Goal: Task Accomplishment & Management: Complete application form

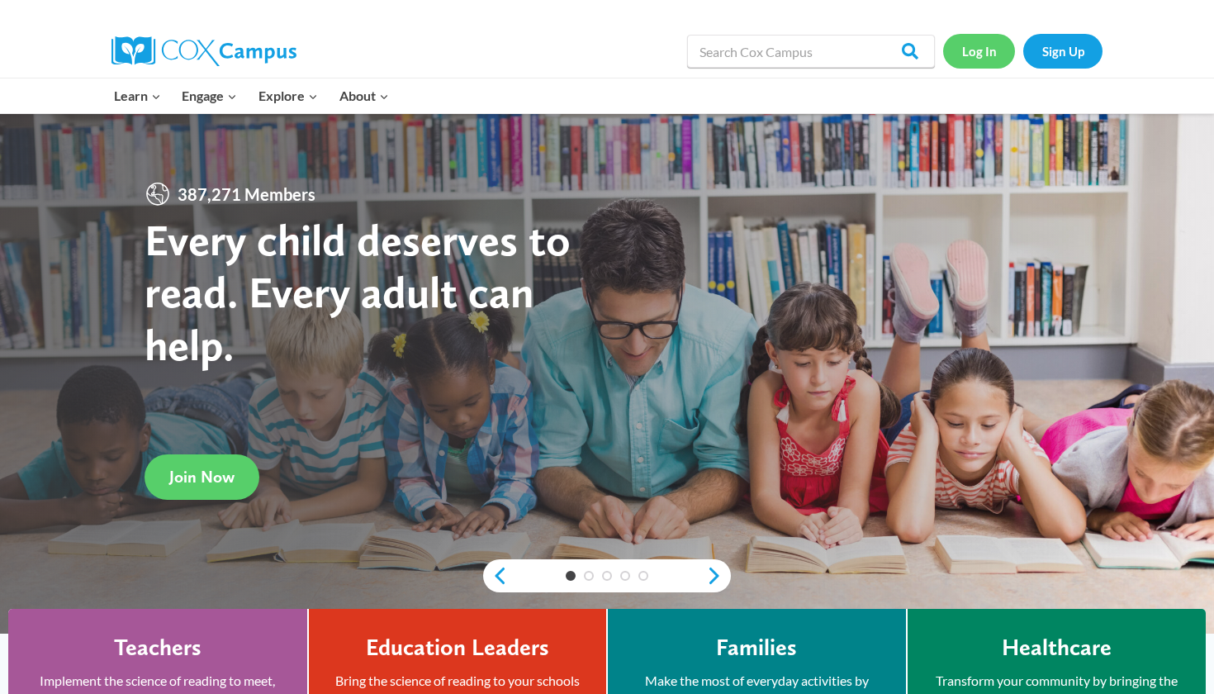
click at [974, 55] on link "Log In" at bounding box center [979, 51] width 72 height 34
click at [983, 50] on link "Log In" at bounding box center [979, 51] width 72 height 34
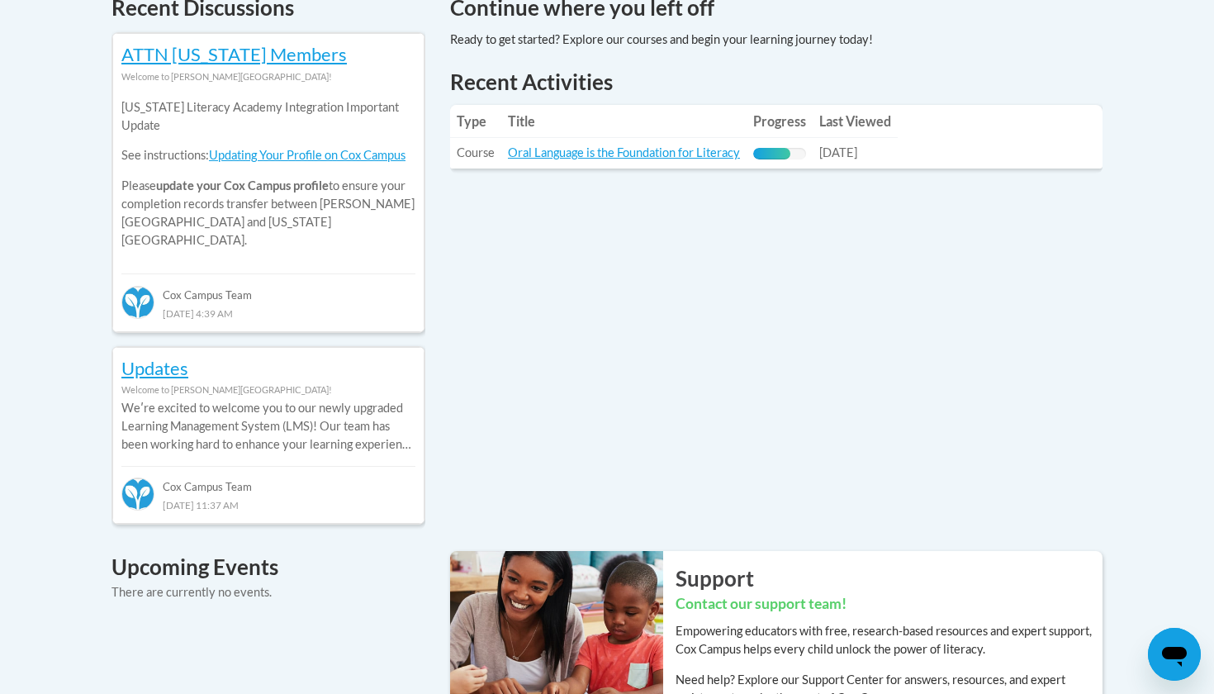
scroll to position [738, 0]
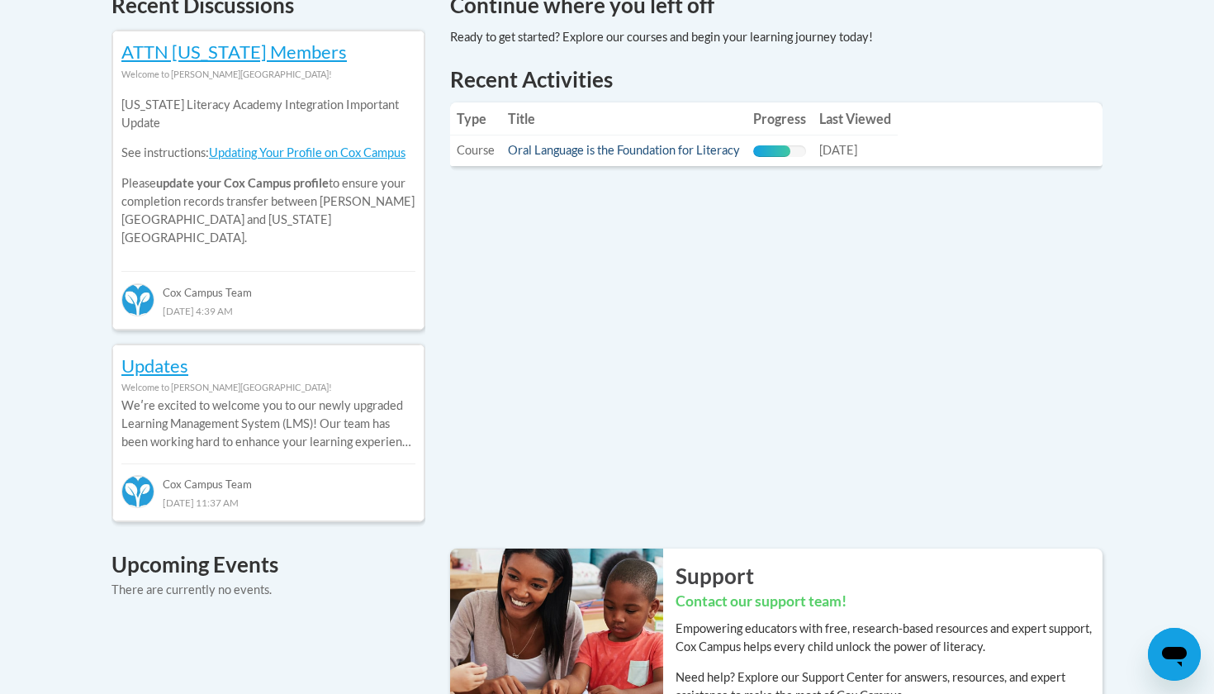
click at [687, 150] on link "Oral Language is the Foundation for Literacy" at bounding box center [624, 150] width 232 height 14
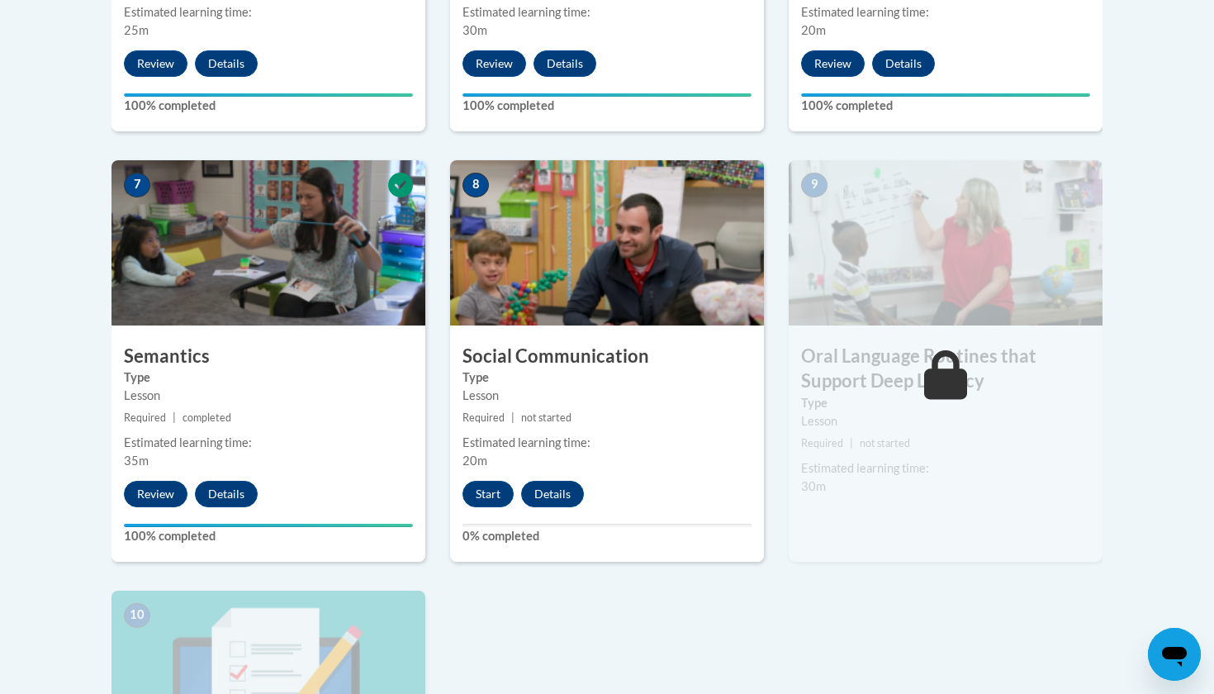
scroll to position [1313, 0]
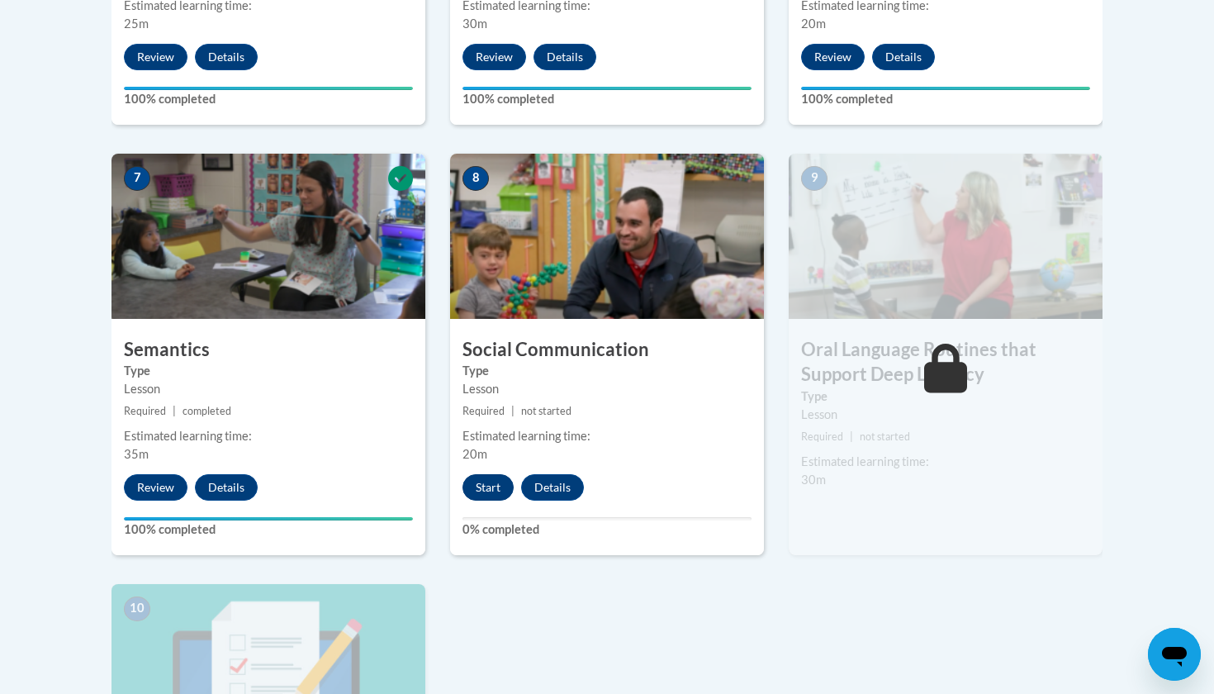
click at [478, 494] on button "Start" at bounding box center [487, 487] width 51 height 26
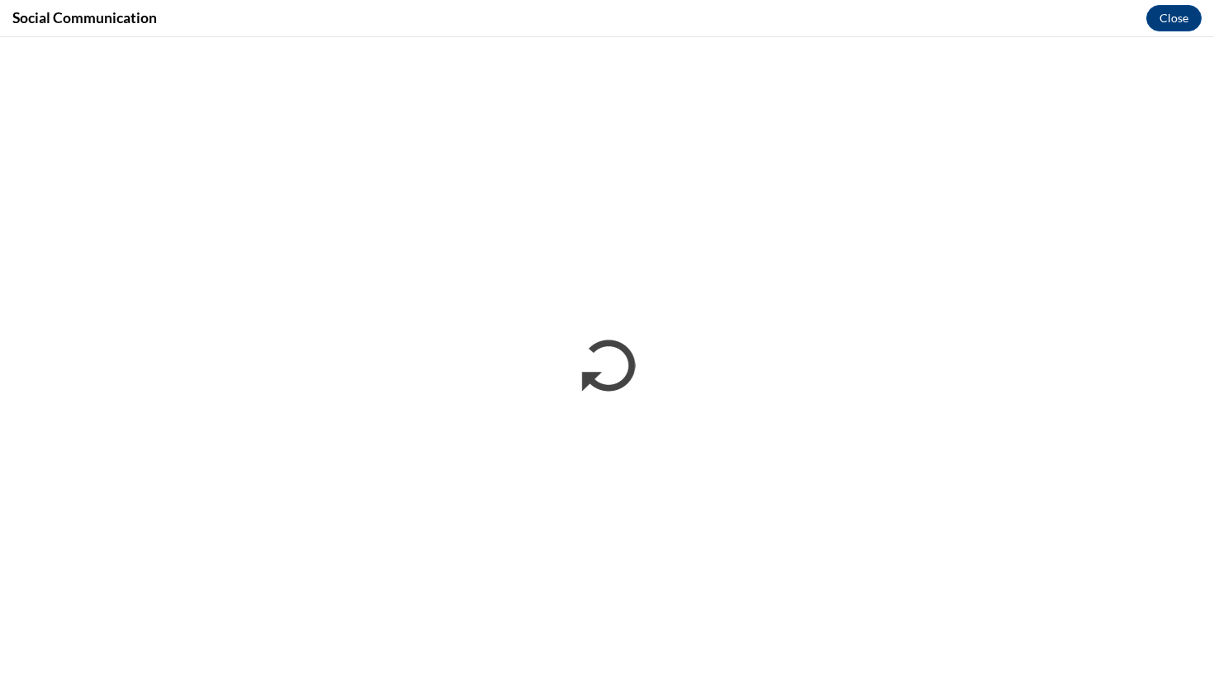
scroll to position [0, 0]
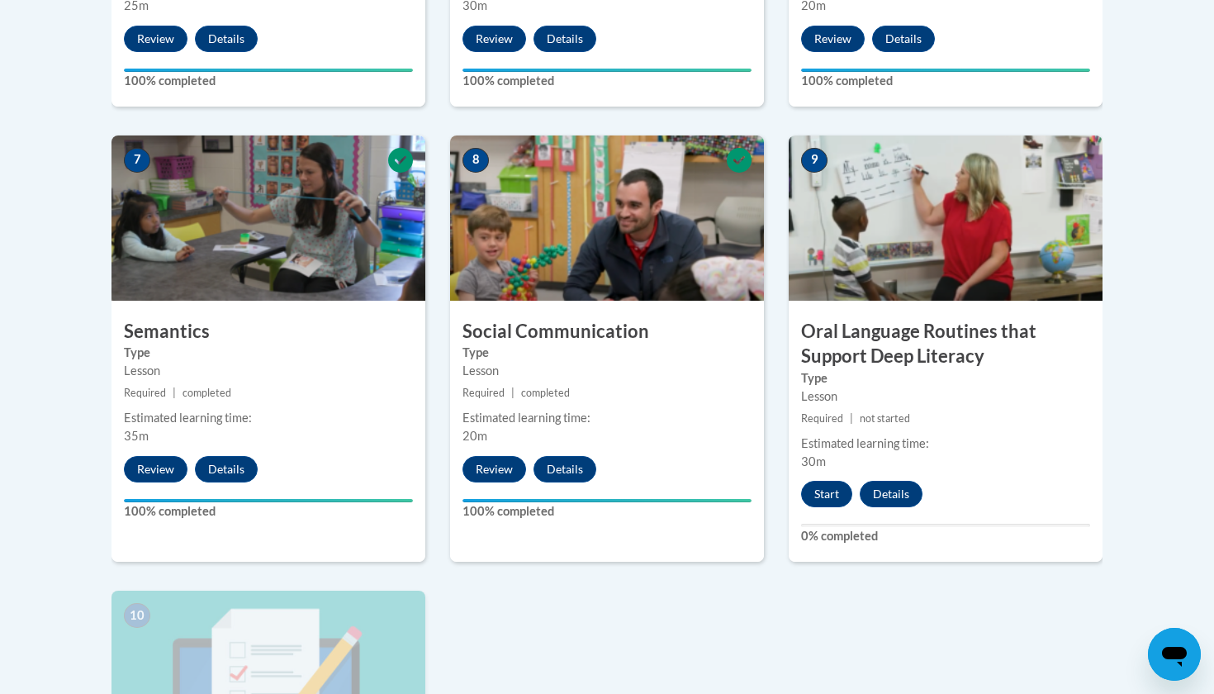
scroll to position [1358, 0]
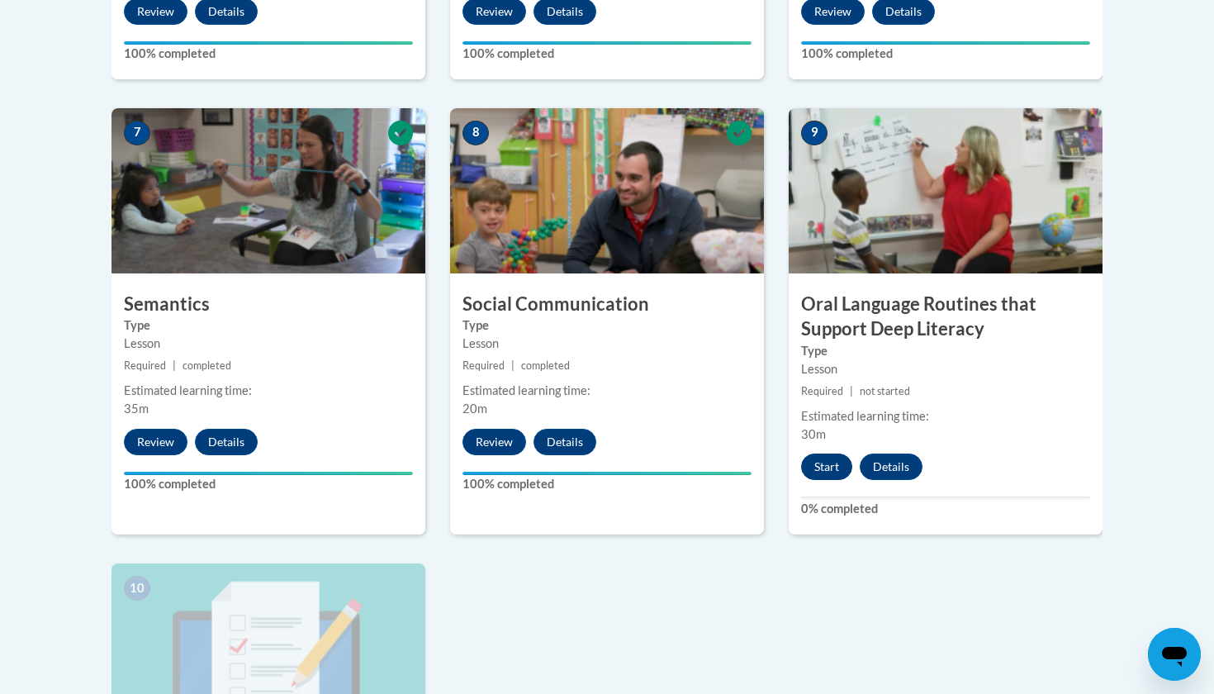
click at [832, 462] on button "Start" at bounding box center [826, 466] width 51 height 26
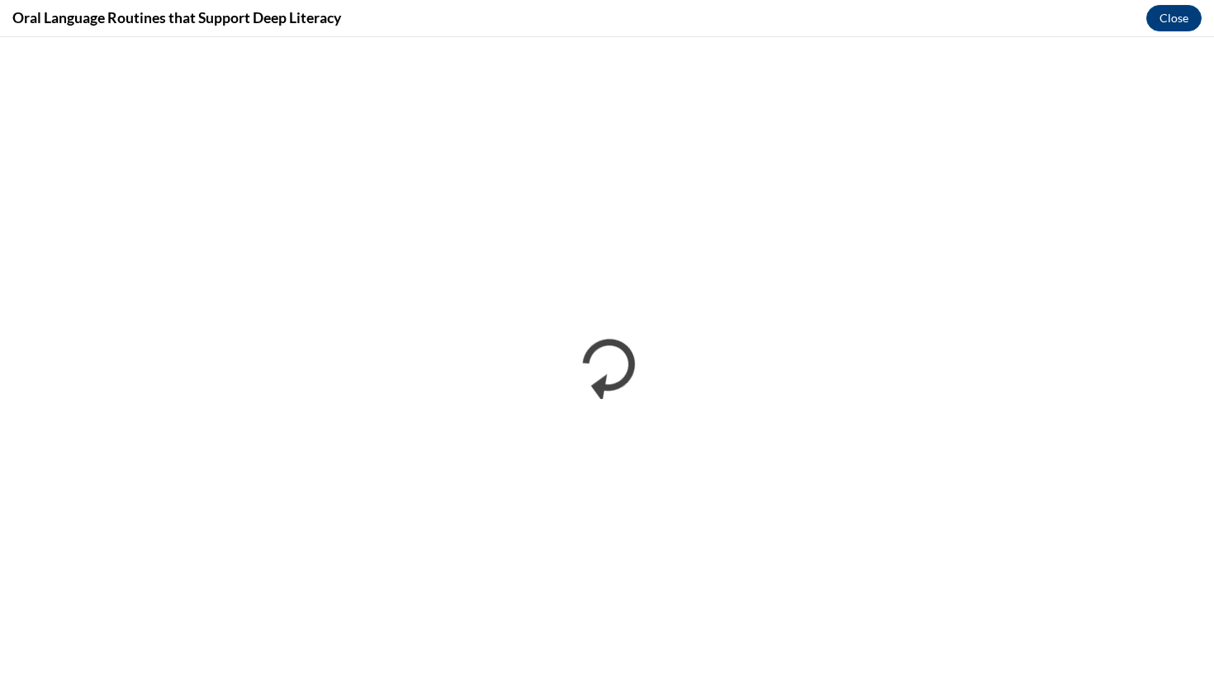
scroll to position [0, 0]
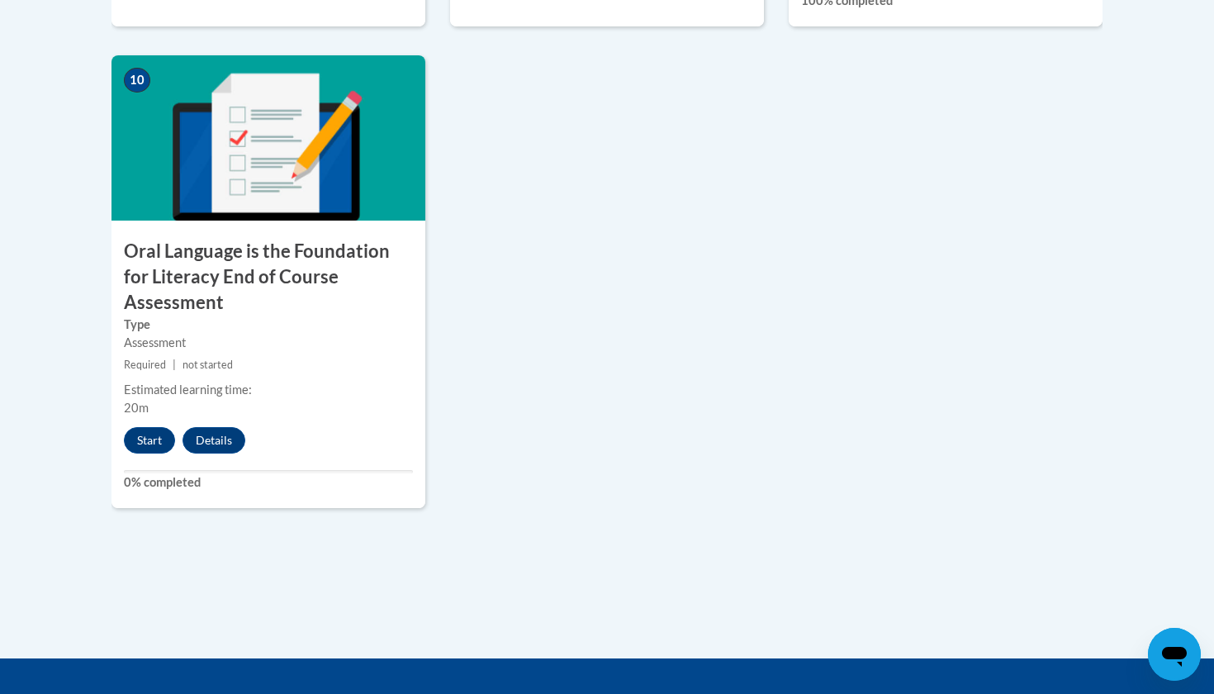
scroll to position [1863, 0]
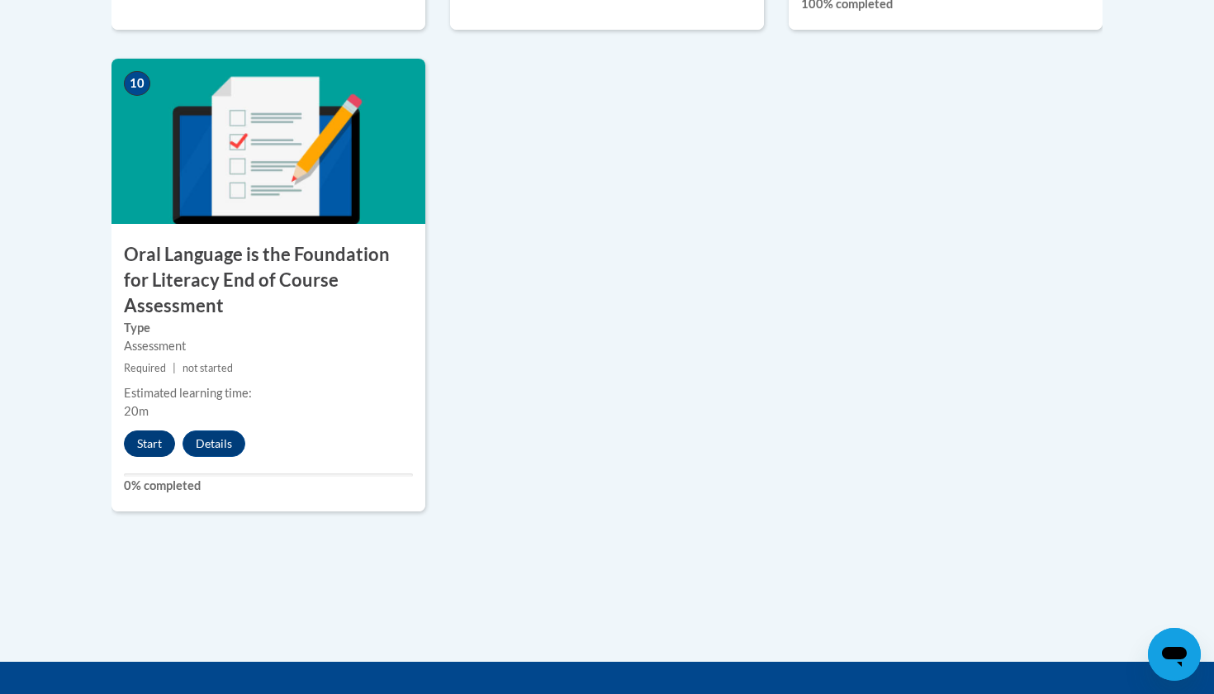
click at [159, 430] on button "Start" at bounding box center [149, 443] width 51 height 26
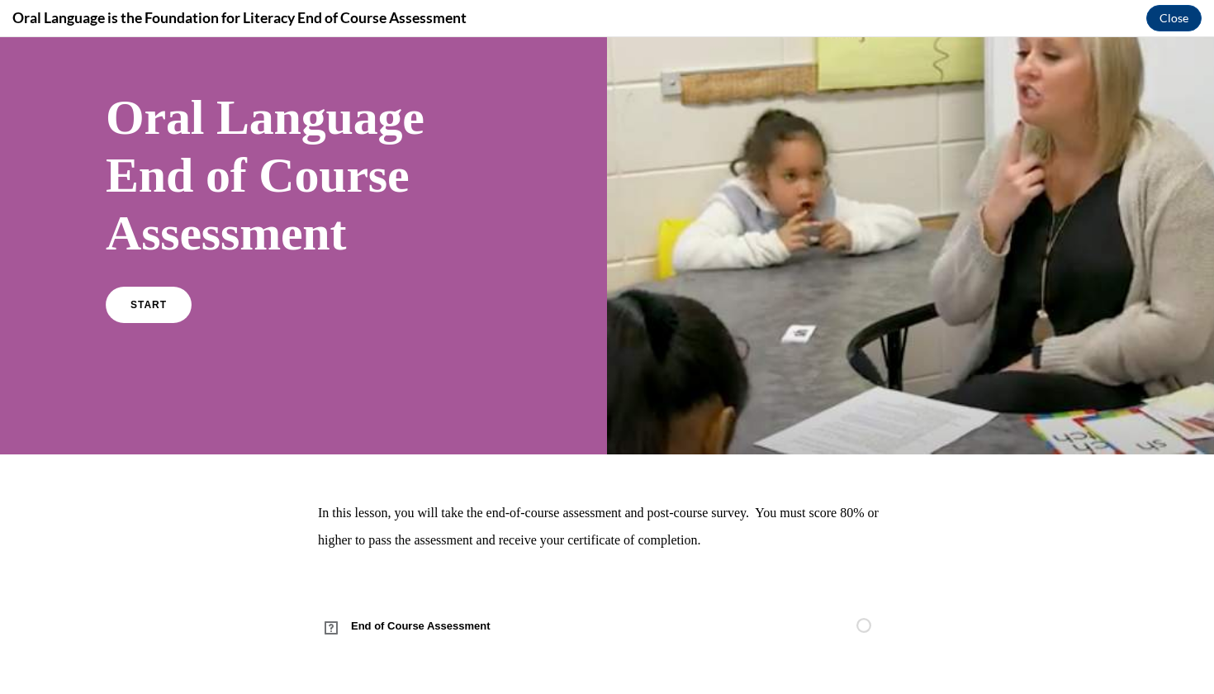
scroll to position [83, 0]
click at [152, 316] on link "START" at bounding box center [148, 305] width 90 height 38
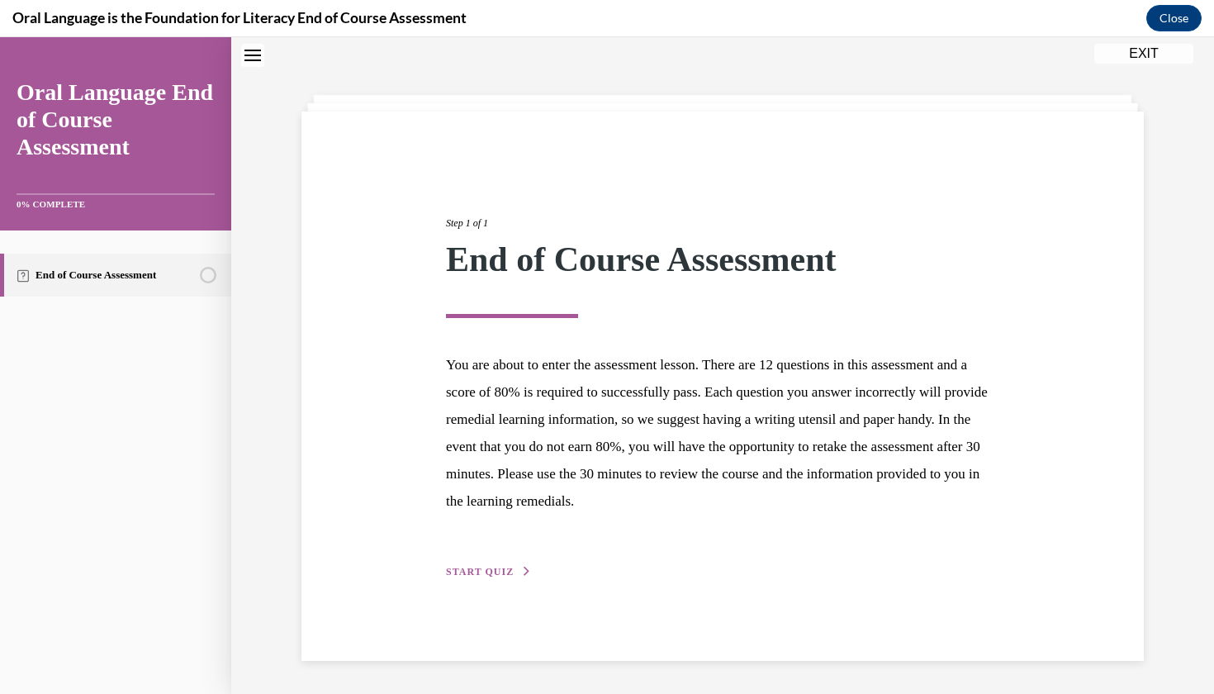
scroll to position [52, 0]
click at [482, 580] on div "Step 1 of 1 End of Course Assessment You are about to enter the assessment less…" at bounding box center [722, 385] width 842 height 549
click at [488, 570] on span "START QUIZ" at bounding box center [480, 572] width 68 height 12
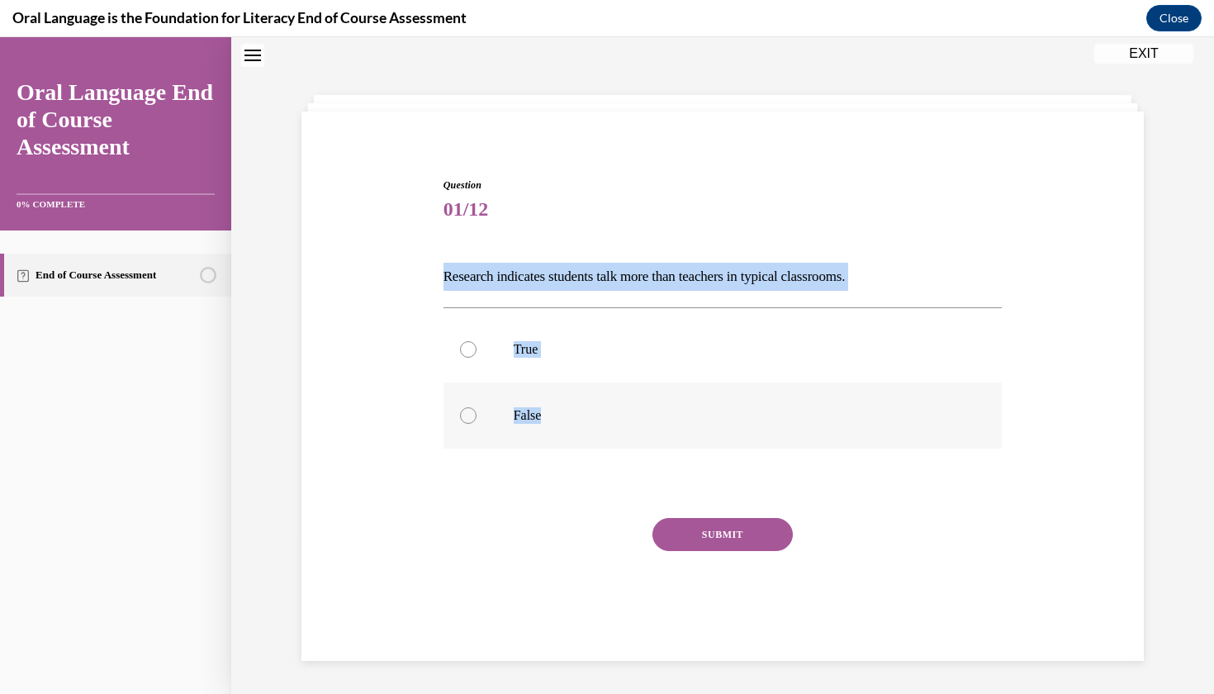
drag, startPoint x: 429, startPoint y: 270, endPoint x: 541, endPoint y: 415, distance: 182.5
click at [541, 415] on div "Question 01/12 Research indicates students talk more than teachers in typical c…" at bounding box center [722, 390] width 850 height 525
copy div "Research indicates students talk more than teachers in typical classrooms.   Tr…"
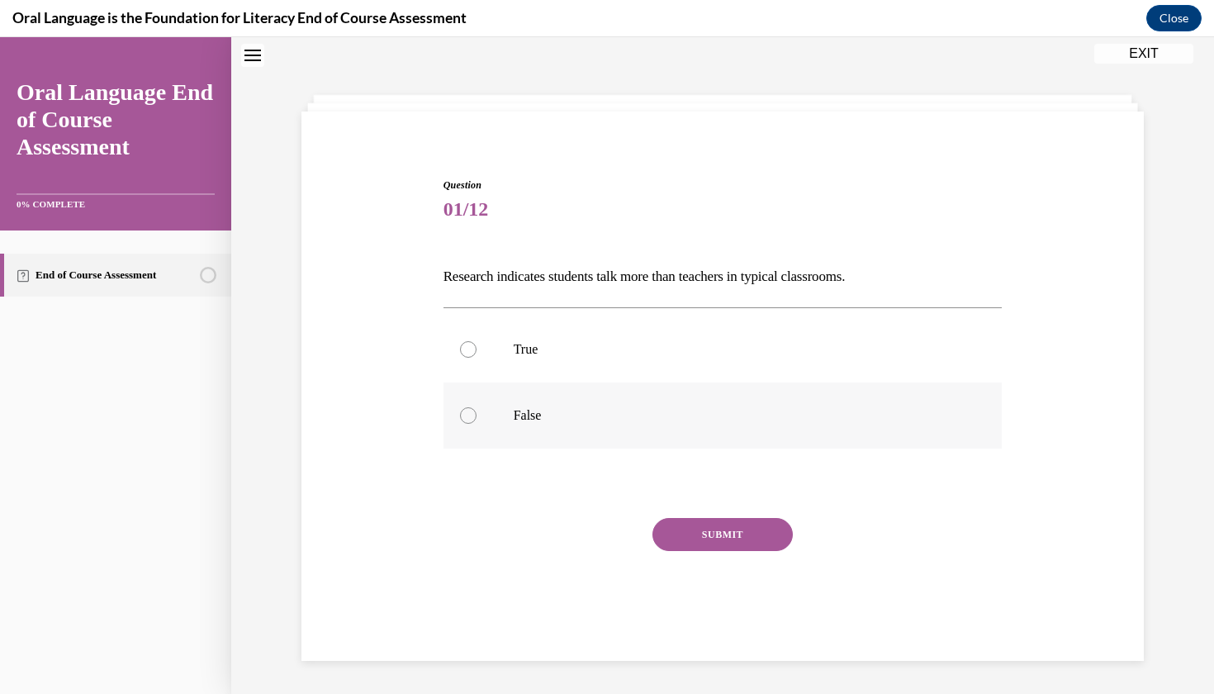
click at [502, 434] on label "False" at bounding box center [722, 415] width 559 height 66
click at [476, 424] on input "False" at bounding box center [468, 415] width 17 height 17
radio input "true"
click at [695, 552] on div "SUBMIT" at bounding box center [722, 559] width 559 height 83
click at [695, 537] on button "SUBMIT" at bounding box center [722, 534] width 140 height 33
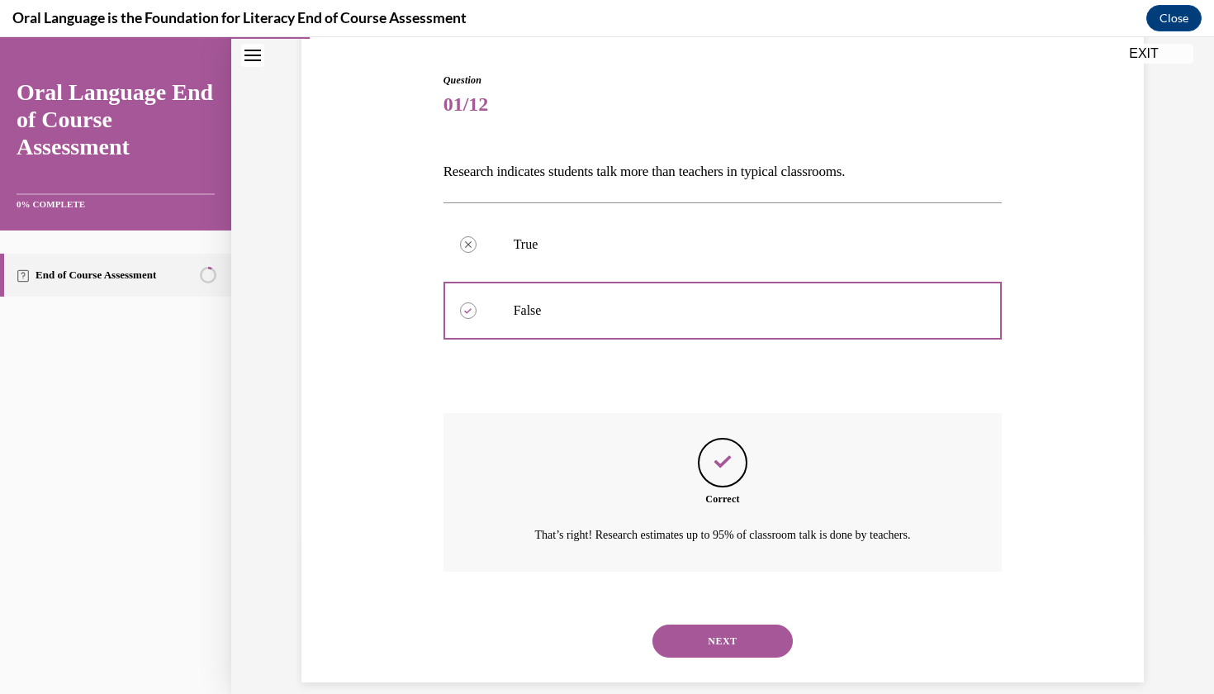
scroll to position [158, 0]
click at [690, 623] on button "NEXT" at bounding box center [722, 639] width 140 height 33
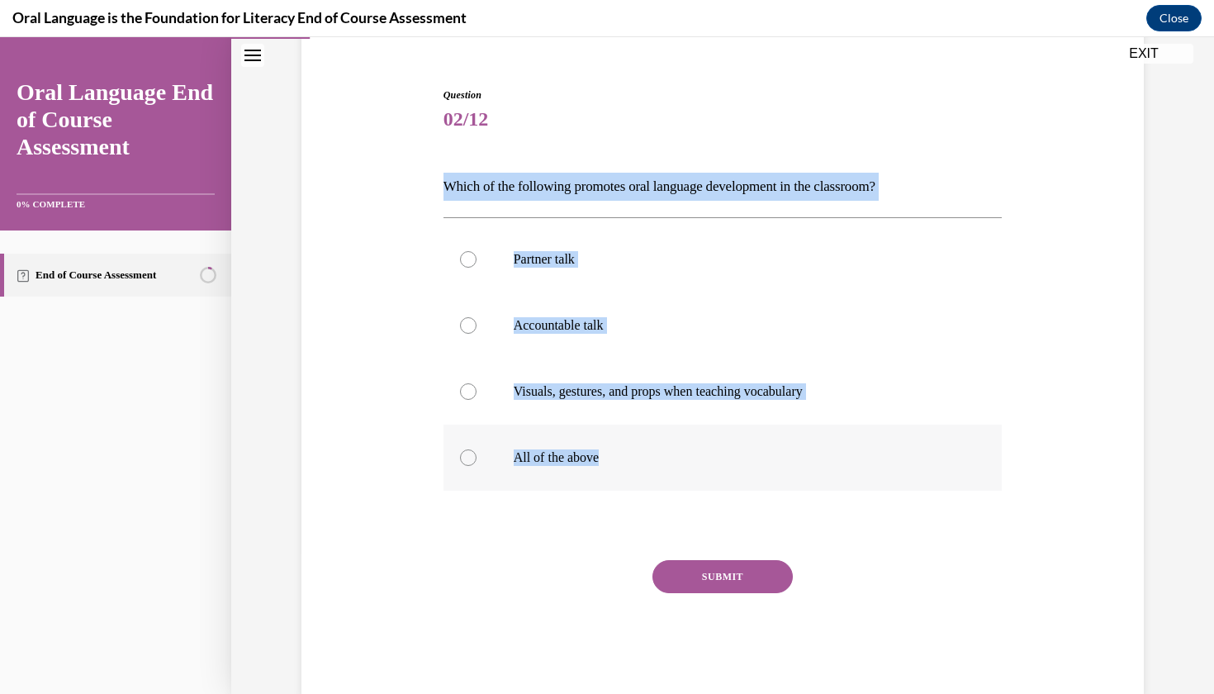
drag, startPoint x: 431, startPoint y: 184, endPoint x: 623, endPoint y: 471, distance: 345.3
click at [623, 471] on div "Question 02/12 Which of the following promotes oral language development in the…" at bounding box center [722, 366] width 850 height 657
copy div "Which of the following promotes oral language development in the classroom?  Pa…"
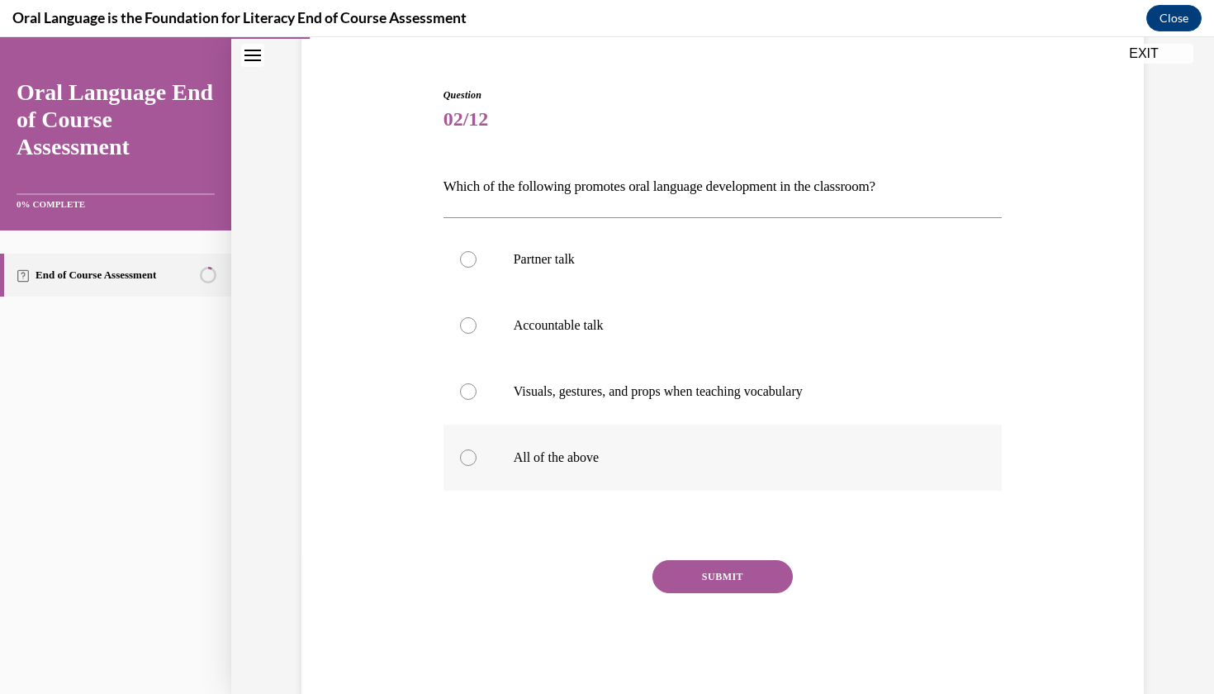
click at [519, 473] on label "All of the above" at bounding box center [722, 457] width 559 height 66
click at [476, 466] on input "All of the above" at bounding box center [468, 457] width 17 height 17
radio input "true"
click at [719, 584] on button "SUBMIT" at bounding box center [722, 576] width 140 height 33
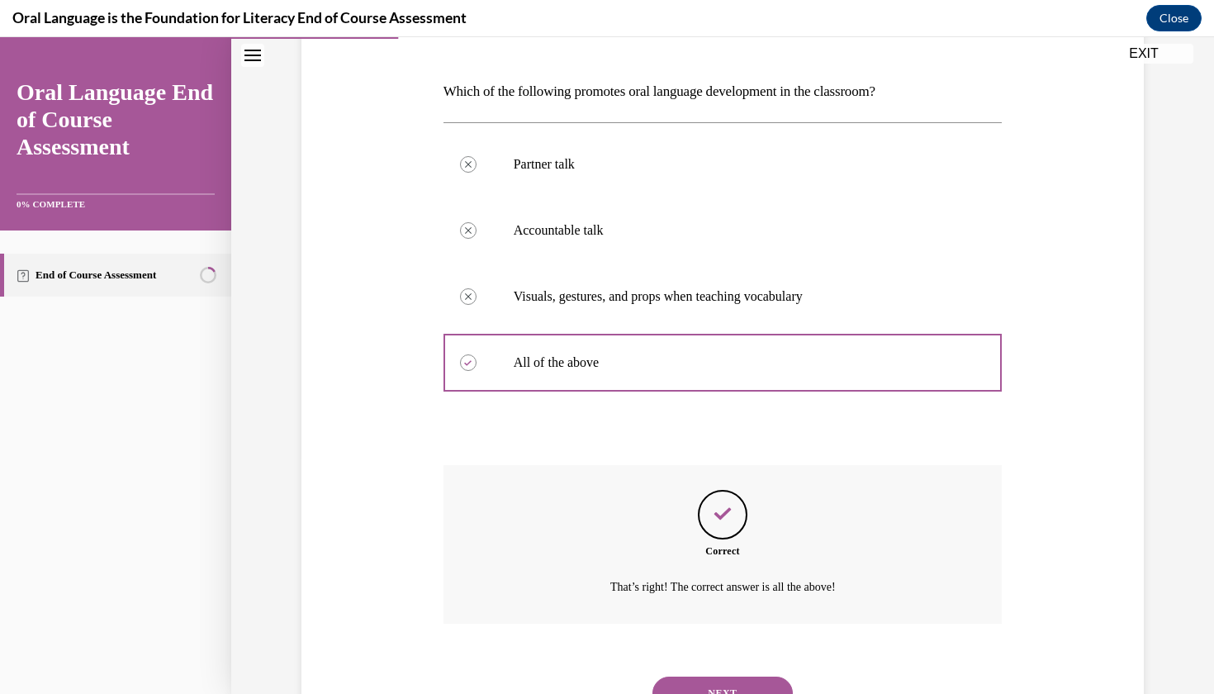
scroll to position [290, 0]
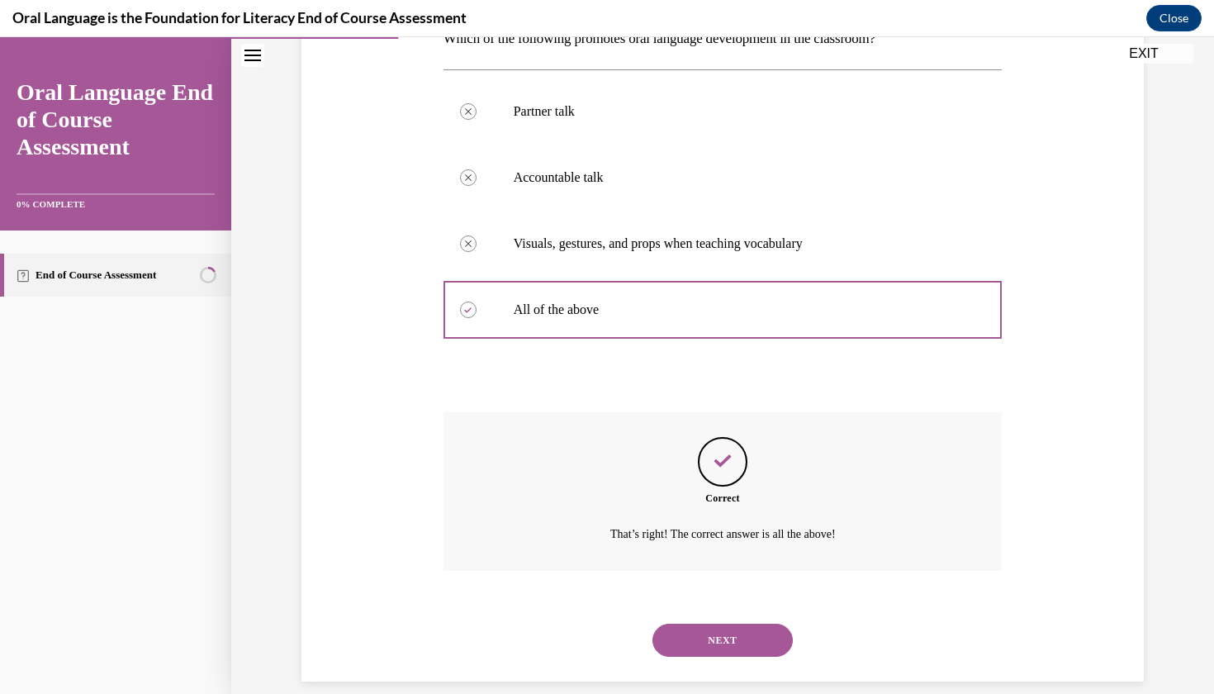
click at [718, 623] on button "NEXT" at bounding box center [722, 639] width 140 height 33
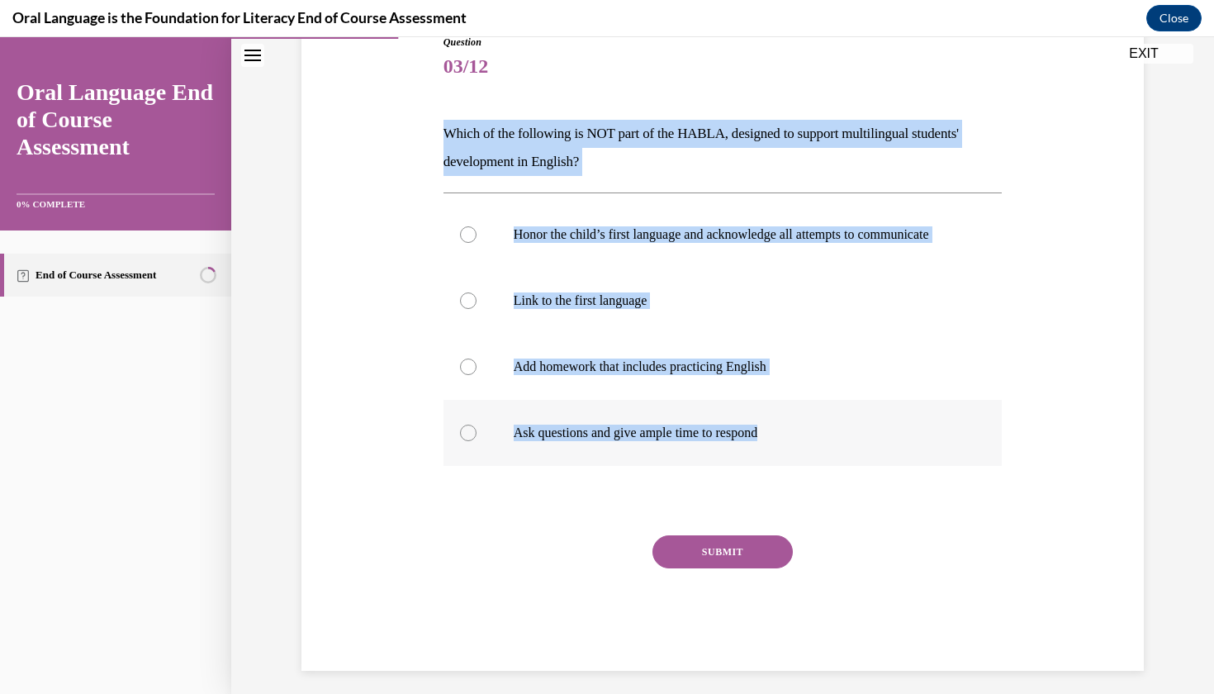
drag, startPoint x: 433, startPoint y: 128, endPoint x: 620, endPoint y: 463, distance: 384.1
click at [620, 463] on div "Question 03/12 Which of the following is NOT part of the HABLA, designed to sup…" at bounding box center [722, 327] width 850 height 685
copy div "Which of the following is NOT part of the HABLA, designed to support multilingu…"
click at [524, 375] on p "Add homework that includes practicing English" at bounding box center [738, 366] width 448 height 17
click at [476, 375] on input "Add homework that includes practicing English" at bounding box center [468, 366] width 17 height 17
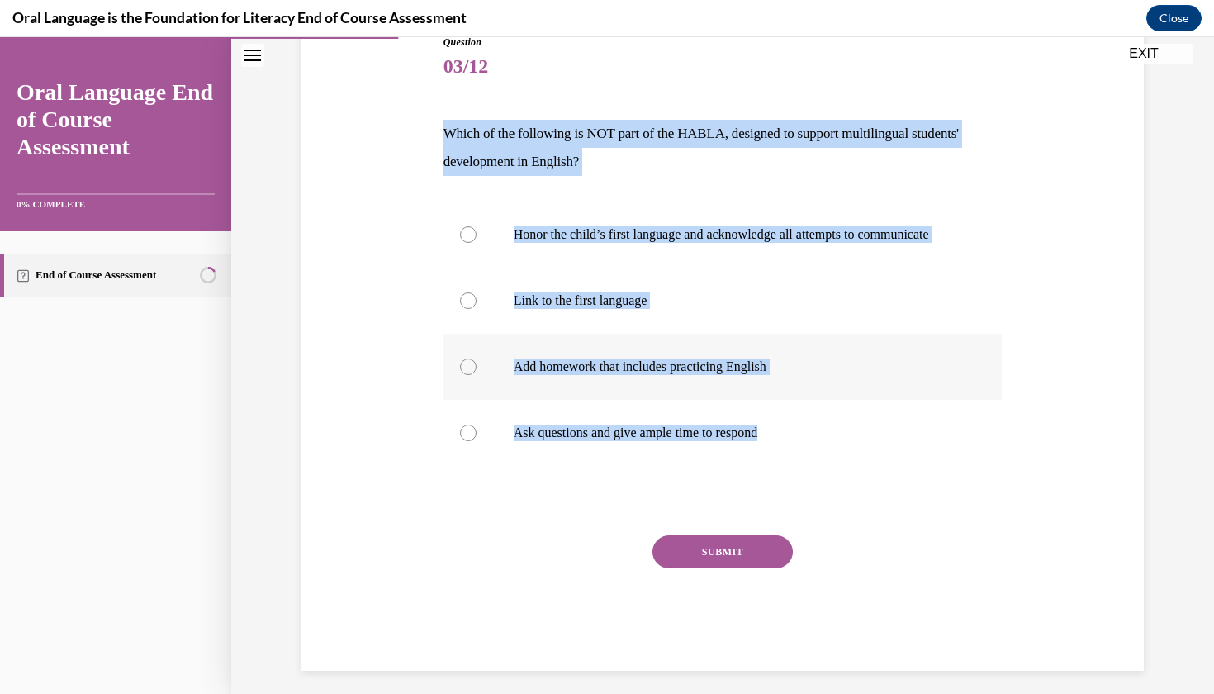
radio input "true"
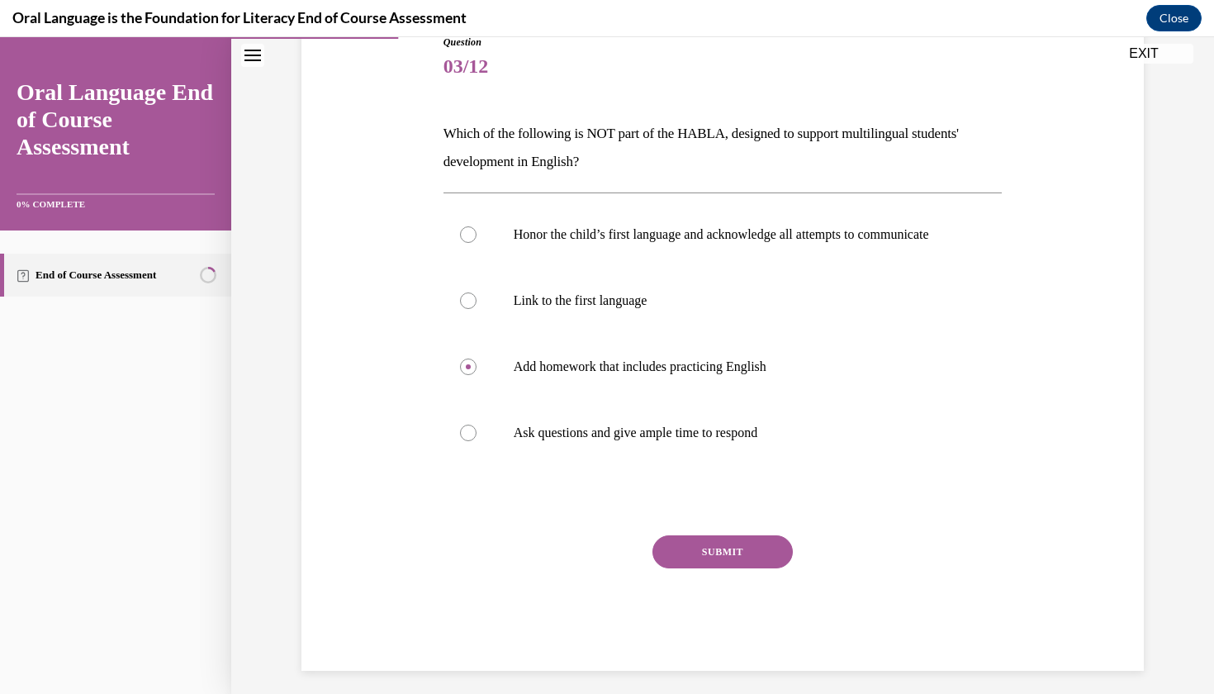
click at [683, 563] on button "SUBMIT" at bounding box center [722, 551] width 140 height 33
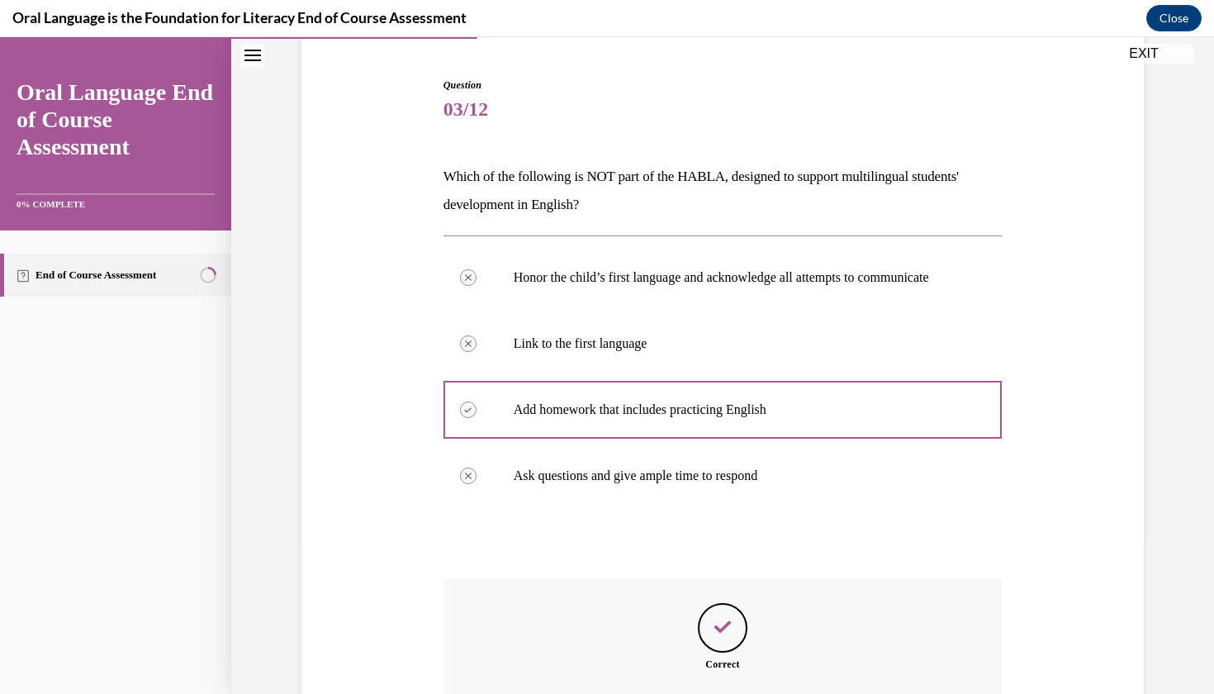
scroll to position [372, 0]
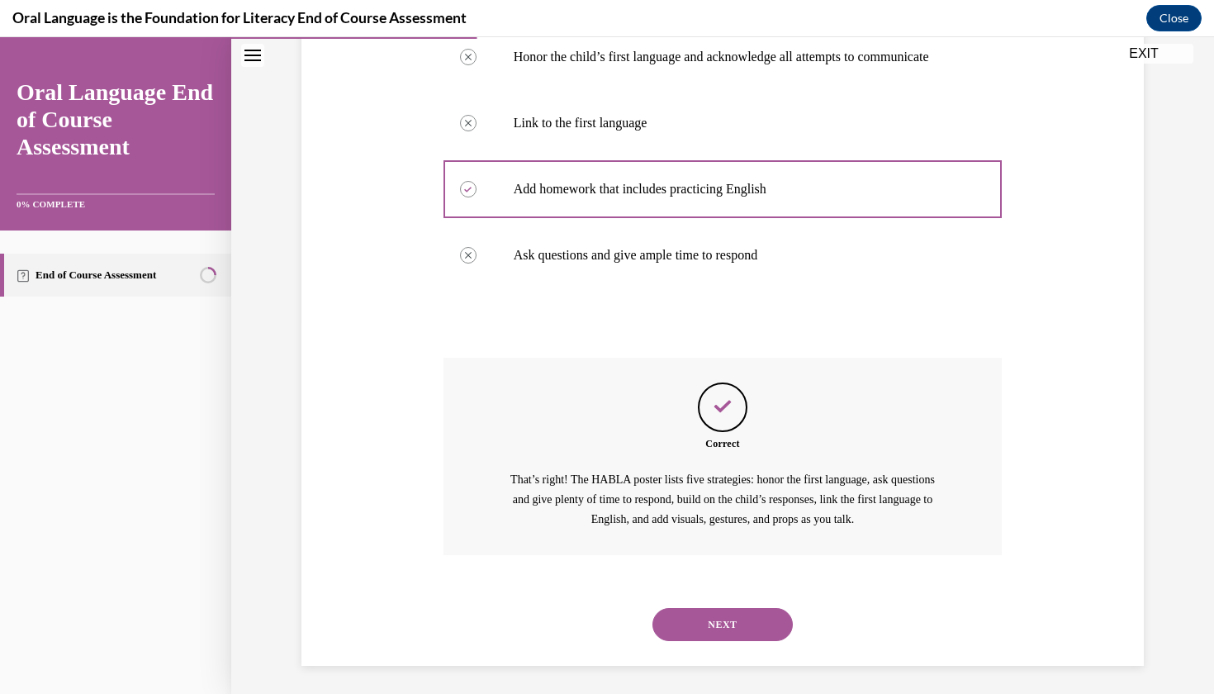
click at [685, 623] on button "NEXT" at bounding box center [722, 624] width 140 height 33
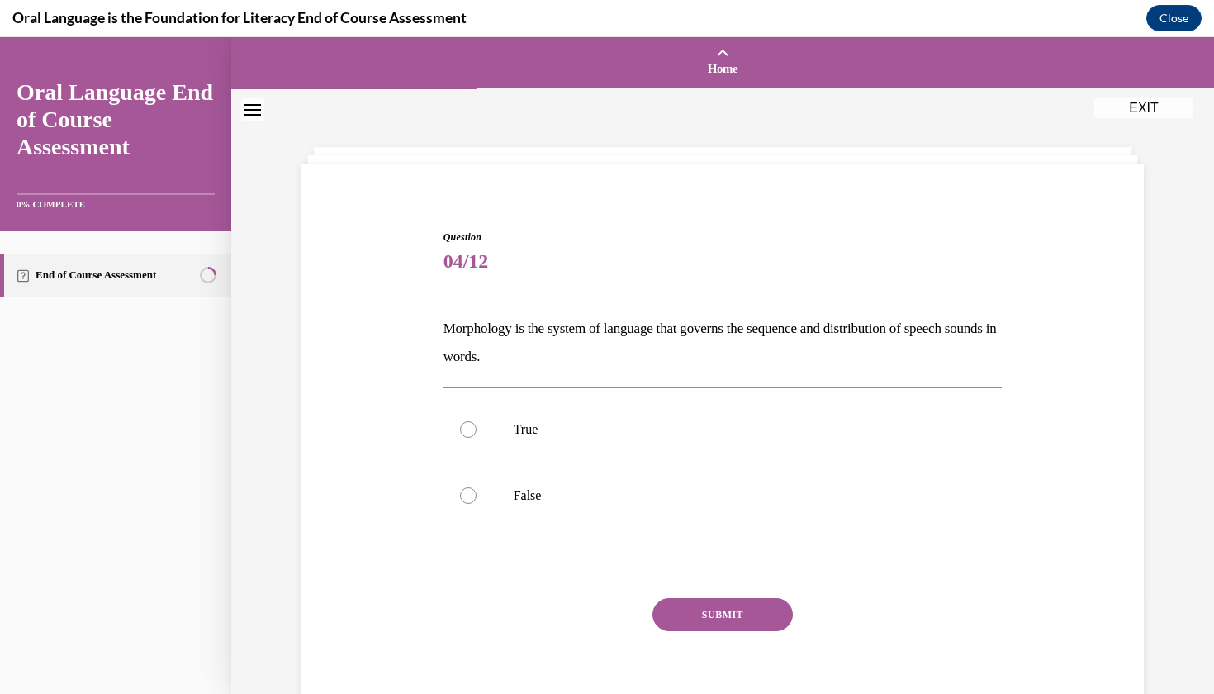
scroll to position [0, 0]
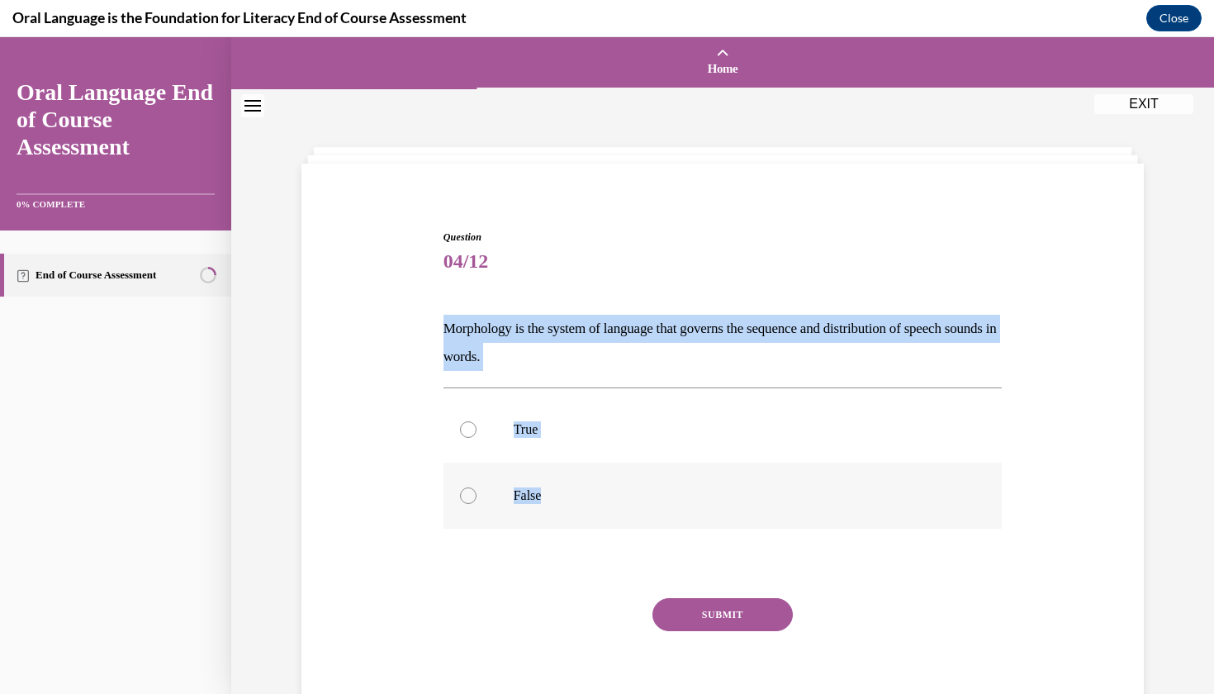
drag, startPoint x: 429, startPoint y: 309, endPoint x: 543, endPoint y: 499, distance: 221.9
click at [543, 499] on div "Question 04/12 Morphology is the system of language that governs the sequence a…" at bounding box center [722, 456] width 850 height 553
copy div "Morphology is the system of language that governs the sequence and distribution…"
click at [566, 486] on label "False" at bounding box center [722, 495] width 559 height 66
click at [476, 487] on input "False" at bounding box center [468, 495] width 17 height 17
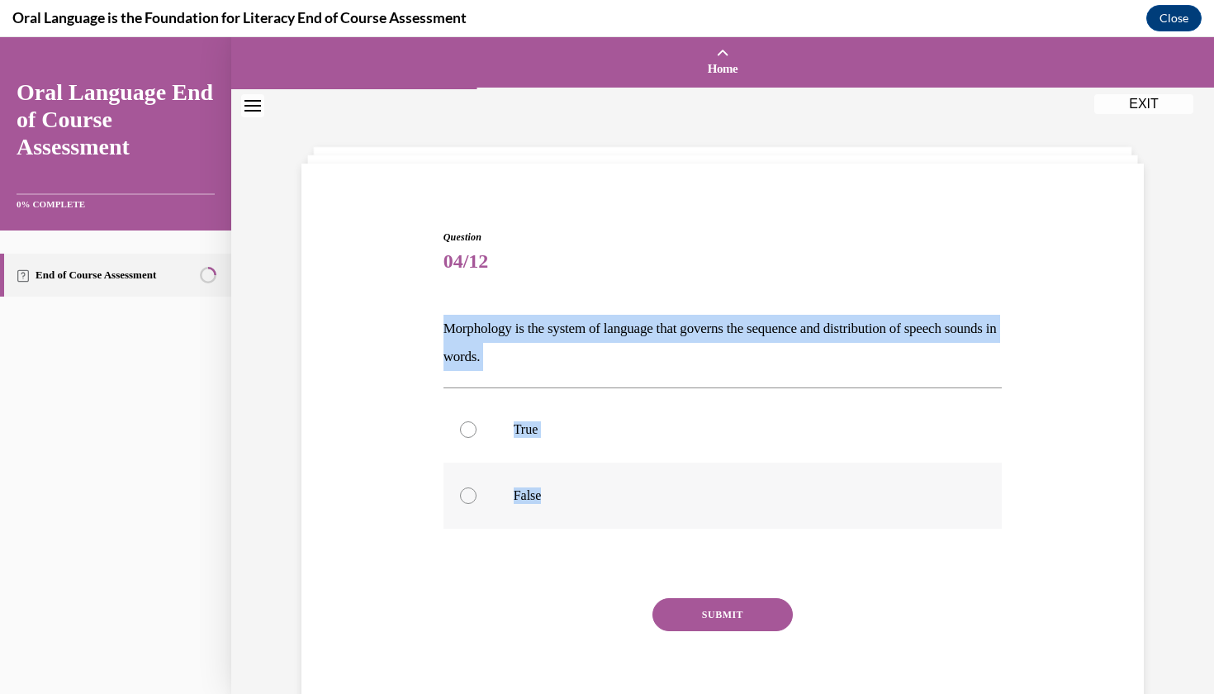
radio input "true"
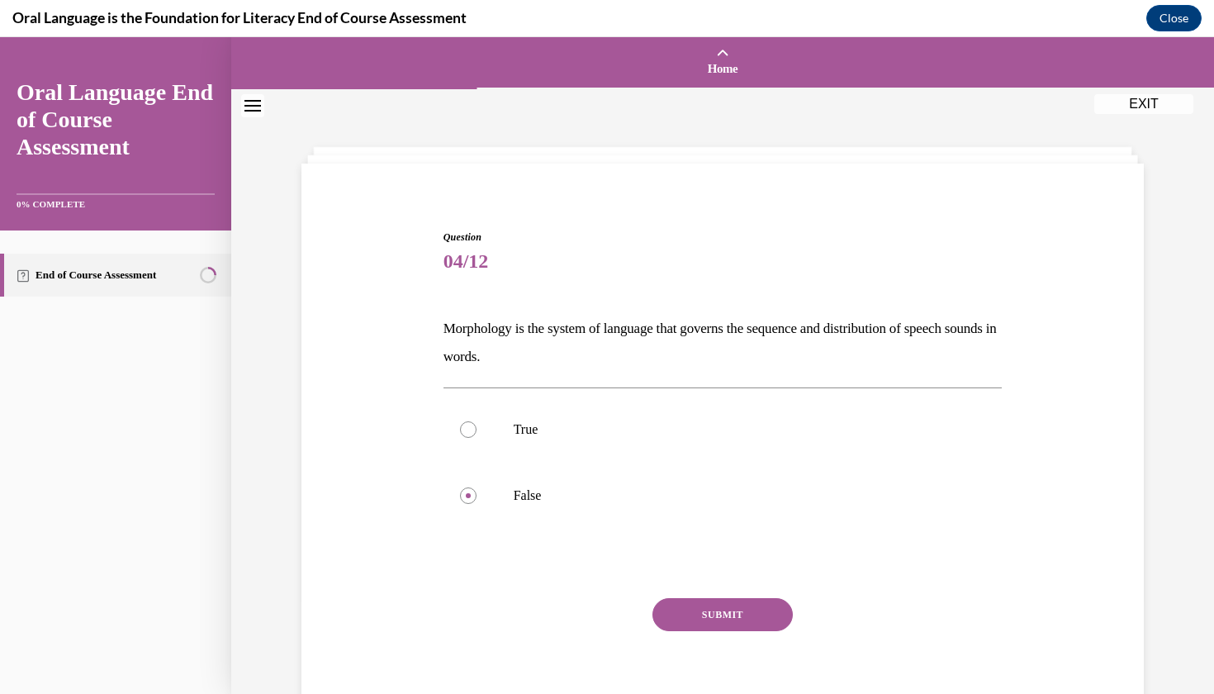
click at [708, 608] on button "SUBMIT" at bounding box center [722, 614] width 140 height 33
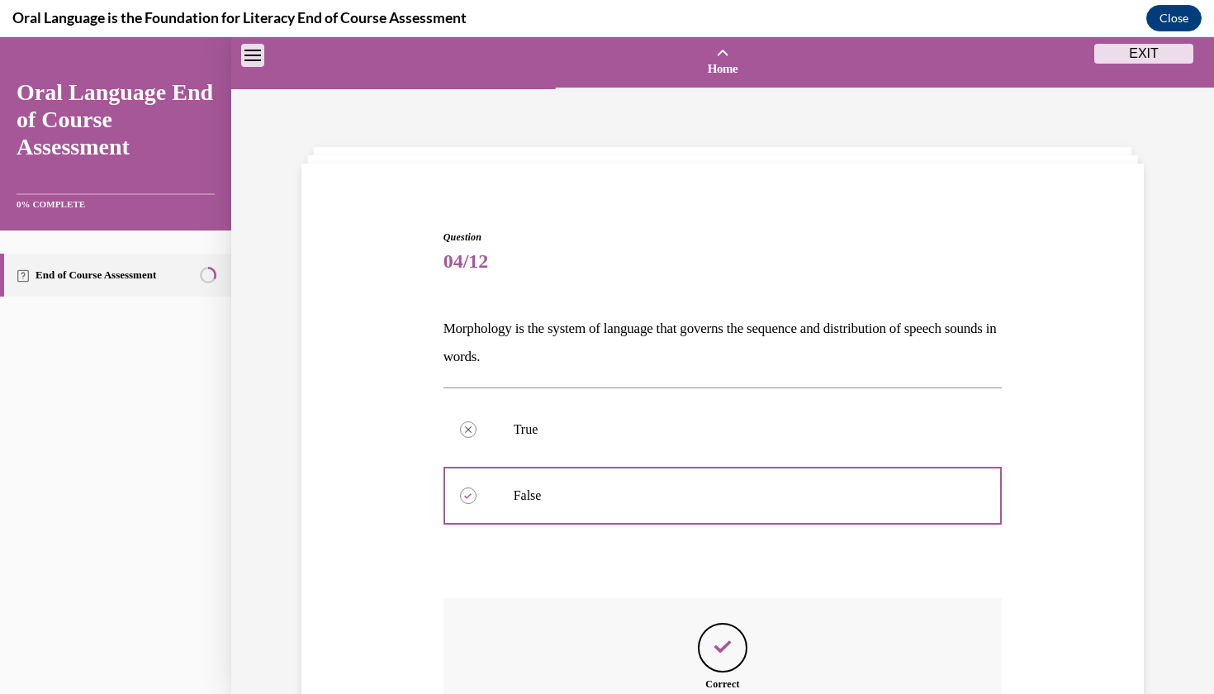
scroll to position [20, 0]
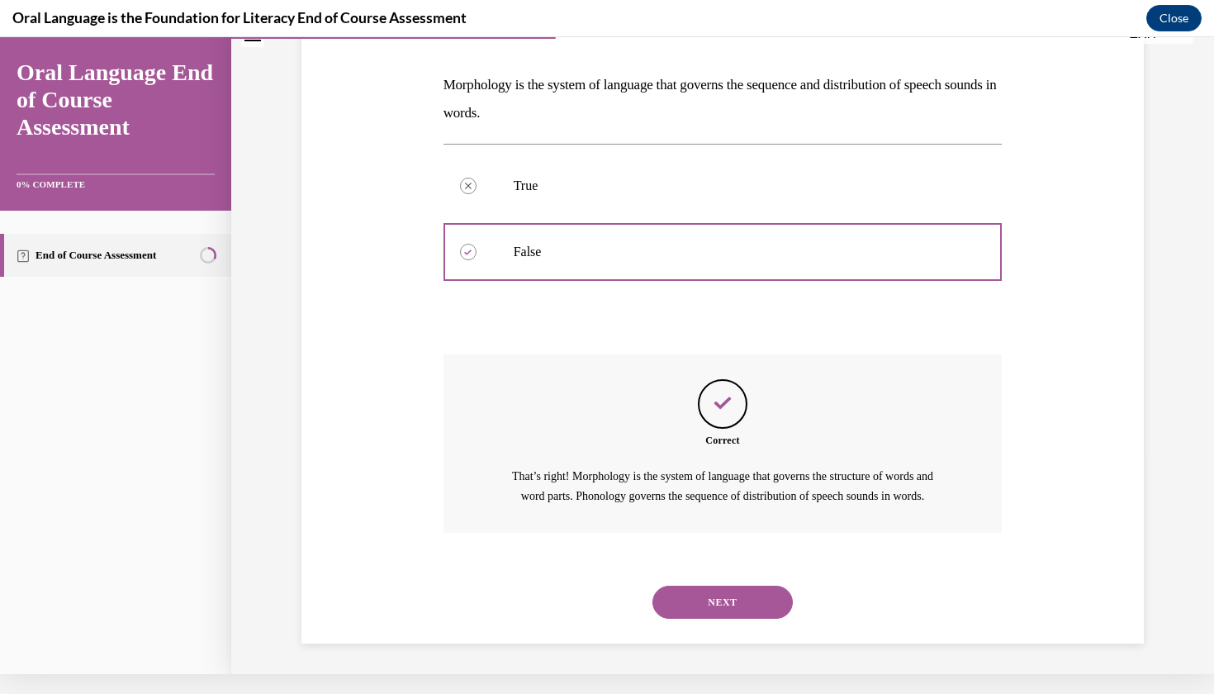
click at [709, 609] on button "NEXT" at bounding box center [722, 601] width 140 height 33
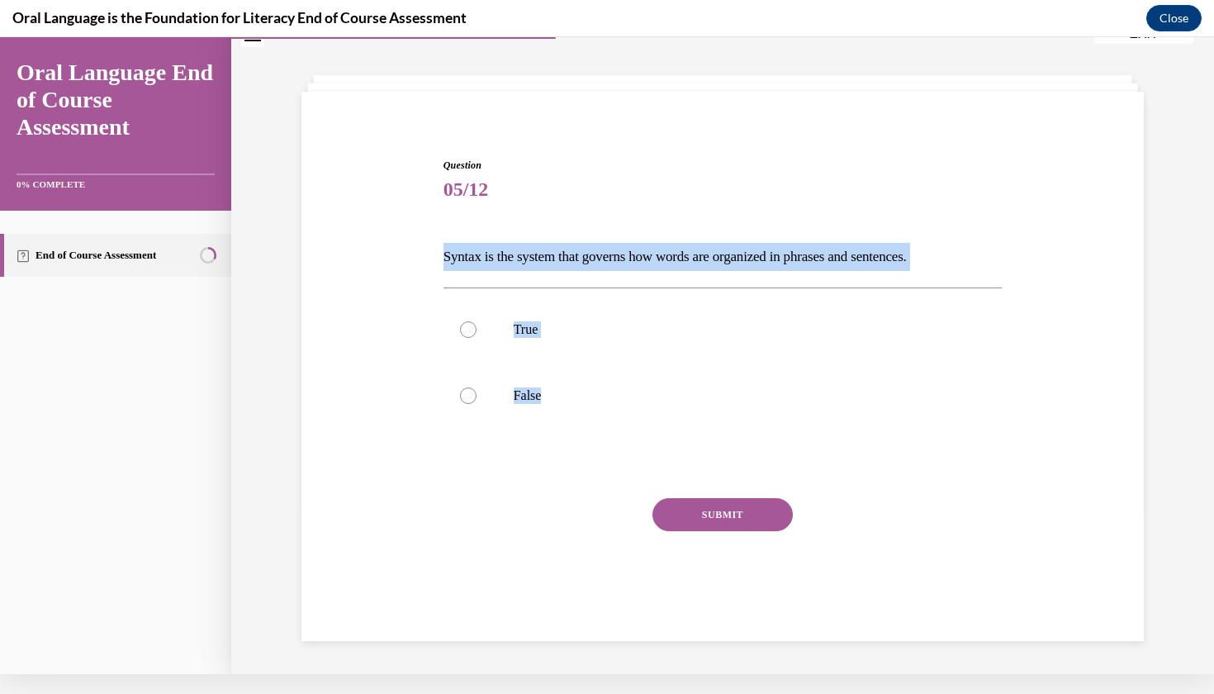
drag, startPoint x: 590, startPoint y: 412, endPoint x: 440, endPoint y: 264, distance: 210.8
click at [440, 264] on div "Question 05/12 Syntax is the system that governs how words are organized in phr…" at bounding box center [722, 383] width 567 height 500
copy div "Syntax is the system that governs how words are organized in phrases and senten…"
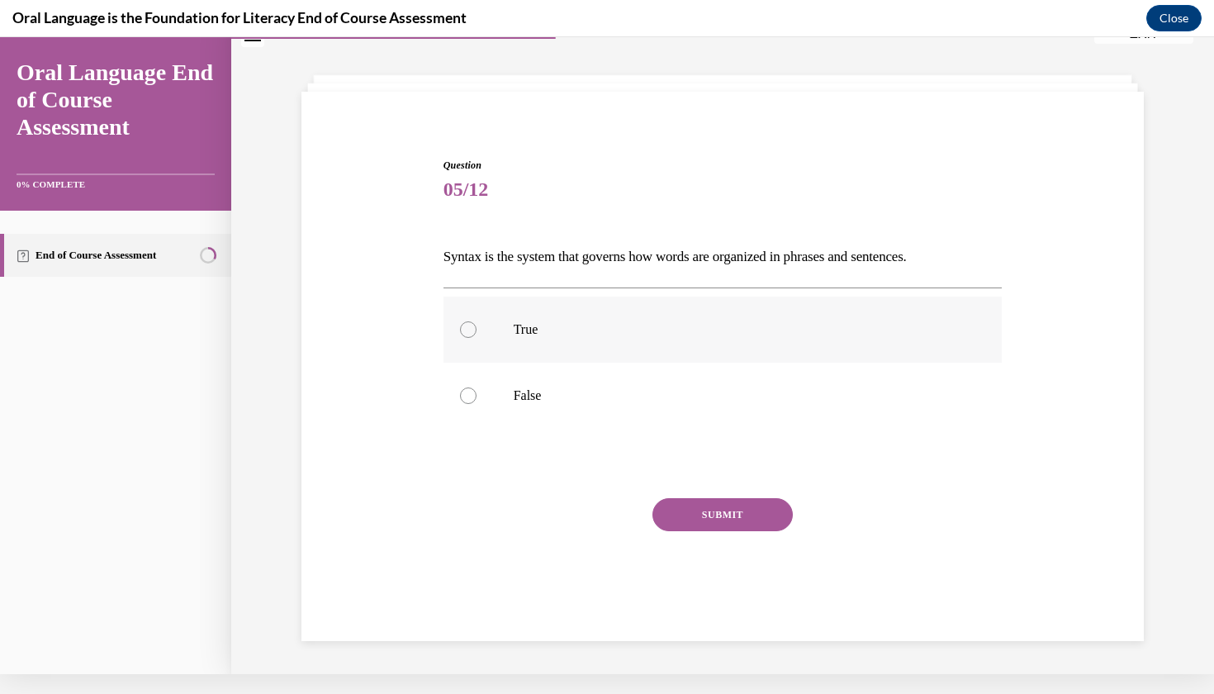
click at [536, 322] on p "True" at bounding box center [738, 329] width 448 height 17
click at [476, 322] on input "True" at bounding box center [468, 329] width 17 height 17
radio input "true"
click at [698, 520] on button "SUBMIT" at bounding box center [722, 514] width 140 height 33
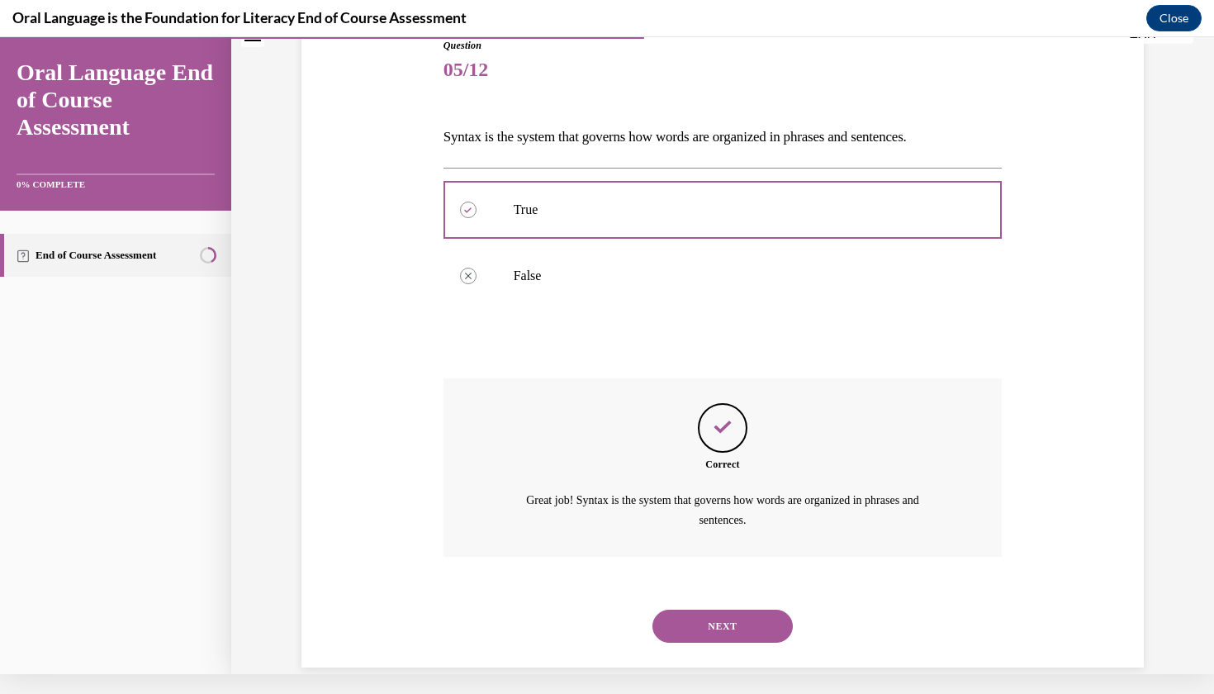
scroll to position [177, 0]
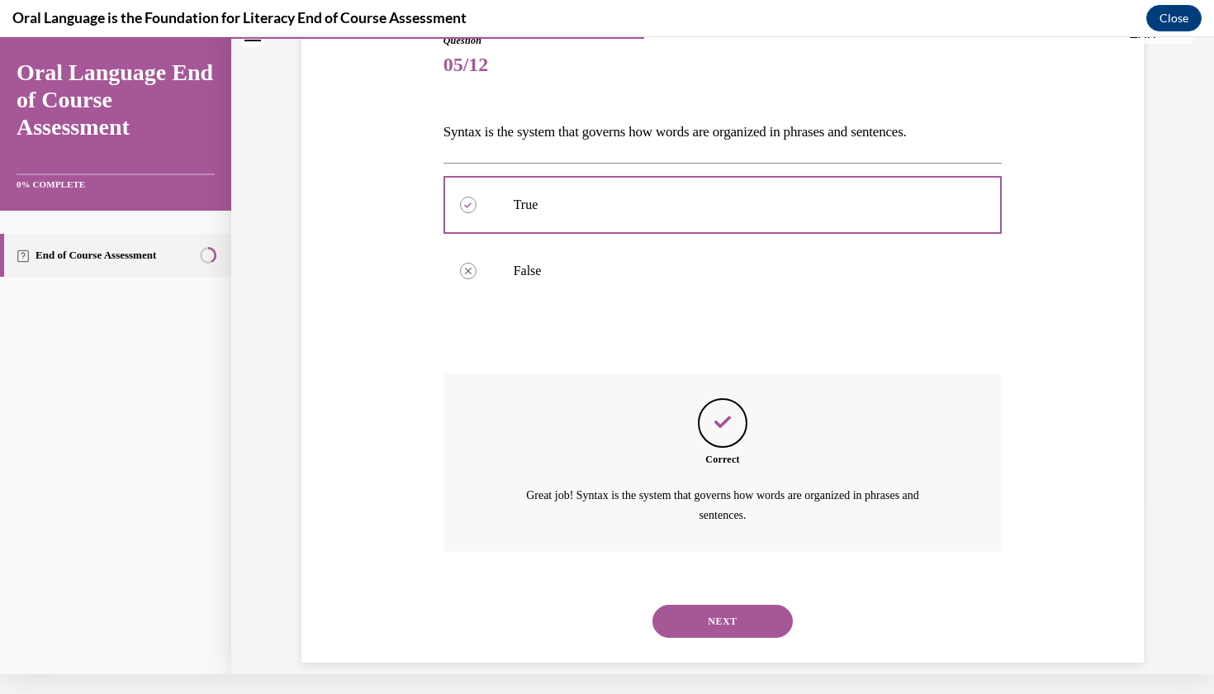
click at [690, 616] on div "NEXT" at bounding box center [722, 621] width 559 height 66
click at [690, 604] on button "NEXT" at bounding box center [722, 620] width 140 height 33
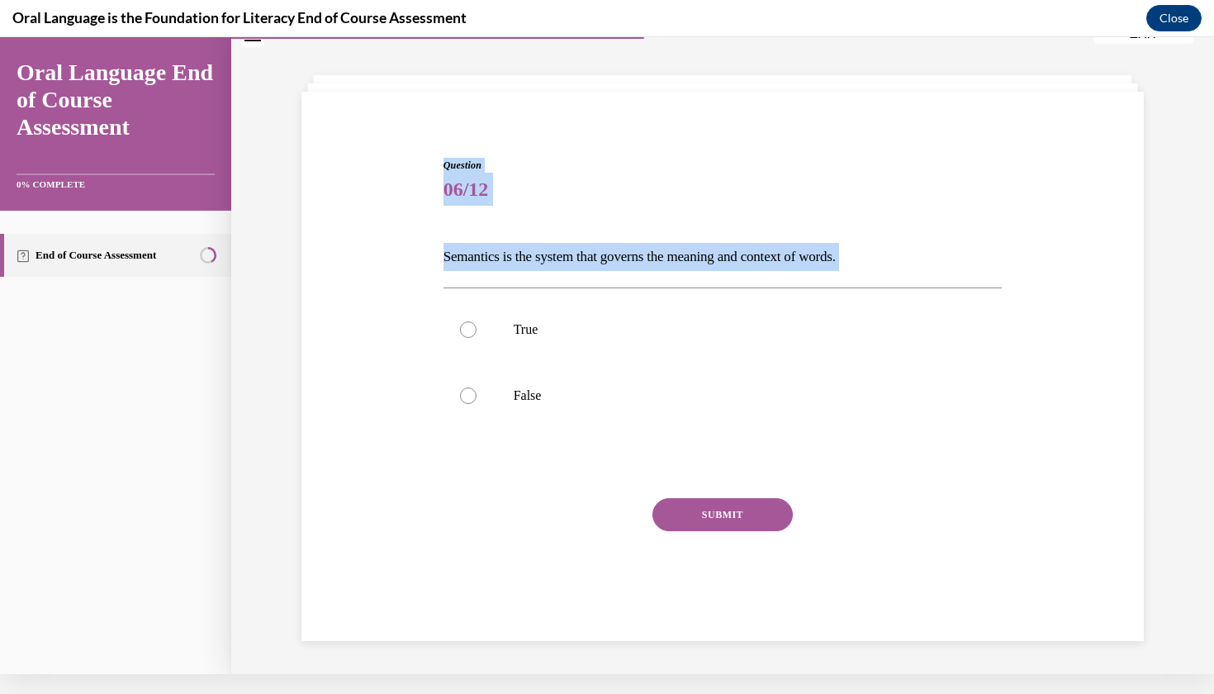
drag, startPoint x: 438, startPoint y: 125, endPoint x: 551, endPoint y: 279, distance: 190.9
click at [552, 280] on div "Question 06/12 Semantics is the system that governs the meaning and context of …" at bounding box center [722, 370] width 850 height 525
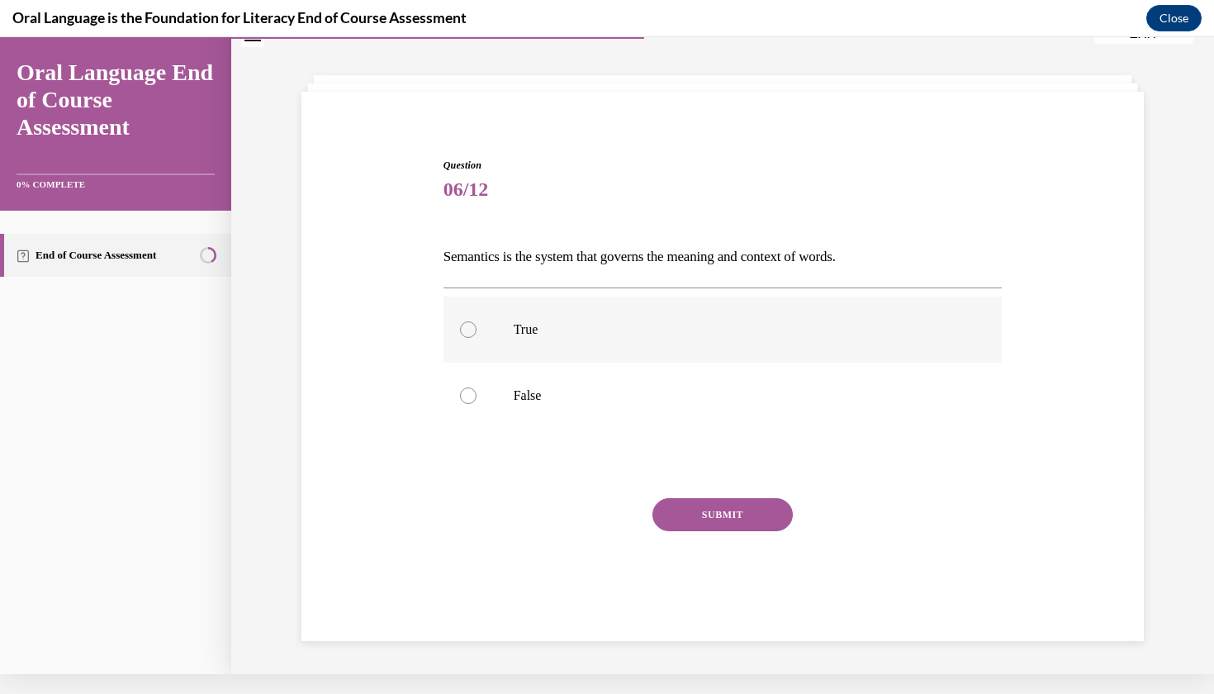
click at [561, 305] on label "True" at bounding box center [722, 329] width 559 height 66
click at [476, 321] on input "True" at bounding box center [468, 329] width 17 height 17
radio input "true"
drag, startPoint x: 566, startPoint y: 272, endPoint x: 533, endPoint y: 259, distance: 34.8
click at [534, 259] on div "Question 06/12 Semantics is the system that governs the meaning and context of …" at bounding box center [722, 396] width 559 height 476
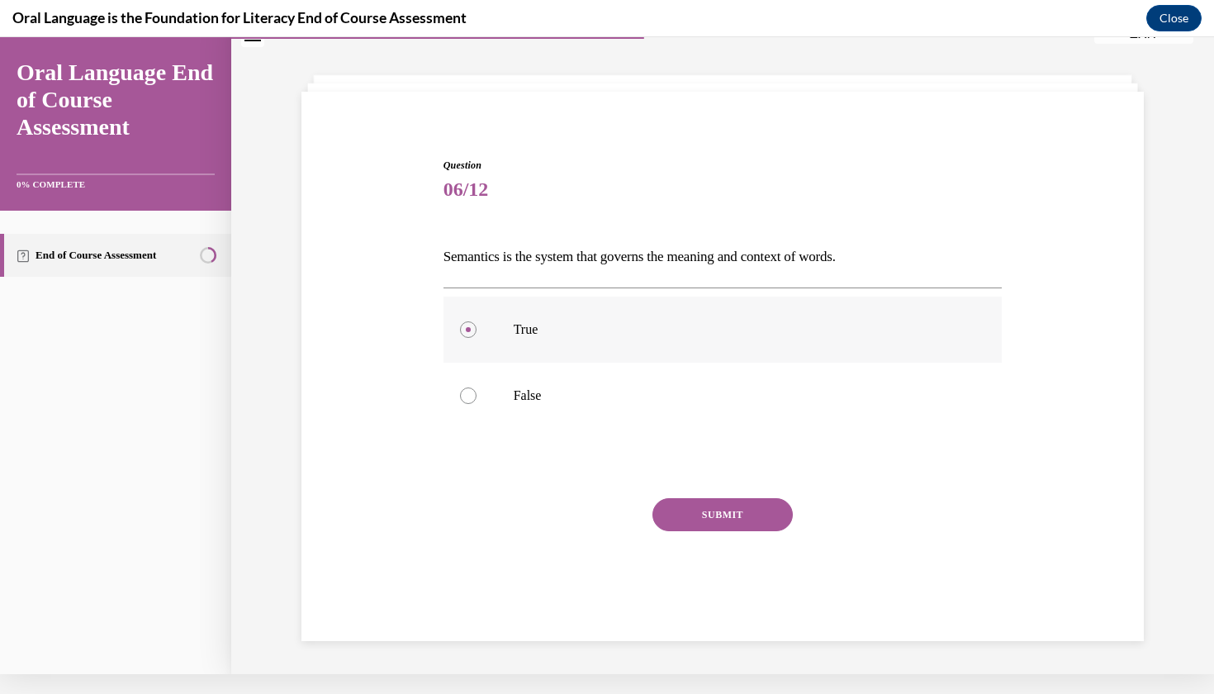
drag, startPoint x: 549, startPoint y: 280, endPoint x: 543, endPoint y: 317, distance: 37.6
click at [543, 317] on div "Question 06/12 Semantics is the system that governs the meaning and context of …" at bounding box center [722, 396] width 559 height 476
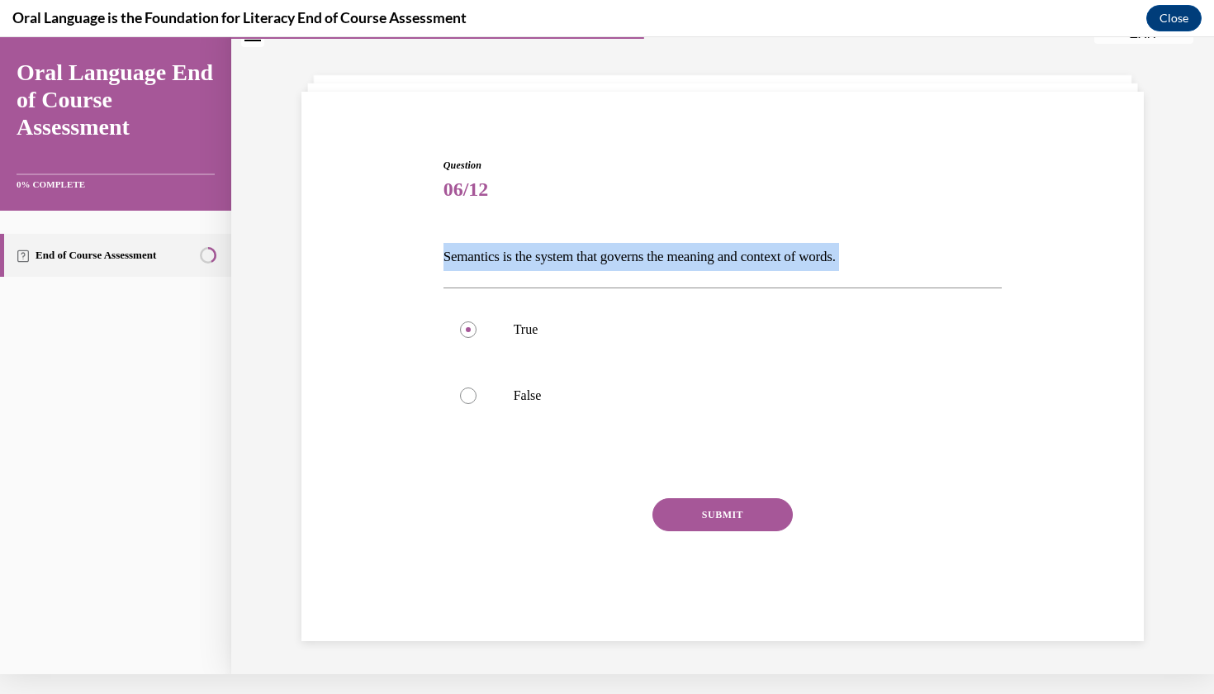
drag, startPoint x: 562, startPoint y: 318, endPoint x: 444, endPoint y: 249, distance: 136.9
click at [444, 248] on div "Question 06/12 Semantics is the system that governs the meaning and context of …" at bounding box center [722, 396] width 559 height 476
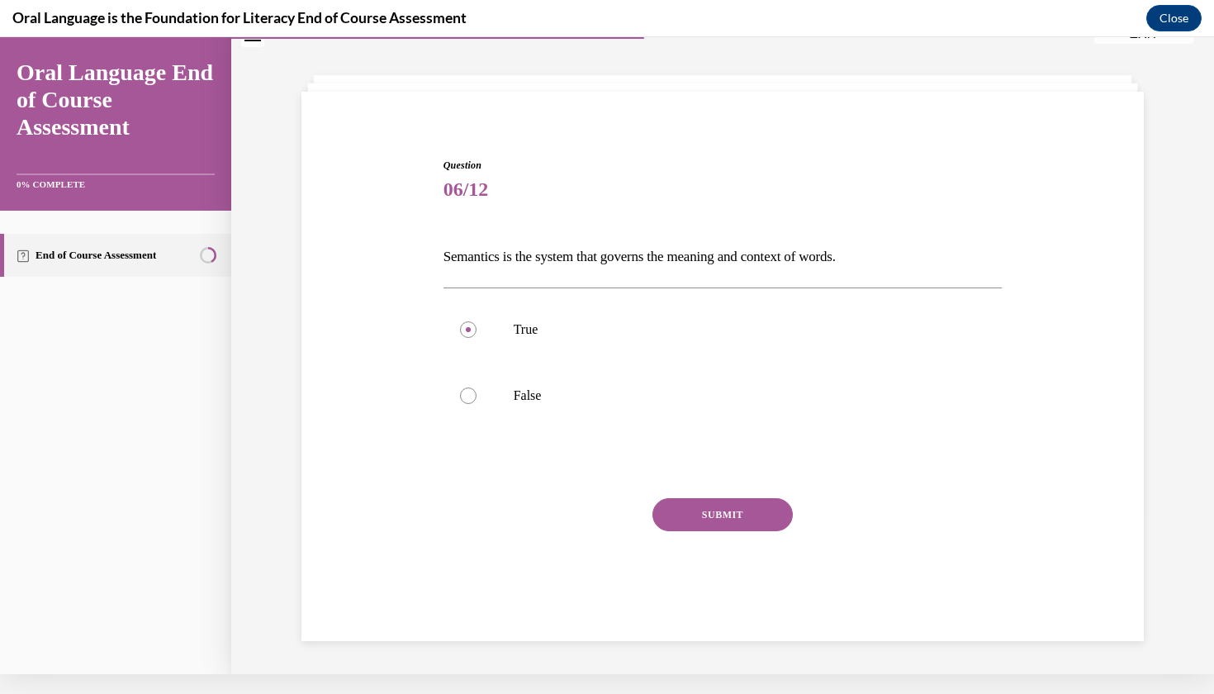
click at [869, 114] on div "Question 06/12 Semantics is the system that governs the meaning and context of …" at bounding box center [722, 370] width 850 height 525
drag, startPoint x: 442, startPoint y: 131, endPoint x: 493, endPoint y: 159, distance: 58.4
click at [494, 160] on div "Question 06/12 Semantics is the system that governs the meaning and context of …" at bounding box center [722, 370] width 850 height 525
drag, startPoint x: 424, startPoint y: 163, endPoint x: 450, endPoint y: 185, distance: 34.6
click at [451, 186] on div "Question 06/12 Semantics is the system that governs the meaning and context of …" at bounding box center [722, 370] width 850 height 525
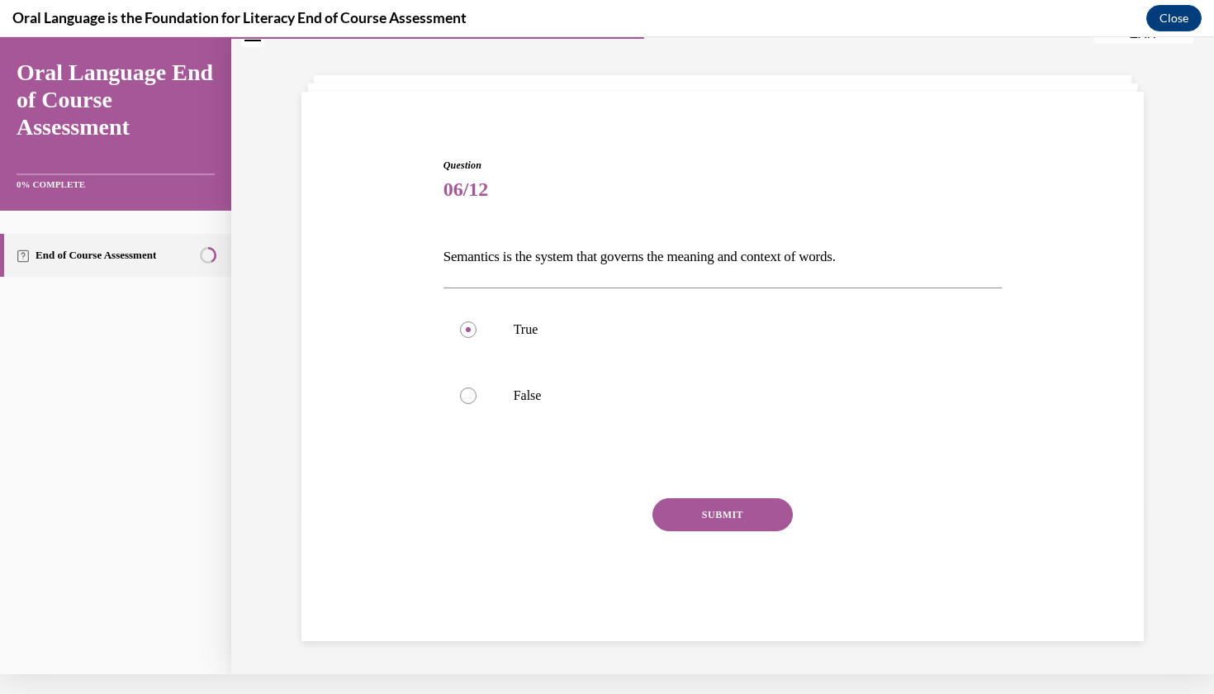
click at [414, 210] on div "Question 06/12 Semantics is the system that governs the meaning and context of …" at bounding box center [722, 370] width 850 height 525
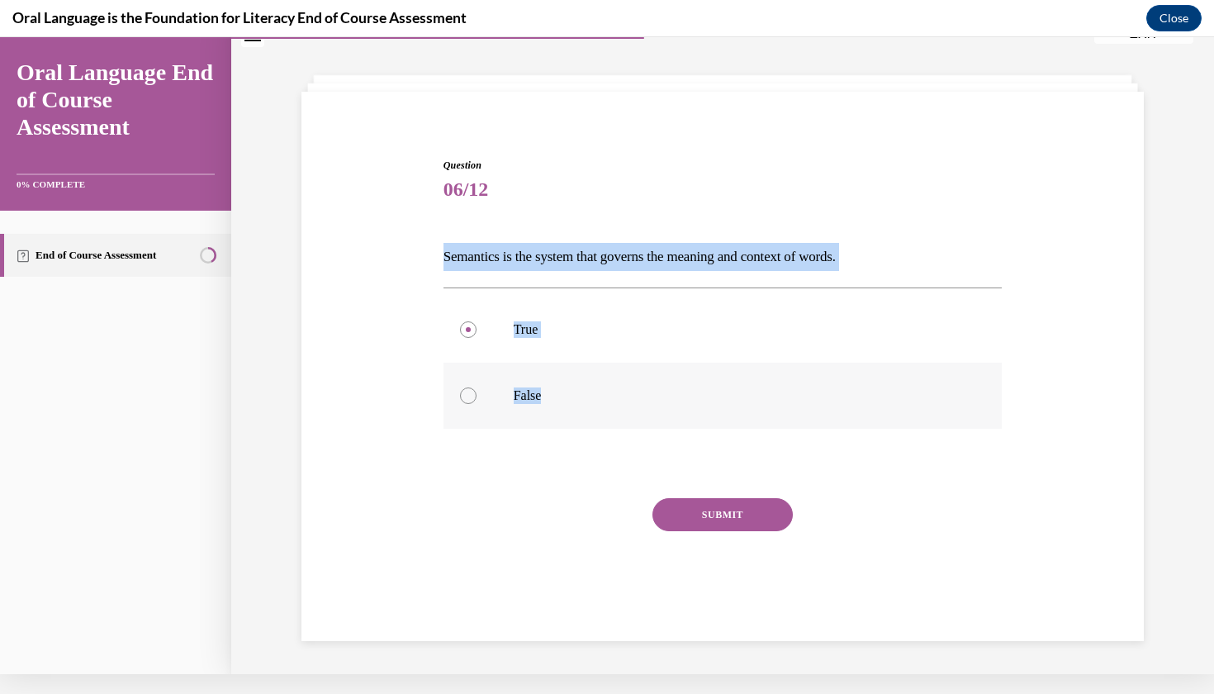
drag, startPoint x: 414, startPoint y: 210, endPoint x: 538, endPoint y: 375, distance: 206.9
click at [538, 375] on div "Question 06/12 Semantics is the system that governs the meaning and context of …" at bounding box center [722, 370] width 850 height 525
copy div "Semantics is the system that governs the meaning and context of words.  True Fa…"
click at [700, 509] on button "SUBMIT" at bounding box center [722, 514] width 140 height 33
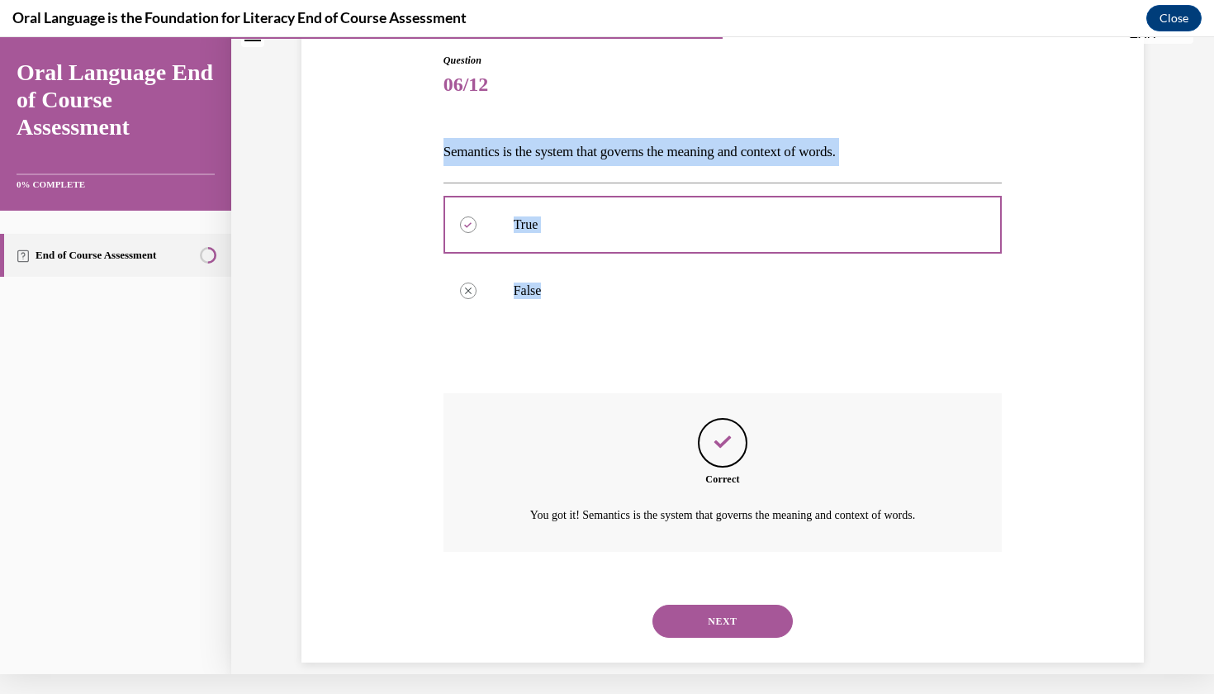
scroll to position [158, 0]
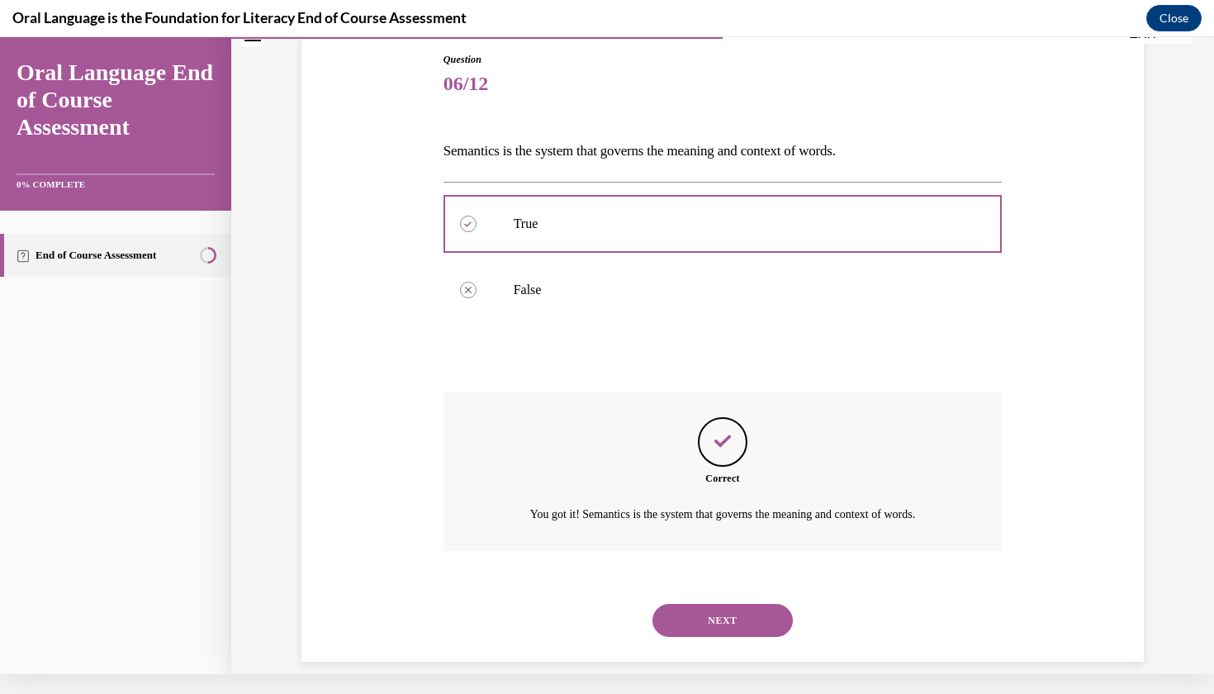
click at [706, 621] on div "NEXT" at bounding box center [722, 620] width 559 height 66
click at [708, 607] on button "NEXT" at bounding box center [722, 620] width 140 height 33
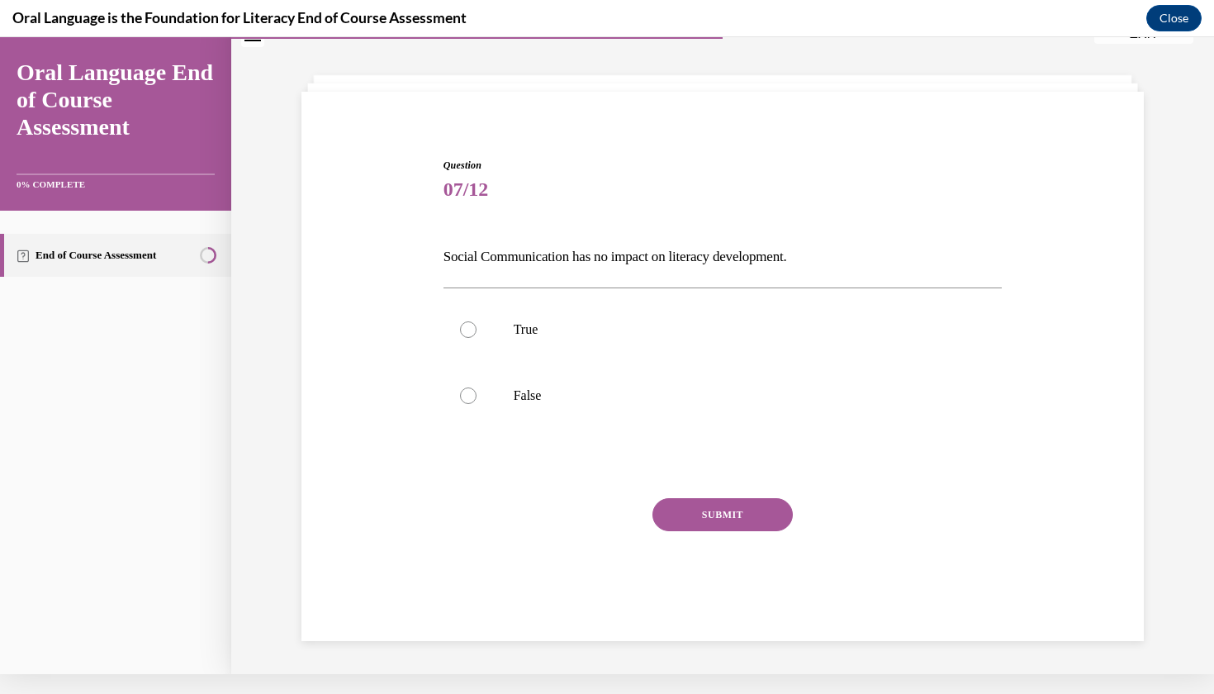
scroll to position [50, 0]
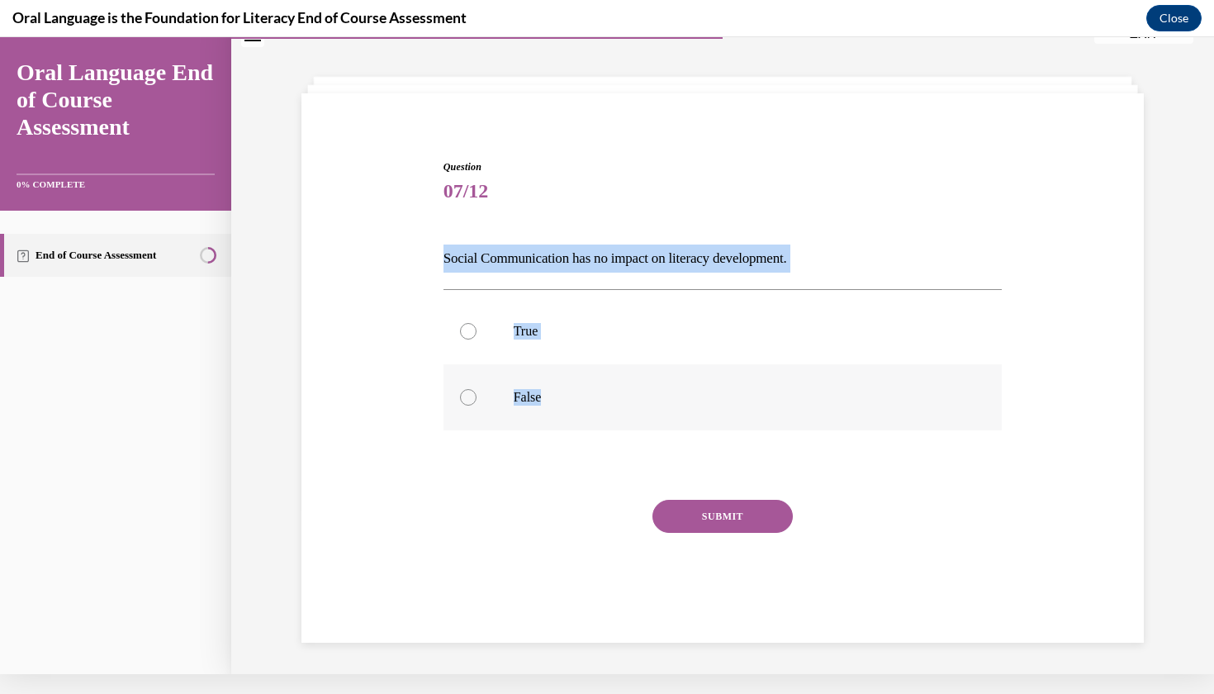
drag, startPoint x: 429, startPoint y: 255, endPoint x: 562, endPoint y: 396, distance: 193.9
click at [562, 396] on div "Question 07/12 Social Communication has no impact on literacy development. True…" at bounding box center [722, 372] width 850 height 525
copy div "Social Communication has no impact on literacy development. True False"
click at [487, 402] on label "False" at bounding box center [722, 397] width 559 height 66
click at [476, 402] on input "False" at bounding box center [468, 397] width 17 height 17
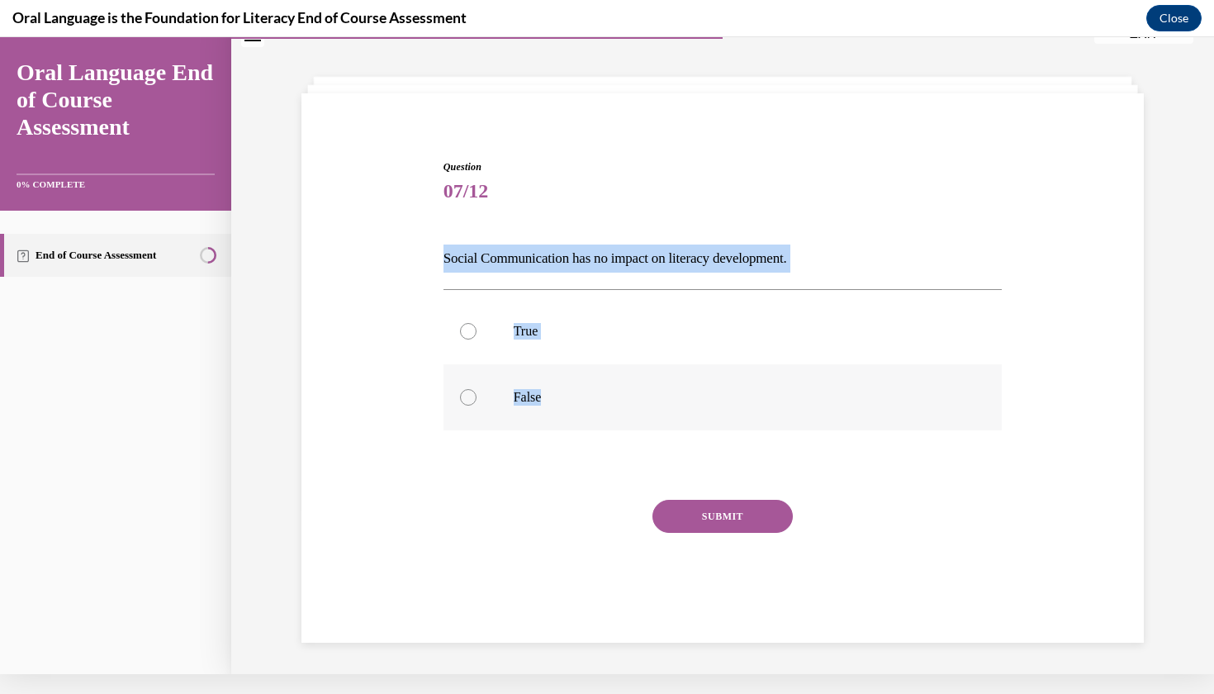
radio input "true"
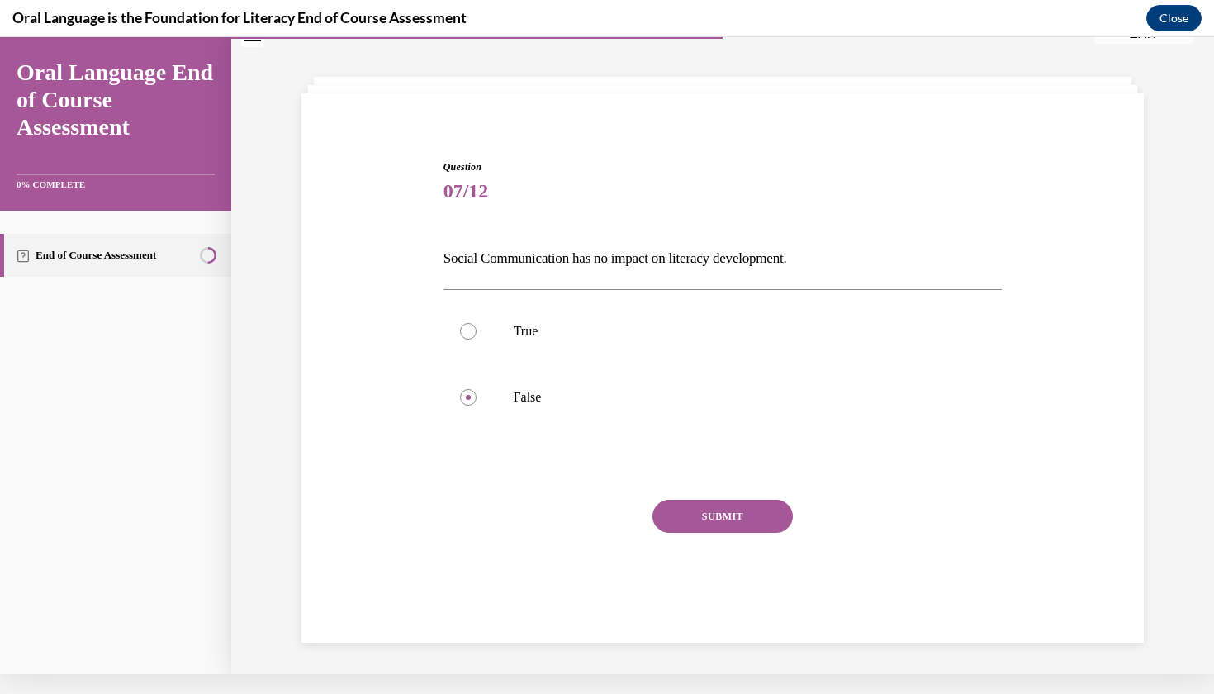
click at [726, 519] on button "SUBMIT" at bounding box center [722, 516] width 140 height 33
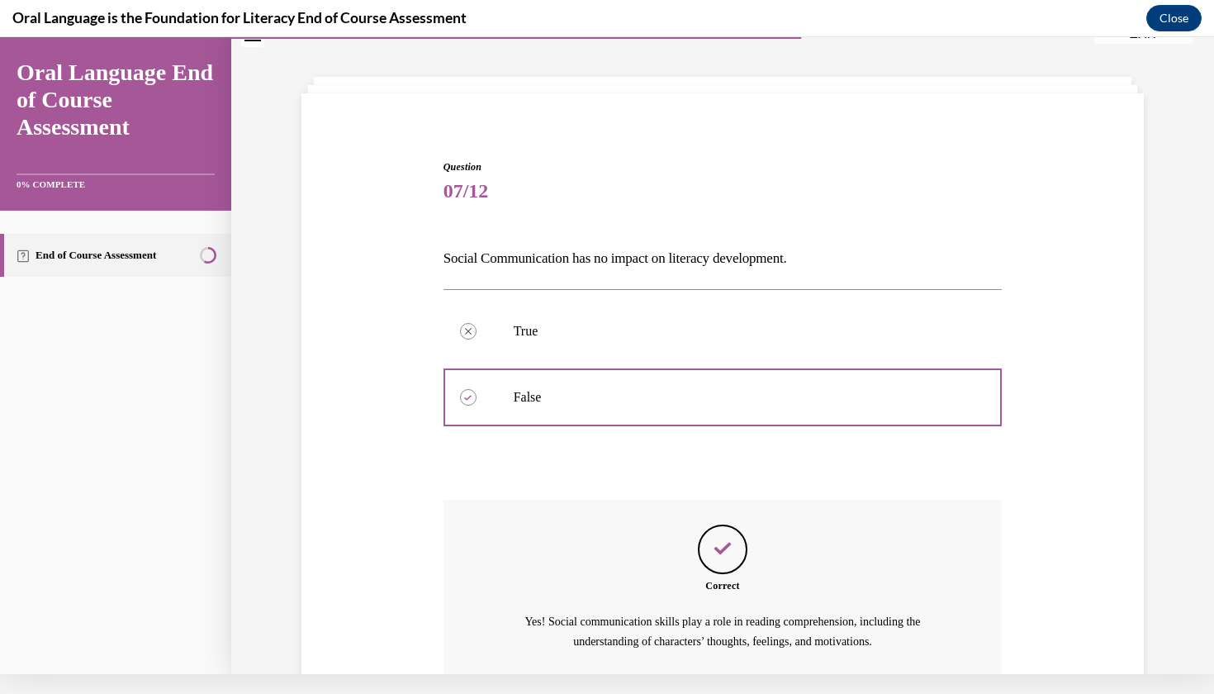
scroll to position [177, 0]
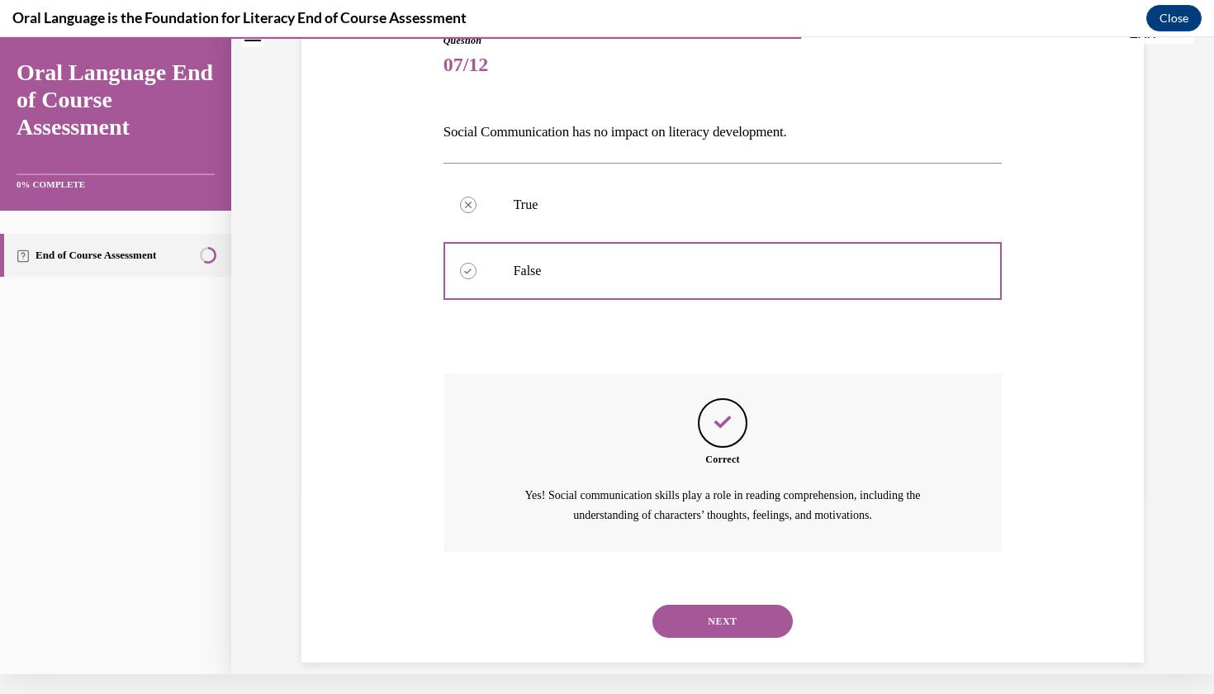
click at [704, 604] on button "NEXT" at bounding box center [722, 620] width 140 height 33
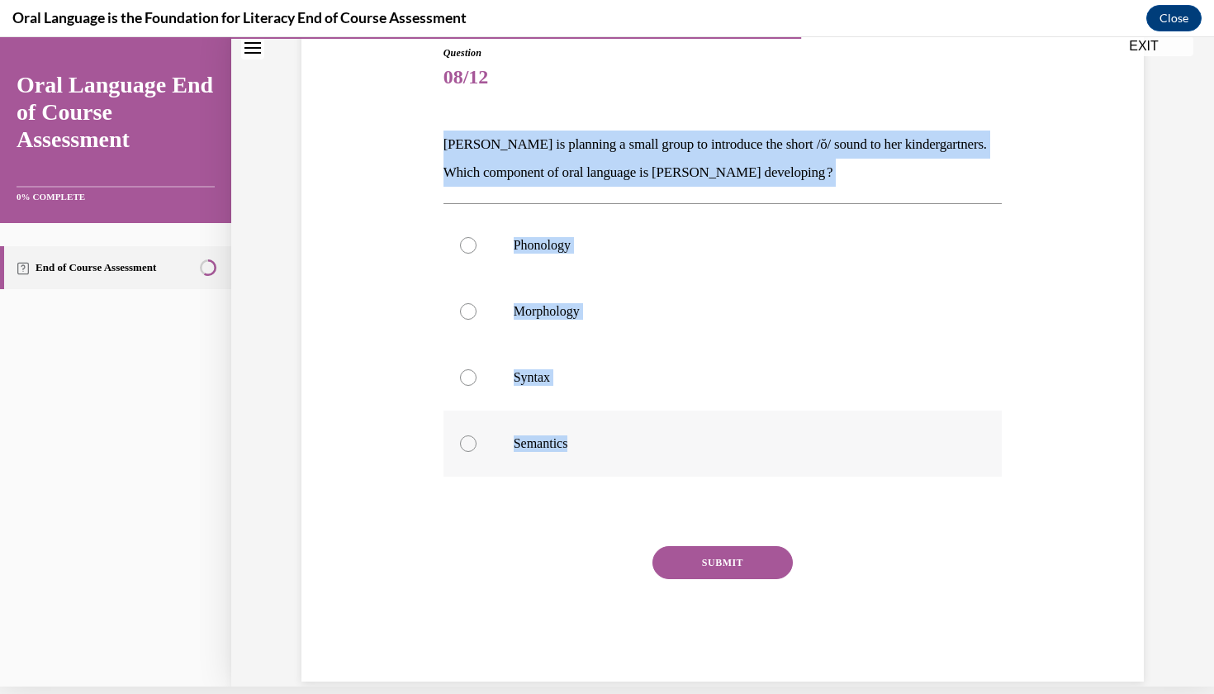
drag, startPoint x: 439, startPoint y: 142, endPoint x: 589, endPoint y: 452, distance: 343.8
click at [589, 452] on div "Question 08/12 Mrs. Coleman is planning a small group to introduce the short /ŏ…" at bounding box center [722, 351] width 567 height 661
copy div "Mrs. Coleman is planning a small group to introduce the short /ŏ/ sound to her …"
click at [547, 249] on p "Phonology" at bounding box center [738, 245] width 448 height 17
click at [476, 249] on input "Phonology" at bounding box center [468, 245] width 17 height 17
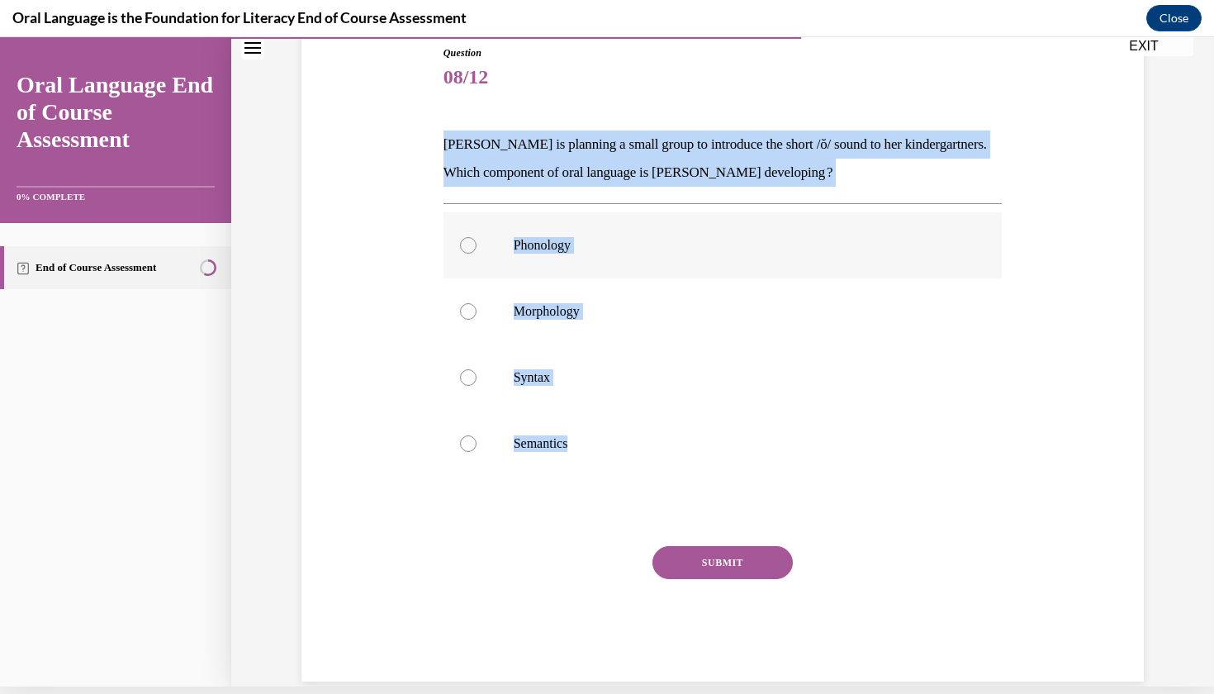
radio input "true"
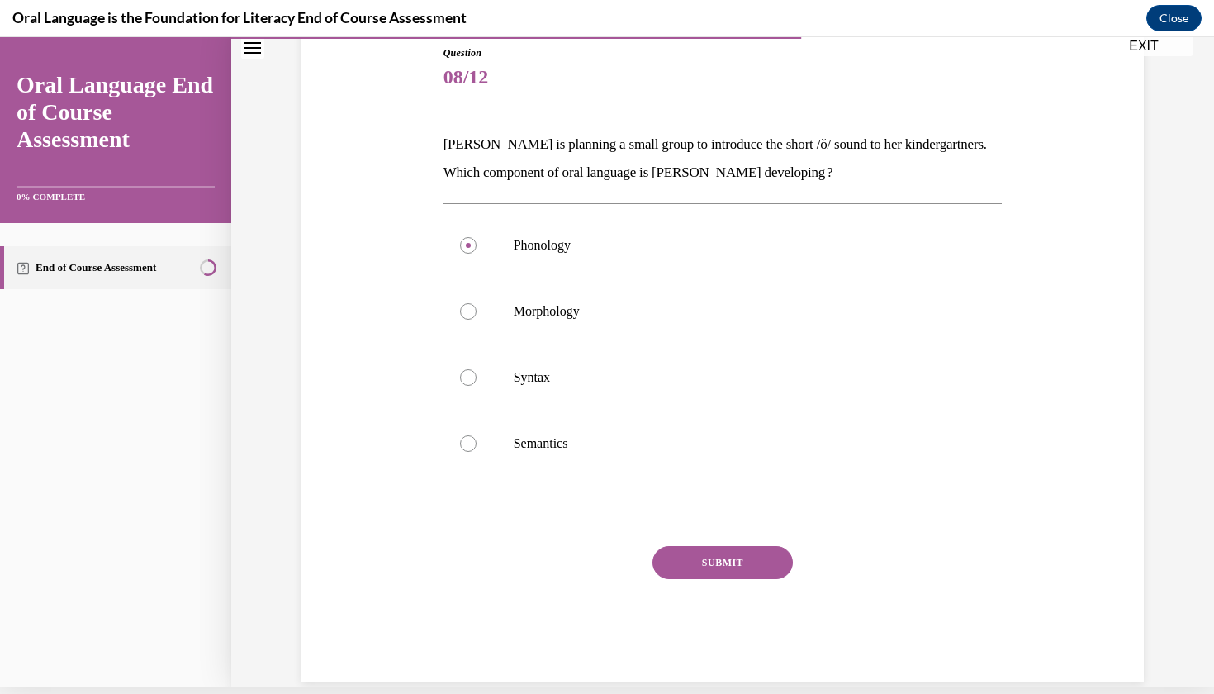
click at [697, 564] on button "SUBMIT" at bounding box center [722, 562] width 140 height 33
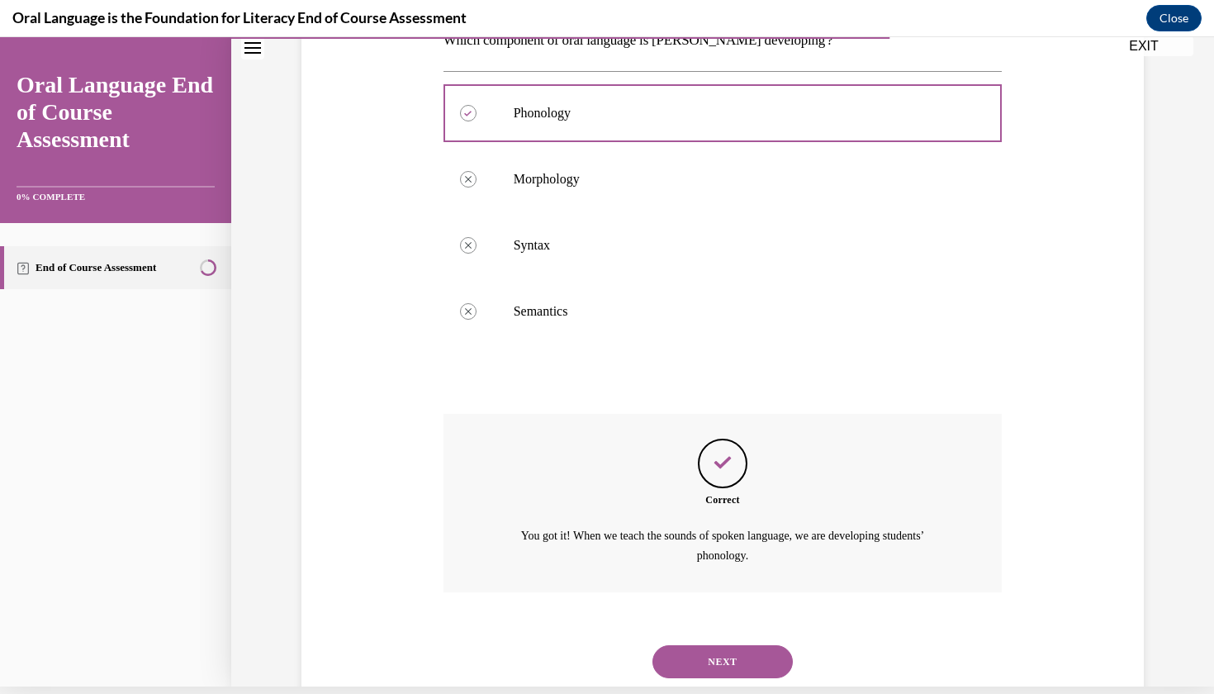
scroll to position [337, 0]
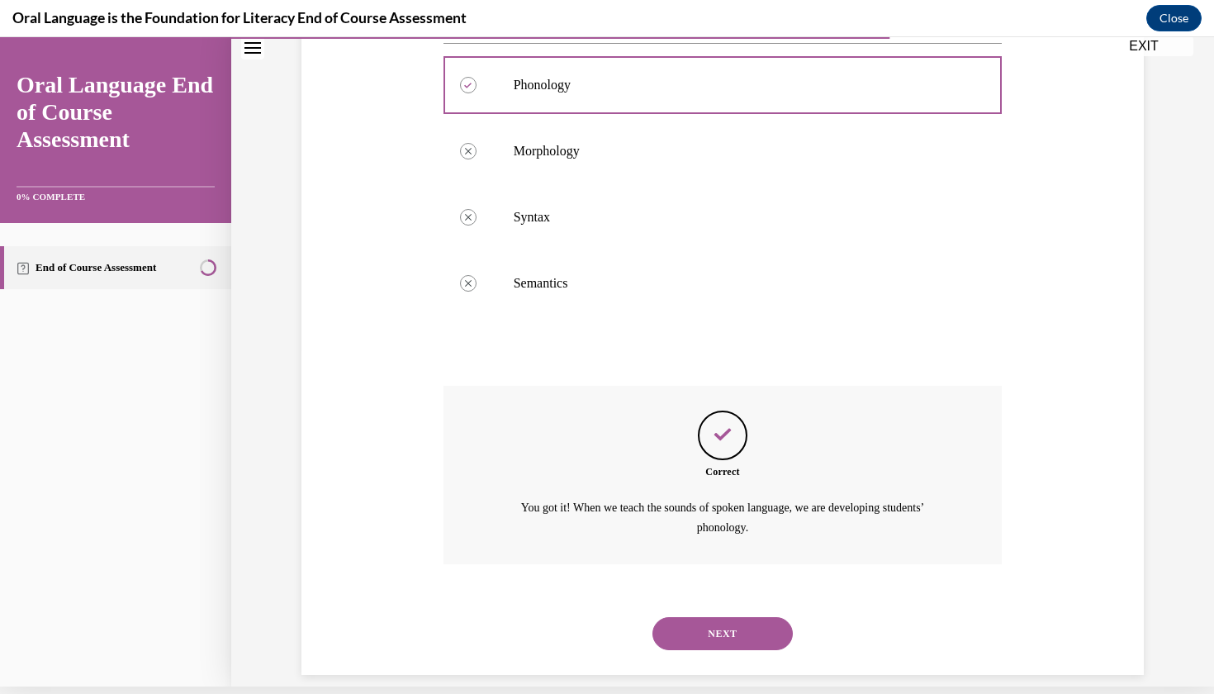
click at [690, 617] on button "NEXT" at bounding box center [722, 633] width 140 height 33
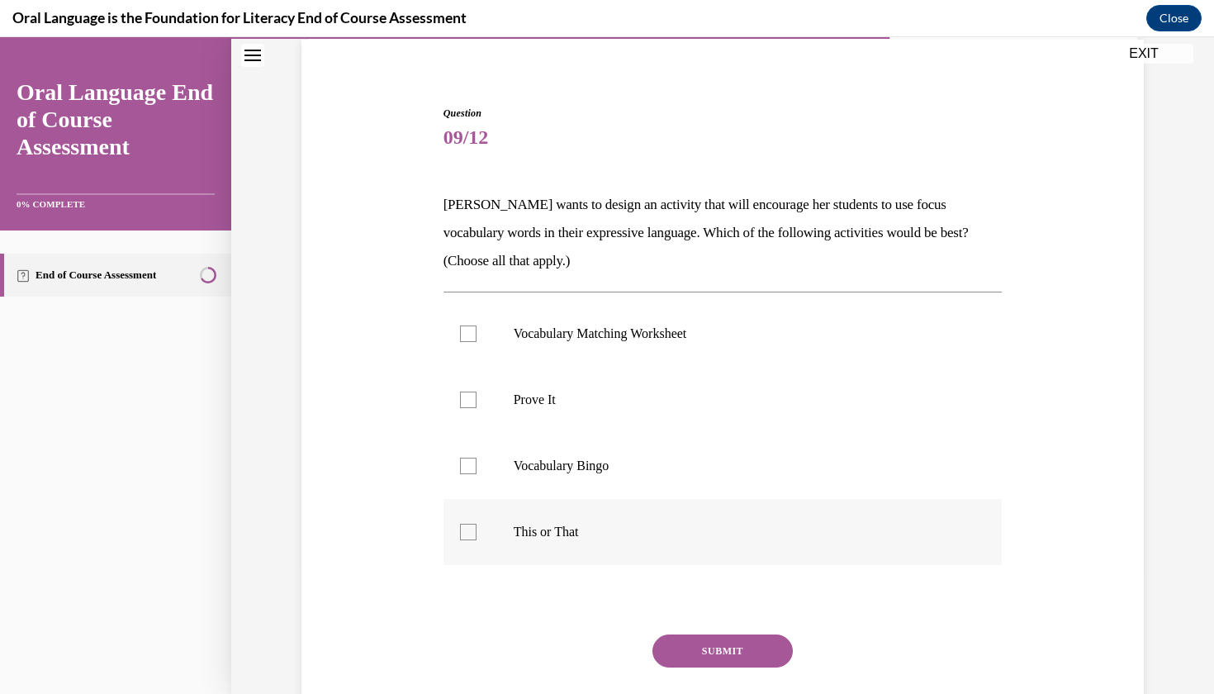
scroll to position [127, 0]
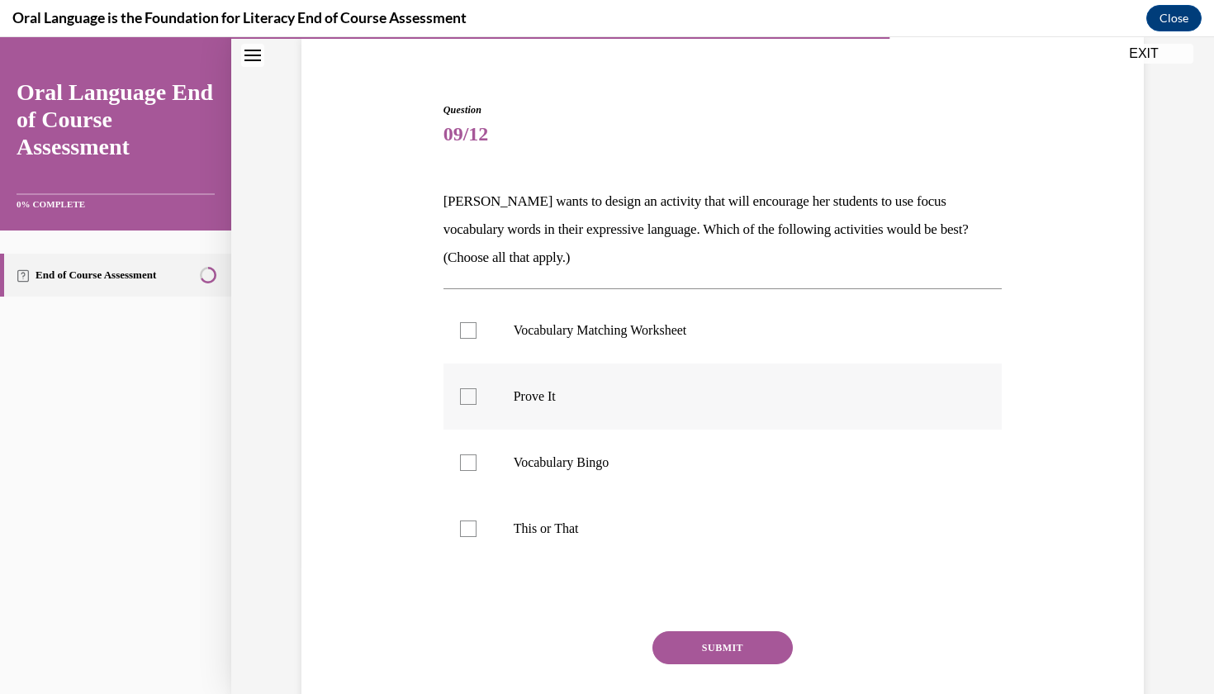
click at [548, 406] on label "Prove It" at bounding box center [722, 396] width 559 height 66
click at [476, 405] on input "Prove It" at bounding box center [468, 396] width 17 height 17
checkbox input "true"
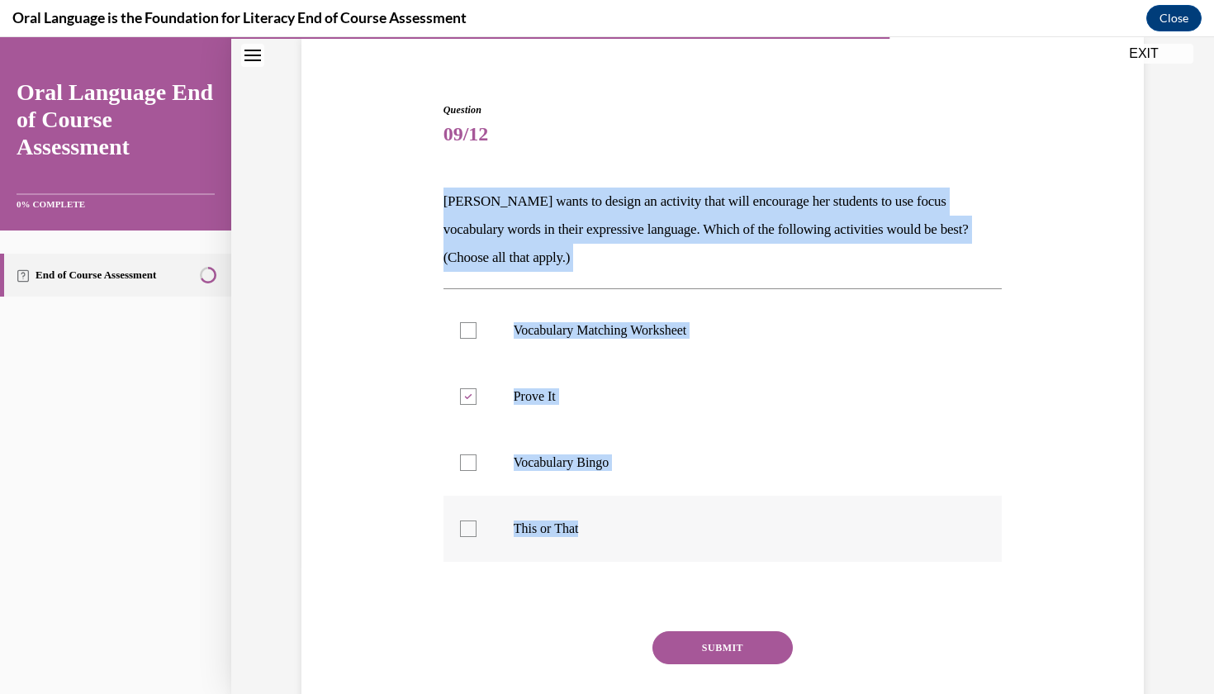
drag, startPoint x: 434, startPoint y: 195, endPoint x: 585, endPoint y: 540, distance: 376.4
click at [585, 540] on div "Question 09/12 Mrs. Butler wants to design an activity that will encourage her …" at bounding box center [722, 409] width 850 height 713
copy div "Mrs. Butler wants to design an activity that will encourage her students to use…"
click at [518, 537] on label "This or That" at bounding box center [722, 528] width 559 height 66
click at [476, 537] on input "This or That" at bounding box center [468, 528] width 17 height 17
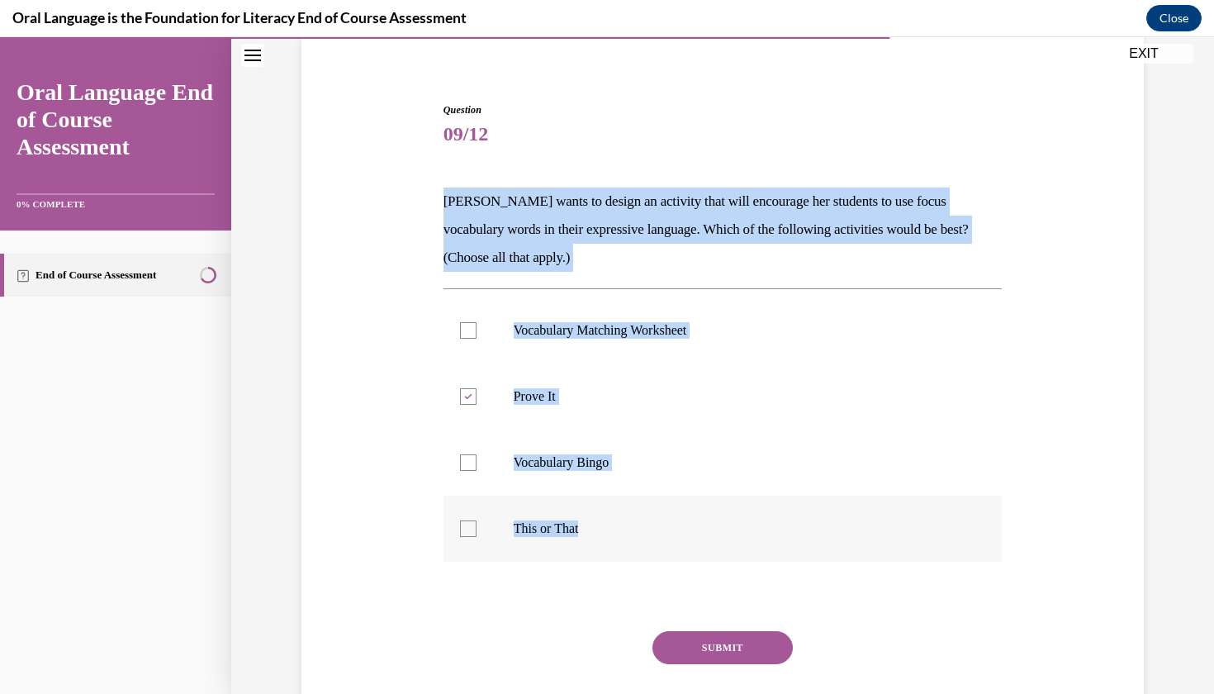
checkbox input "true"
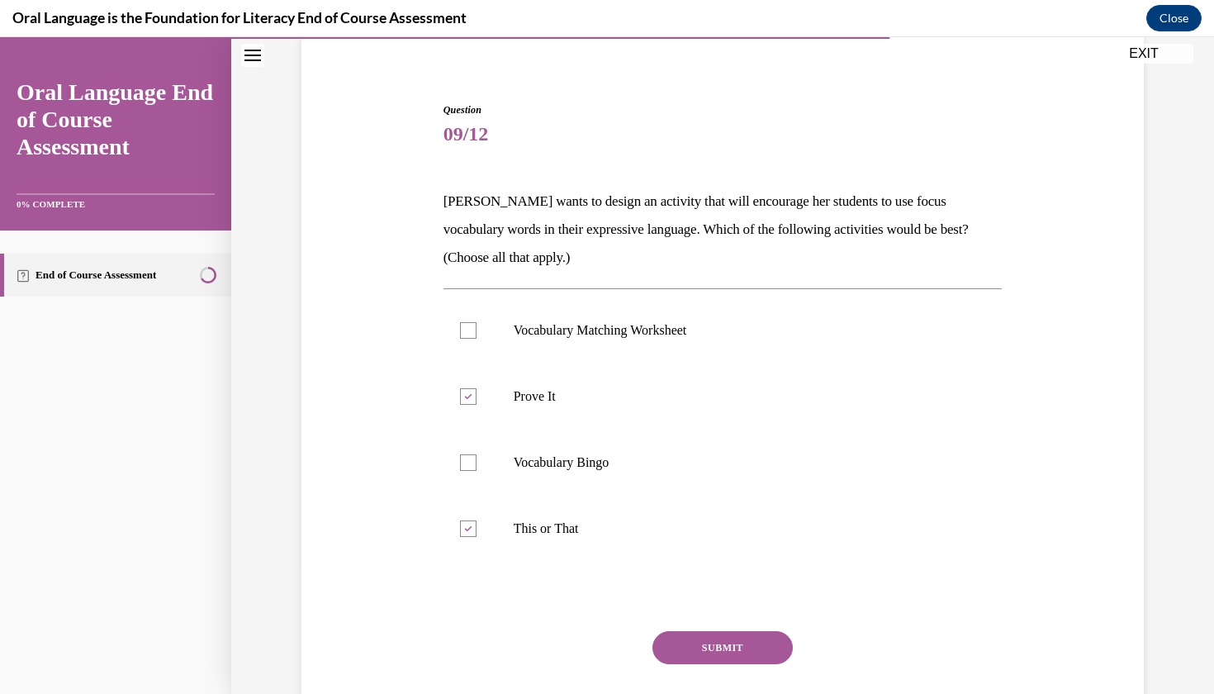
click at [736, 637] on button "SUBMIT" at bounding box center [722, 647] width 140 height 33
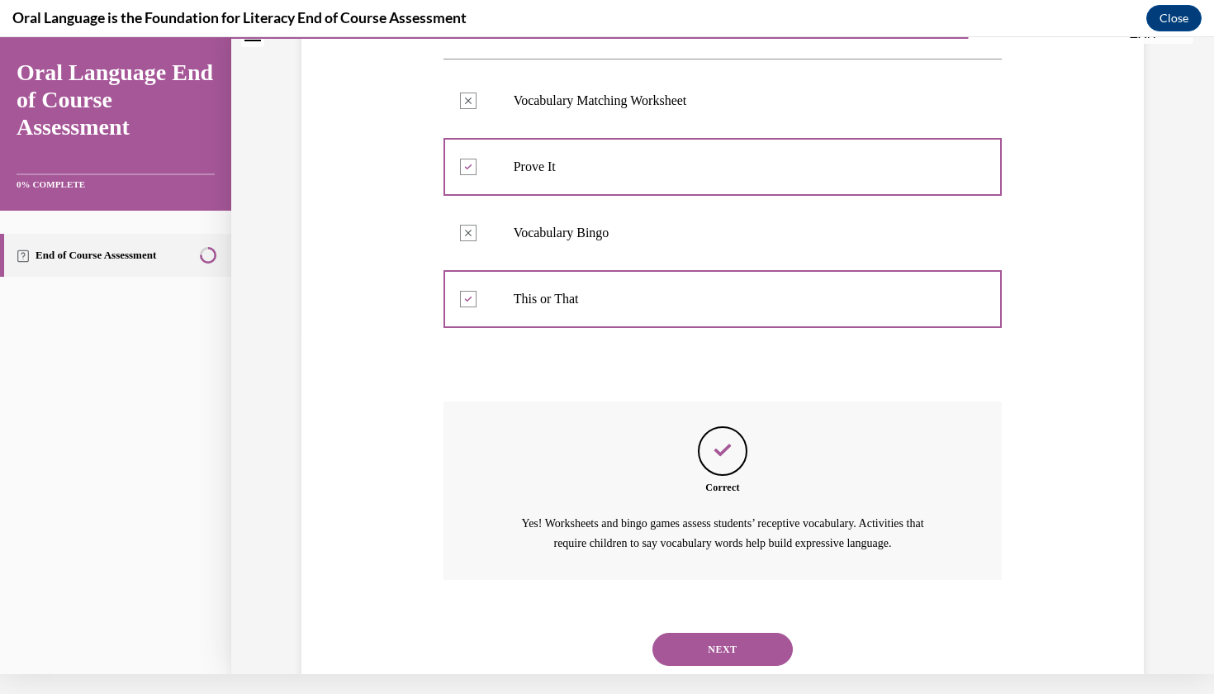
scroll to position [365, 0]
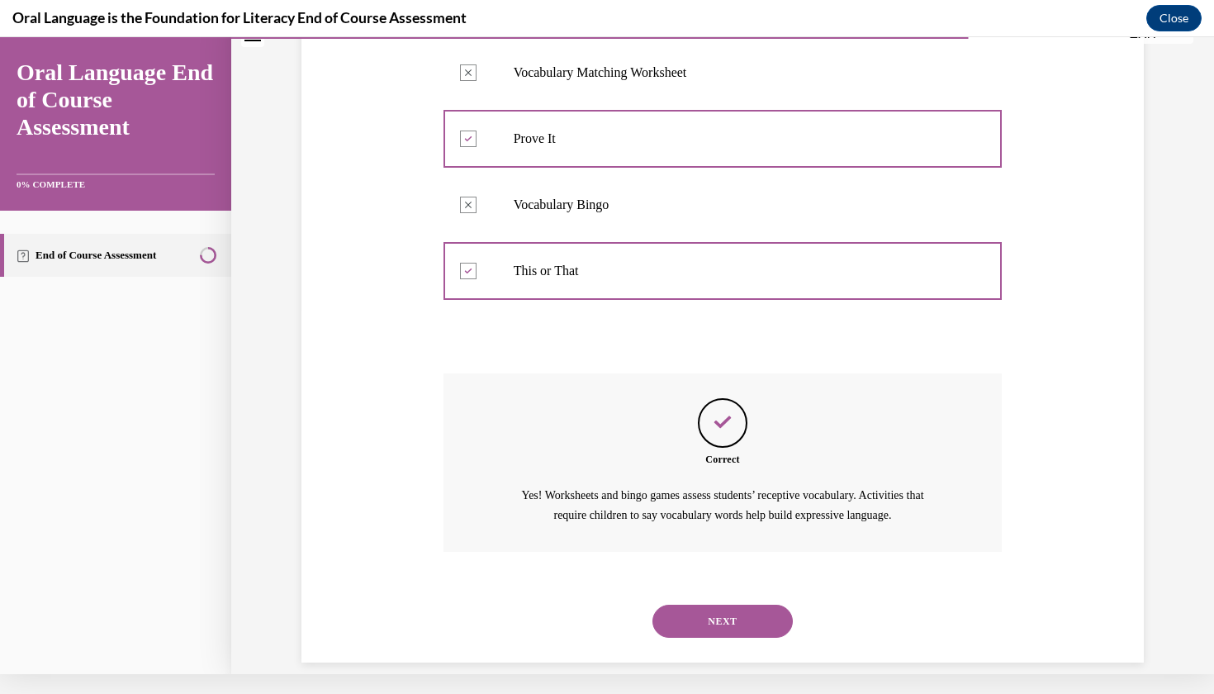
click at [718, 610] on button "NEXT" at bounding box center [722, 620] width 140 height 33
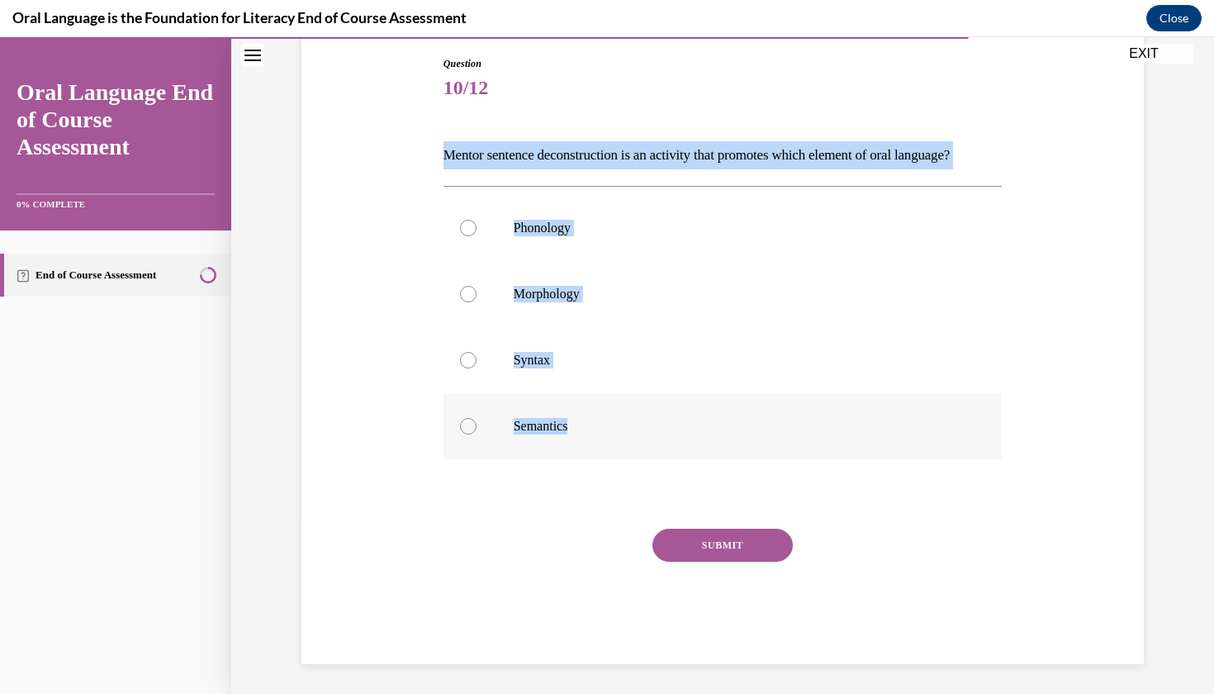
drag, startPoint x: 438, startPoint y: 141, endPoint x: 610, endPoint y: 467, distance: 367.9
click at [610, 467] on div "Question 10/12 Mentor sentence deconstruction is an activity that promotes whic…" at bounding box center [722, 347] width 567 height 632
copy div "Mentor sentence deconstruction is an activity that promotes which element of or…"
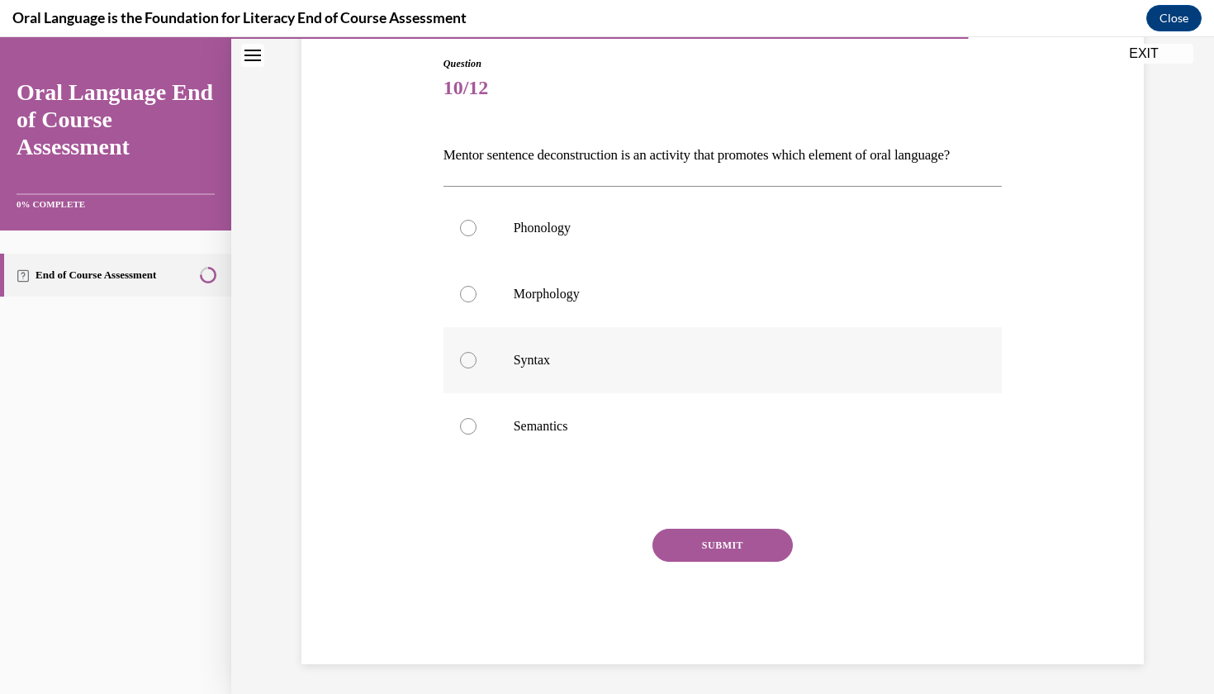
click at [554, 368] on p "Syntax" at bounding box center [738, 360] width 448 height 17
click at [476, 368] on input "Syntax" at bounding box center [468, 360] width 17 height 17
radio input "true"
click at [722, 561] on button "SUBMIT" at bounding box center [722, 544] width 140 height 33
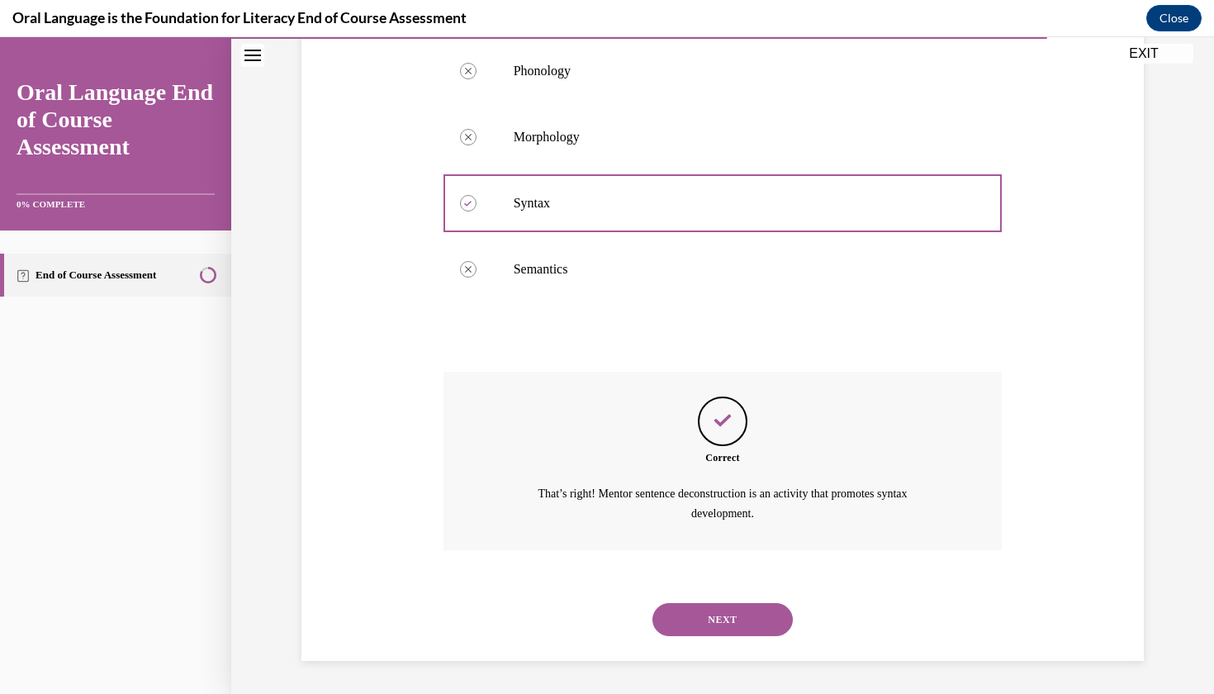
scroll to position [337, 0]
click at [704, 629] on button "NEXT" at bounding box center [722, 619] width 140 height 33
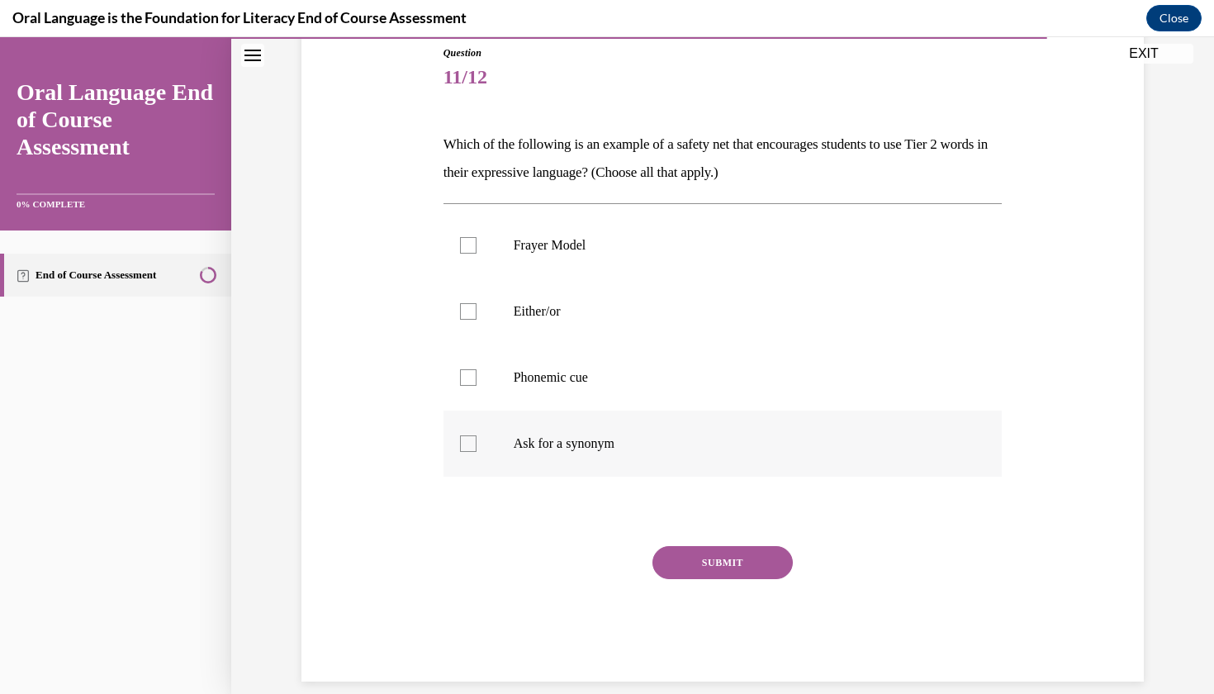
drag, startPoint x: 444, startPoint y: 144, endPoint x: 641, endPoint y: 445, distance: 359.8
click at [641, 445] on div "Question 11/12 Which of the following is an example of a safety net that encour…" at bounding box center [722, 363] width 559 height 636
click at [545, 378] on p "Phonemic cue" at bounding box center [738, 377] width 448 height 17
click at [476, 378] on input "Phonemic cue" at bounding box center [468, 377] width 17 height 17
checkbox input "true"
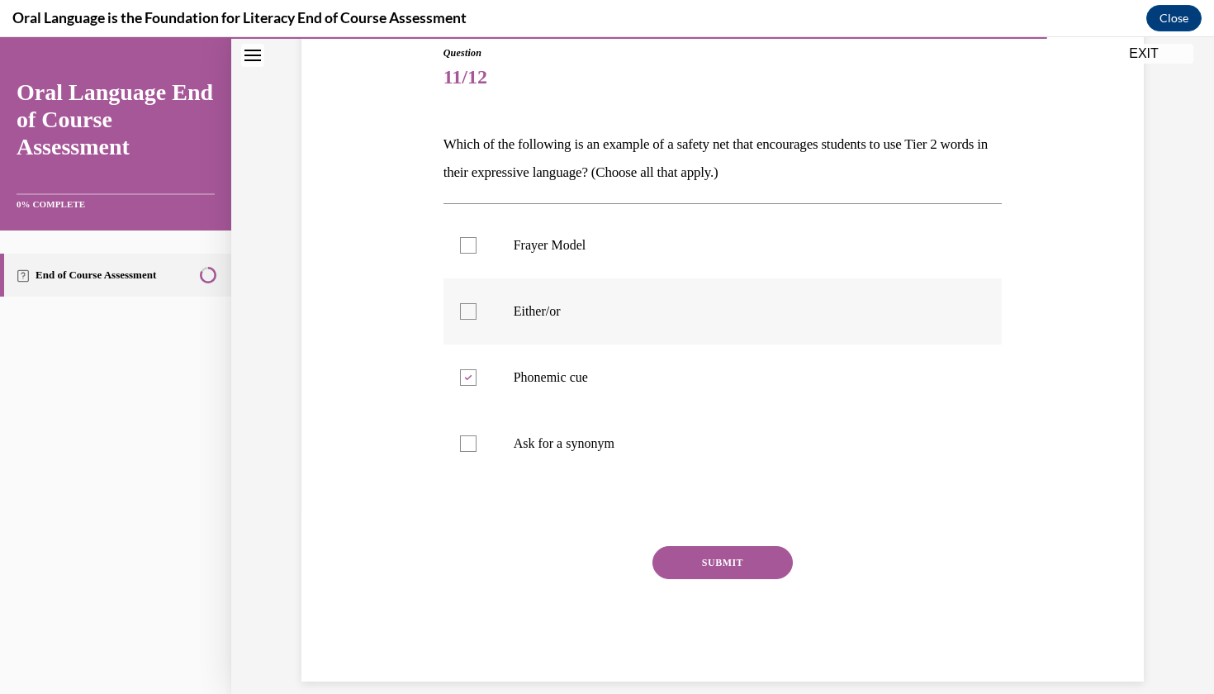
click at [539, 315] on p "Either/or" at bounding box center [738, 311] width 448 height 17
click at [476, 315] on input "Either/or" at bounding box center [468, 311] width 17 height 17
checkbox input "true"
click at [552, 442] on p "Ask for a synonym" at bounding box center [738, 443] width 448 height 17
click at [476, 442] on input "Ask for a synonym" at bounding box center [468, 443] width 17 height 17
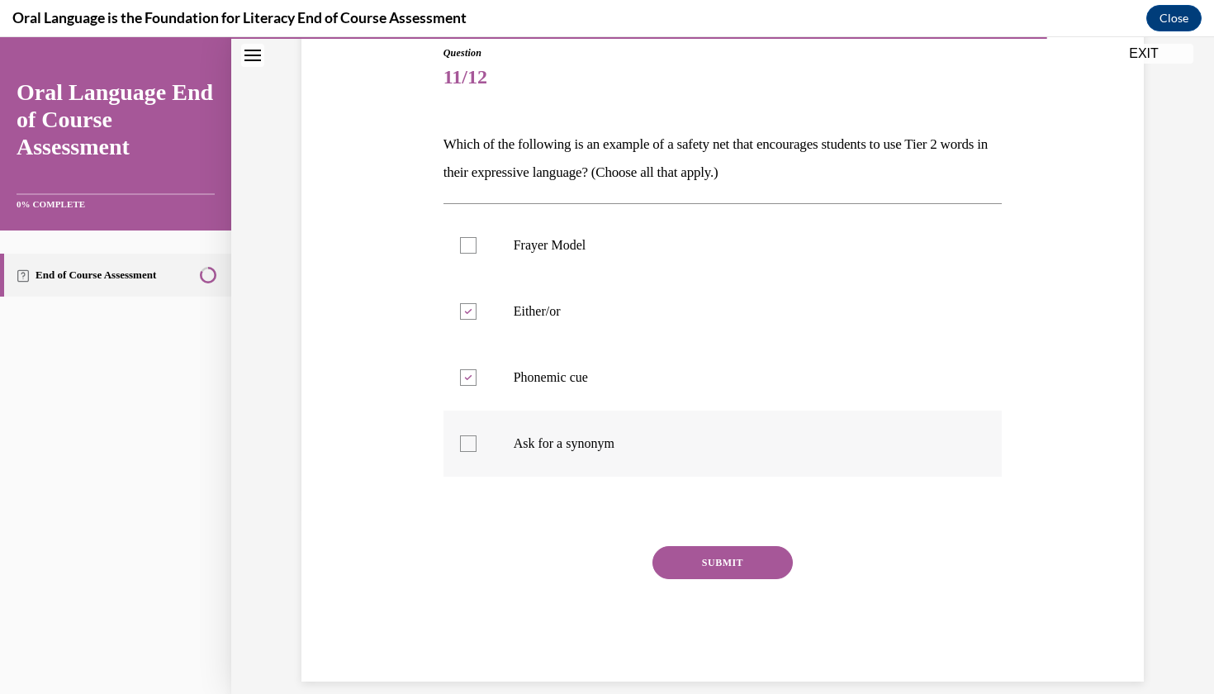
checkbox input "true"
click at [726, 553] on button "SUBMIT" at bounding box center [722, 562] width 140 height 33
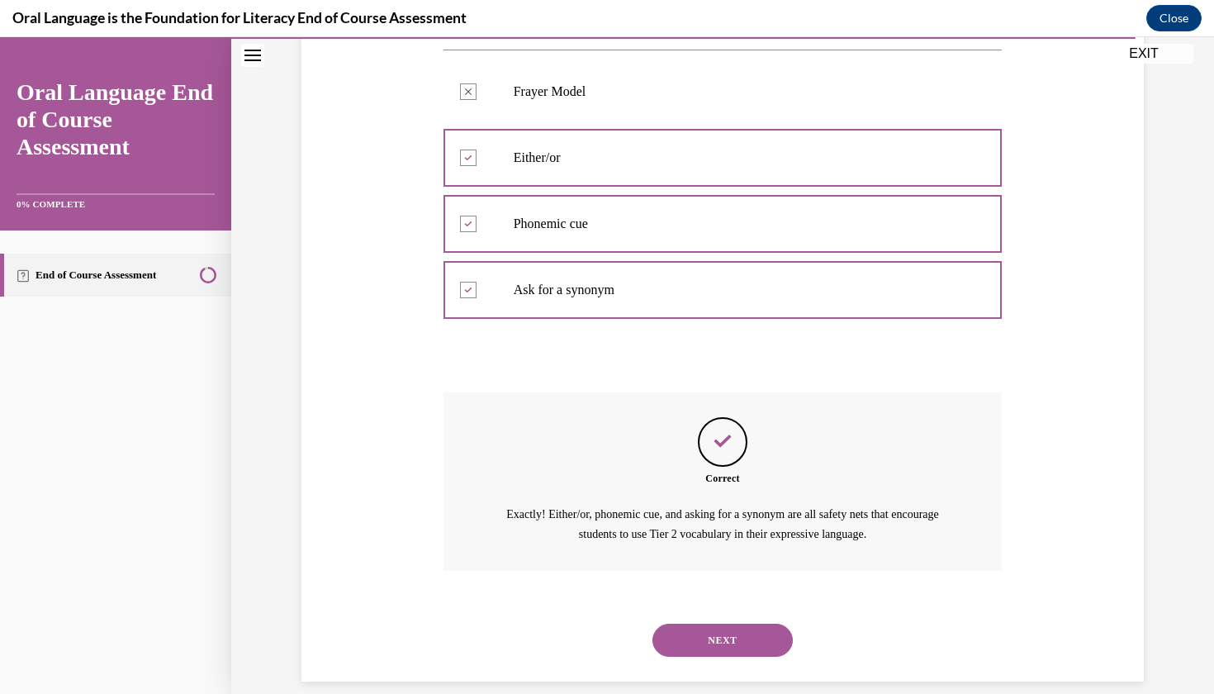
scroll to position [337, 0]
click at [709, 608] on div "NEXT" at bounding box center [722, 641] width 559 height 66
click at [711, 624] on button "NEXT" at bounding box center [722, 640] width 140 height 33
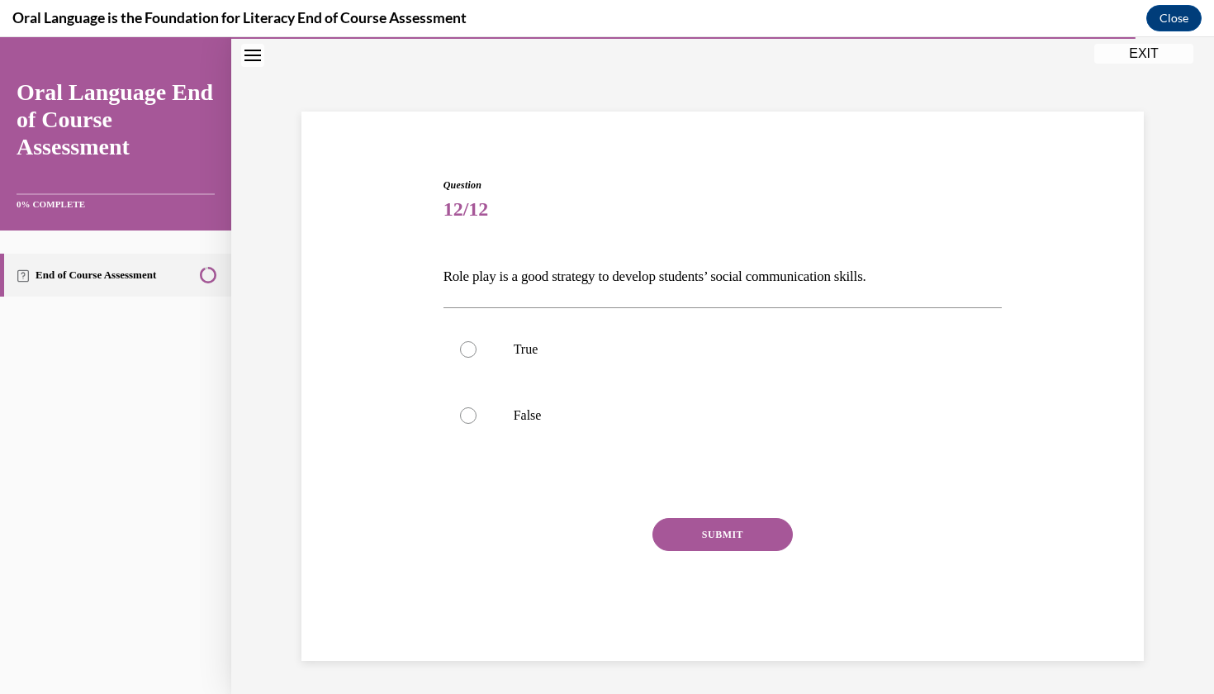
scroll to position [50, 0]
click at [483, 338] on label "True" at bounding box center [722, 351] width 559 height 66
click at [476, 343] on input "True" at bounding box center [468, 351] width 17 height 17
radio input "true"
click at [737, 557] on div "SUBMIT" at bounding box center [722, 560] width 559 height 83
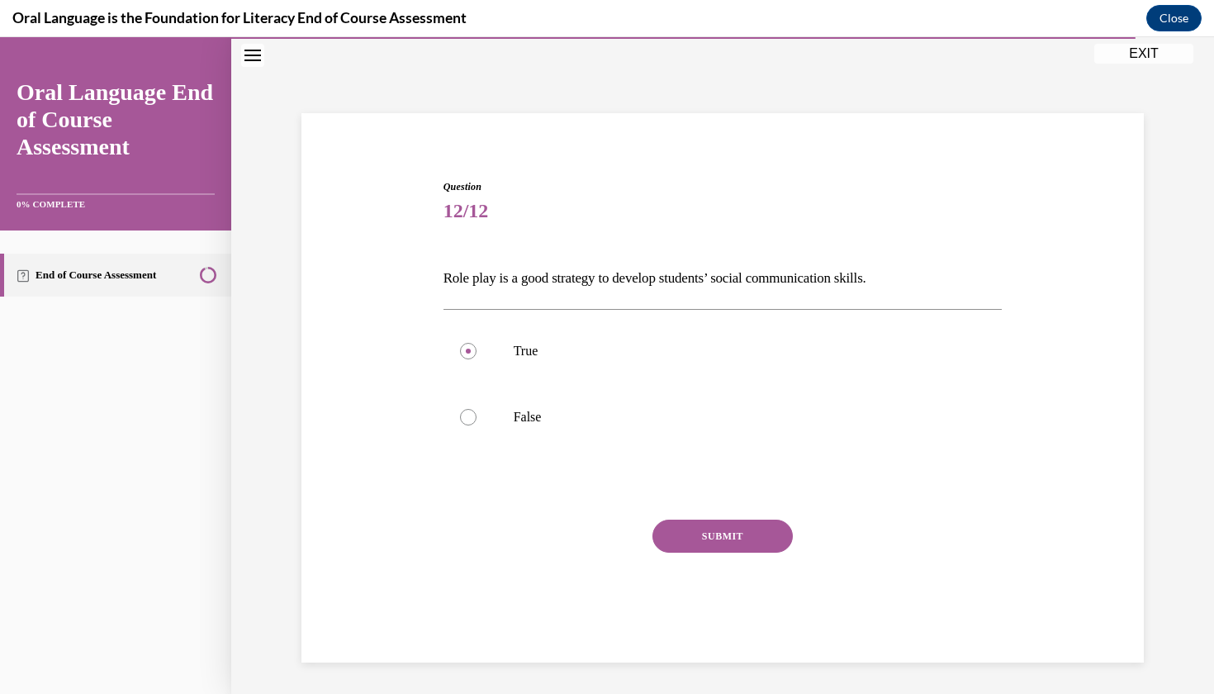
click at [737, 541] on button "SUBMIT" at bounding box center [722, 535] width 140 height 33
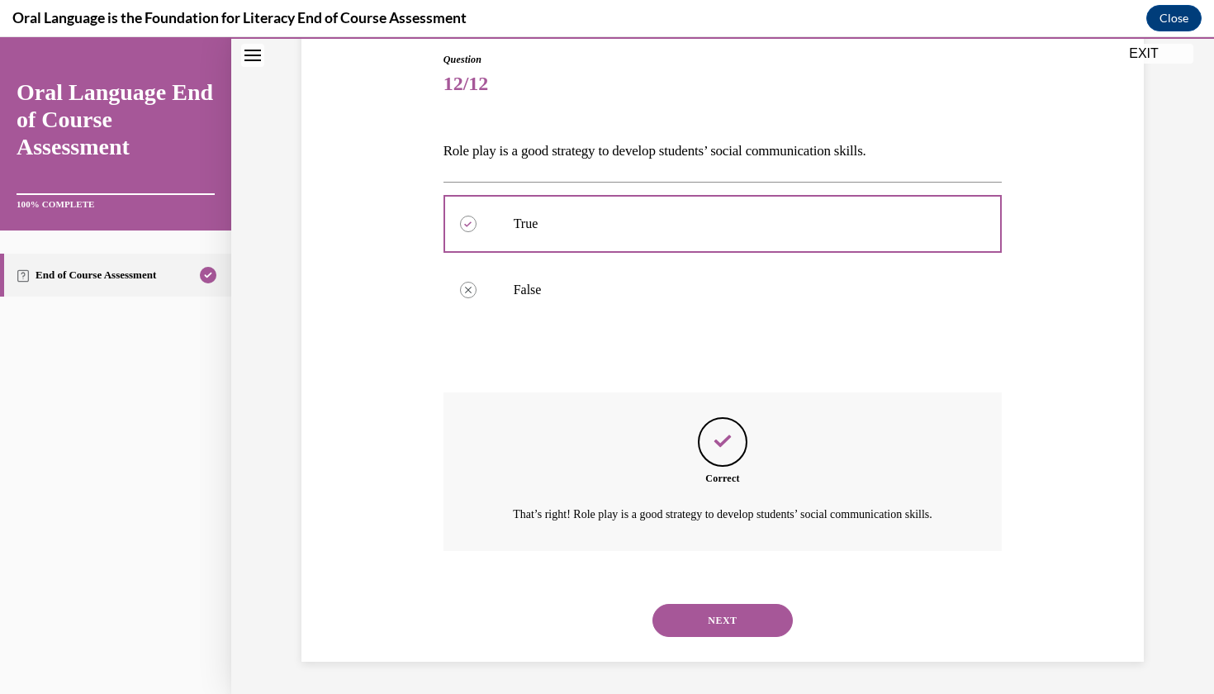
scroll to position [177, 0]
click at [713, 615] on button "NEXT" at bounding box center [722, 620] width 140 height 33
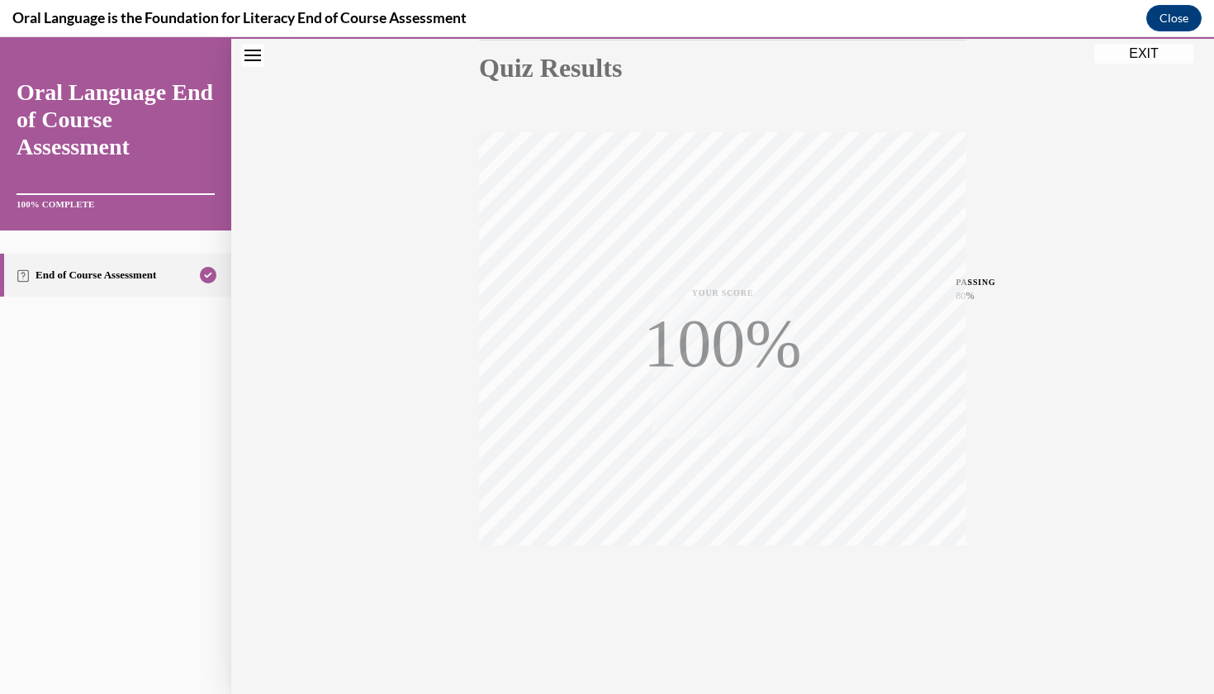
scroll to position [190, 0]
click at [1125, 63] on button "EXIT" at bounding box center [1143, 54] width 99 height 20
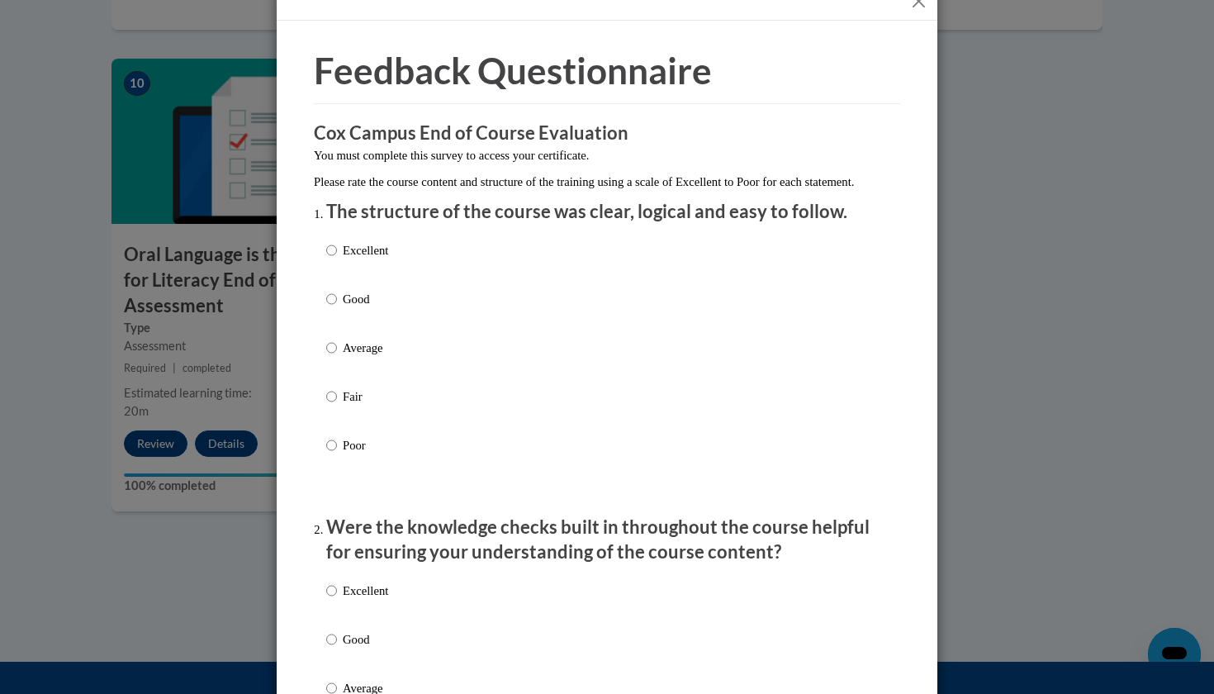
scroll to position [50, 0]
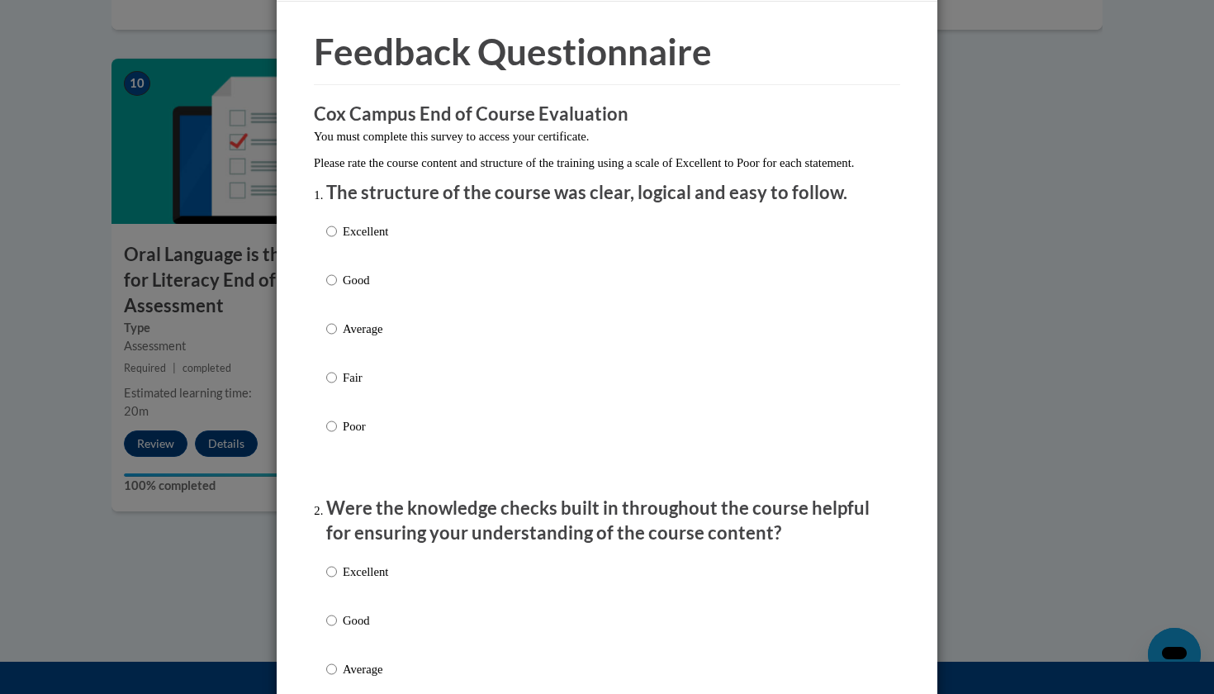
click at [479, 253] on div "Excellent Good Average Fair Poor" at bounding box center [606, 348] width 561 height 269
click at [339, 241] on label "Excellent" at bounding box center [357, 244] width 62 height 45
click at [337, 240] on input "Excellent" at bounding box center [331, 231] width 11 height 18
radio input "true"
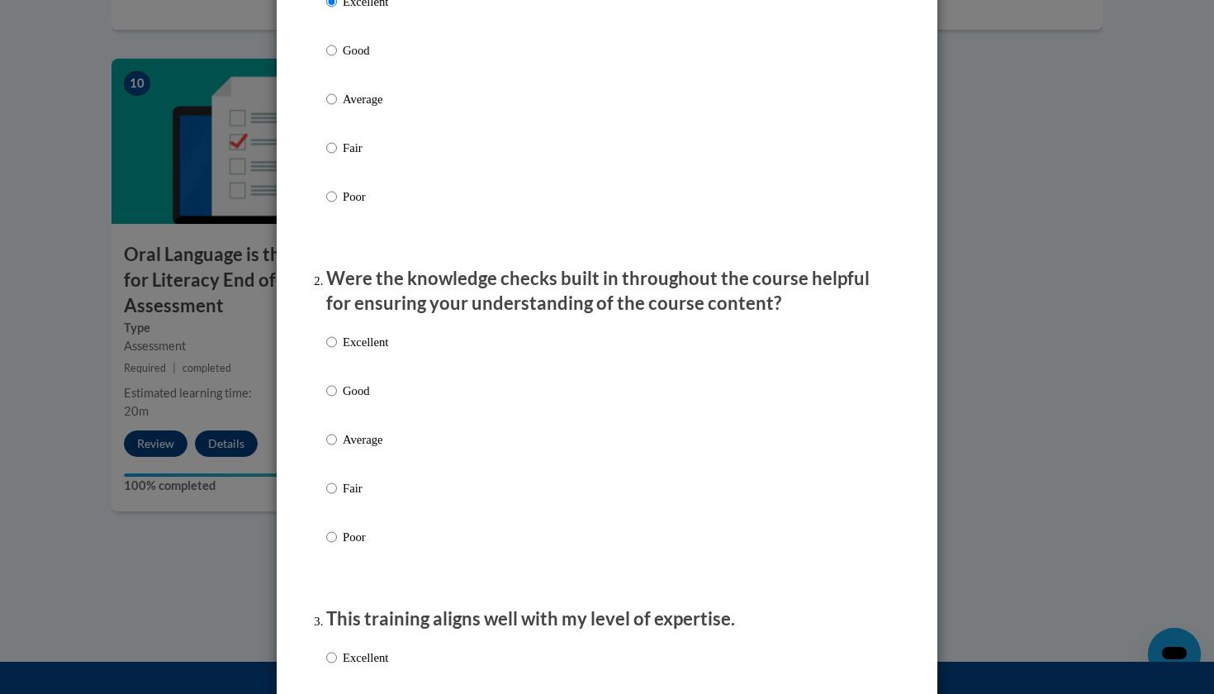
scroll to position [286, 0]
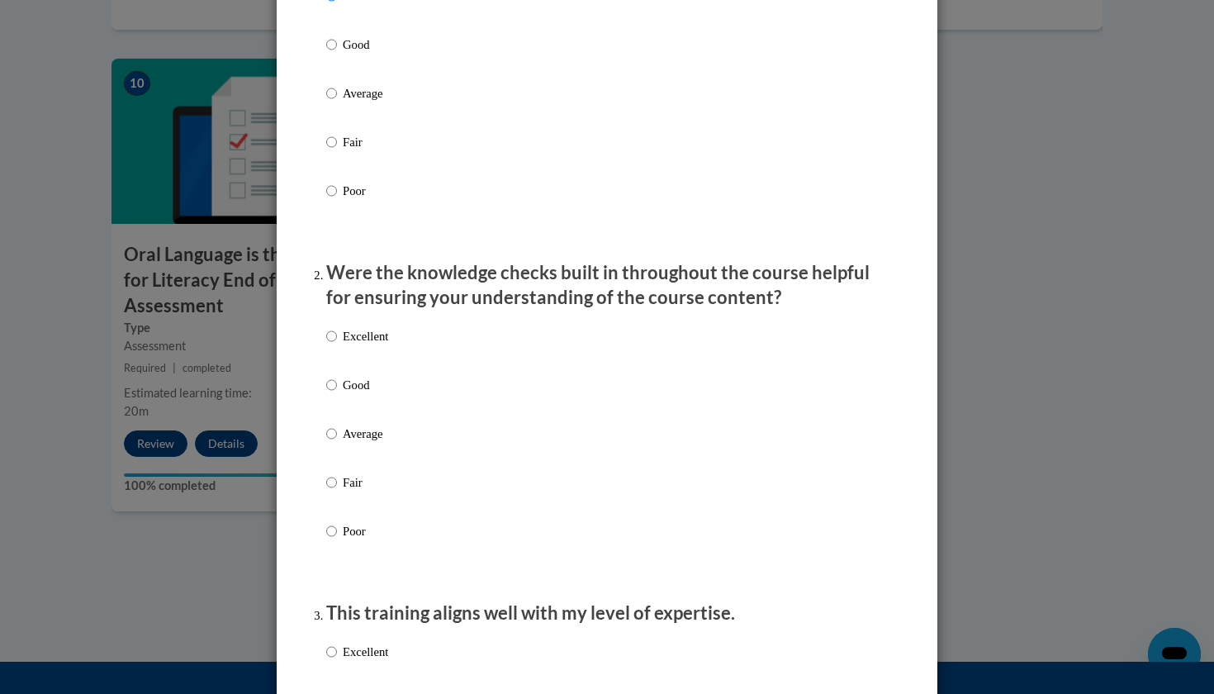
click at [332, 345] on input "Excellent" at bounding box center [331, 336] width 11 height 18
radio input "true"
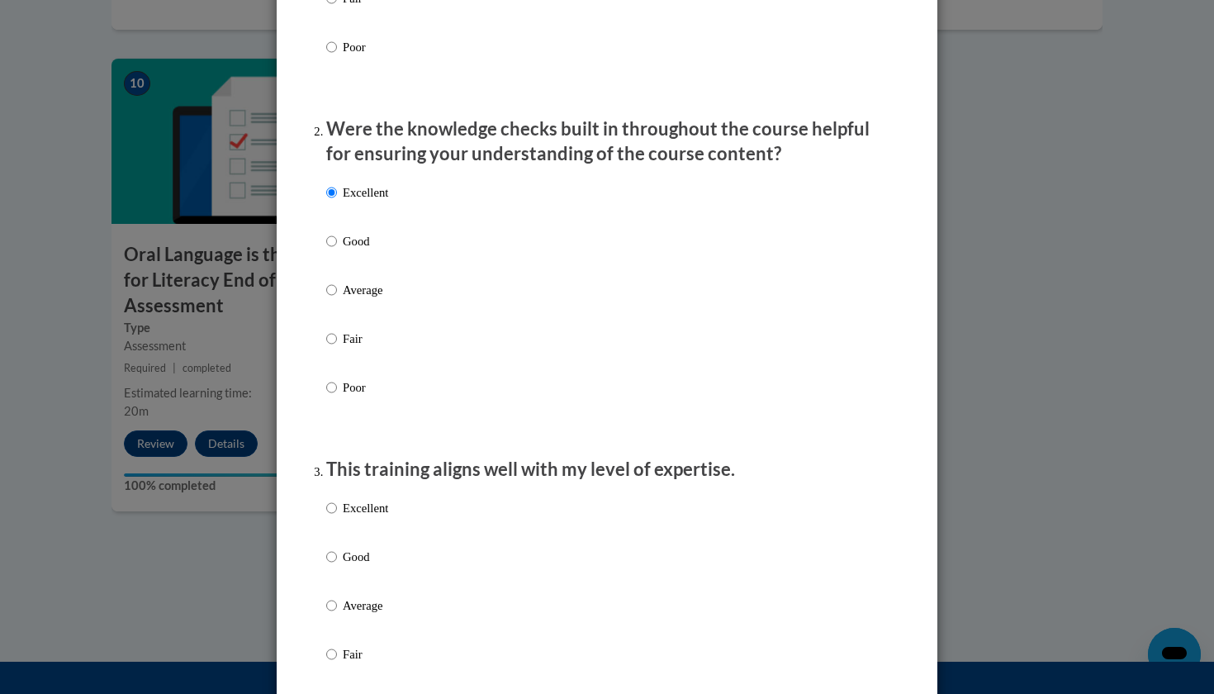
scroll to position [611, 0]
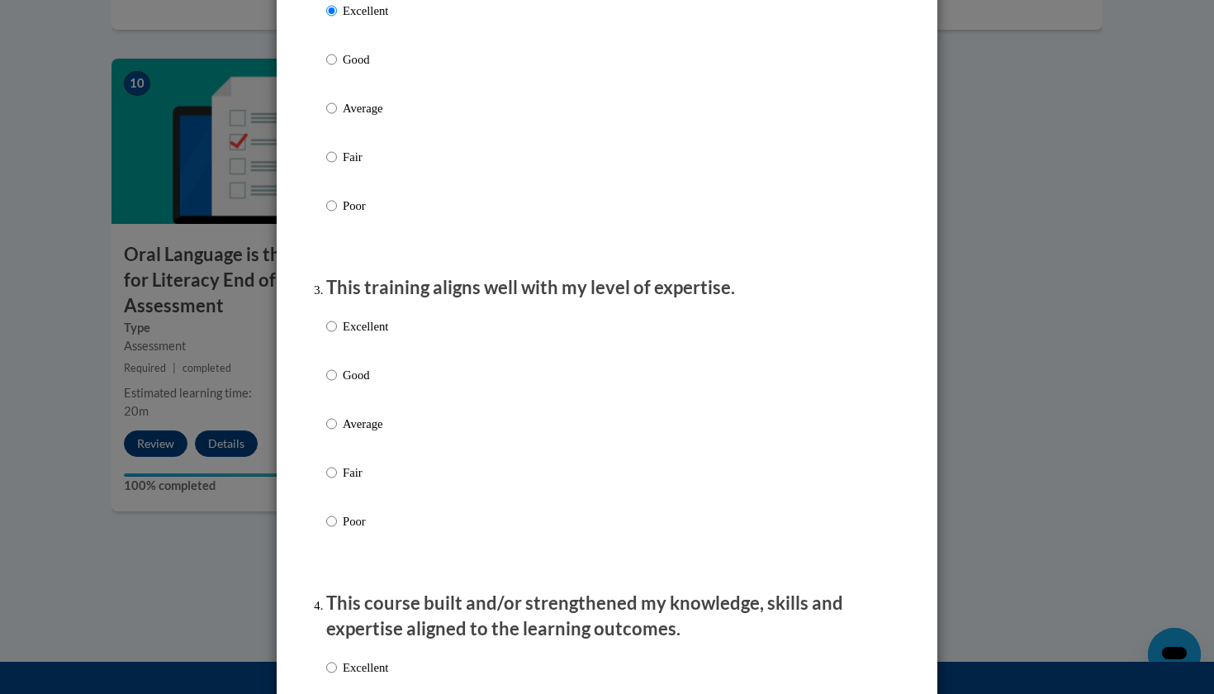
click at [331, 348] on label "Excellent" at bounding box center [357, 339] width 62 height 45
click at [331, 335] on input "Excellent" at bounding box center [331, 326] width 11 height 18
radio input "true"
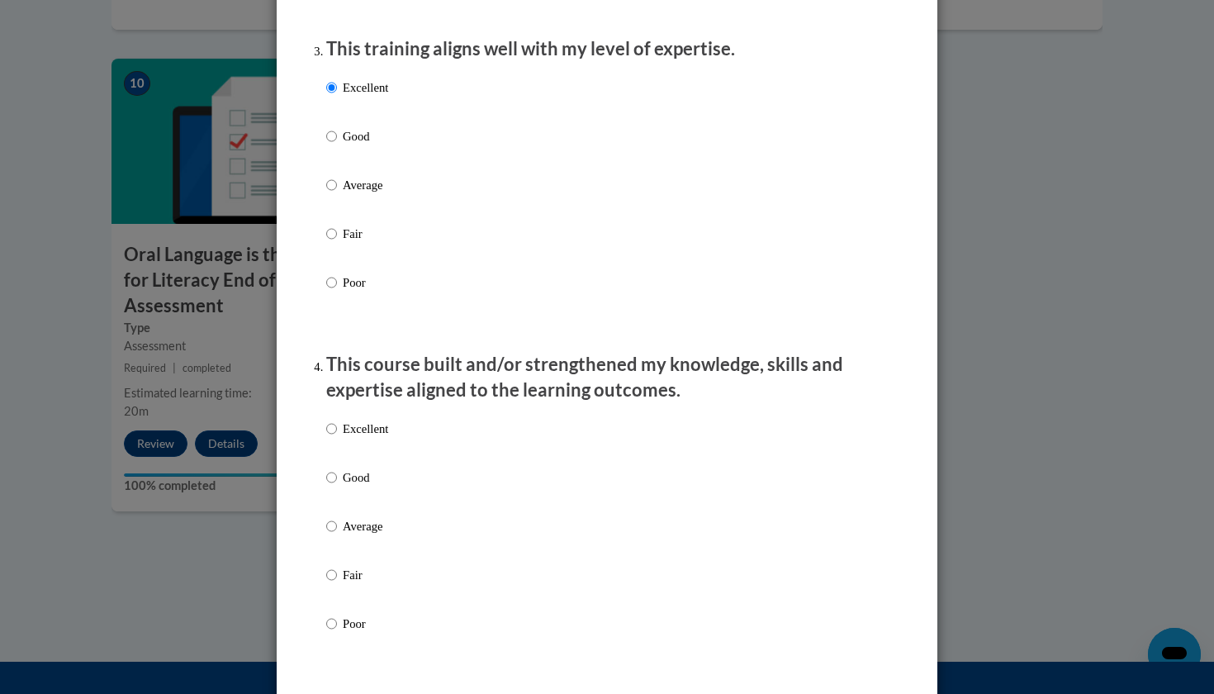
scroll to position [860, 0]
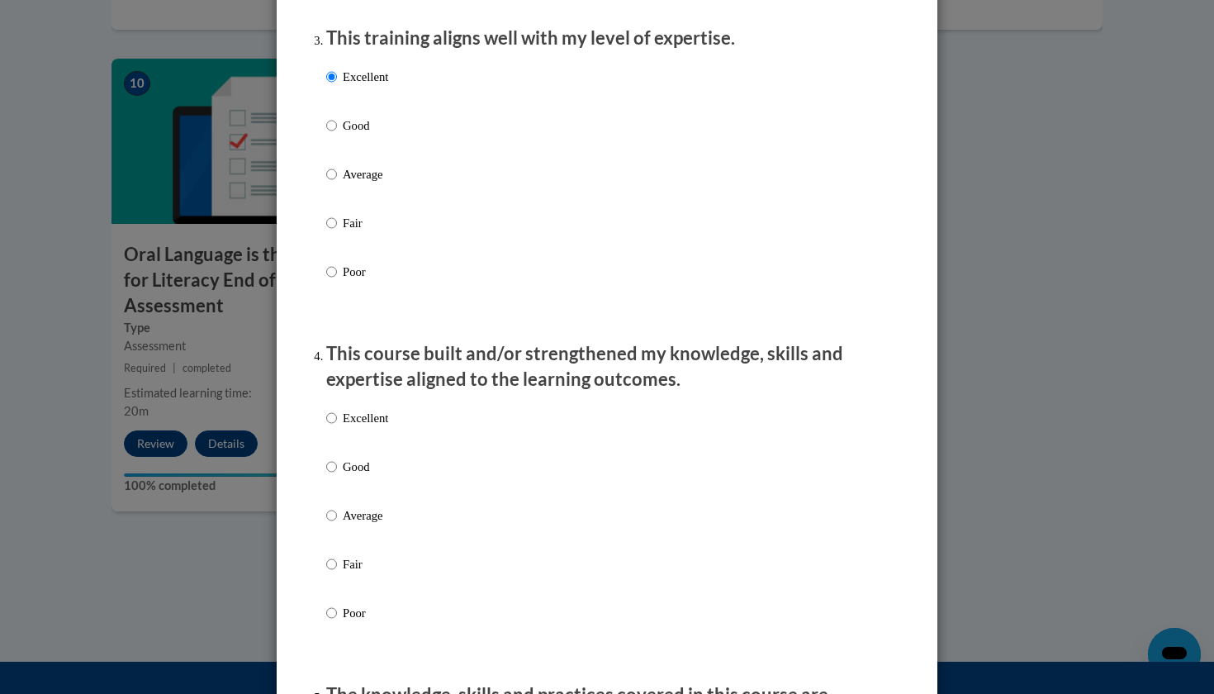
click at [335, 427] on input "Excellent" at bounding box center [331, 418] width 11 height 18
radio input "true"
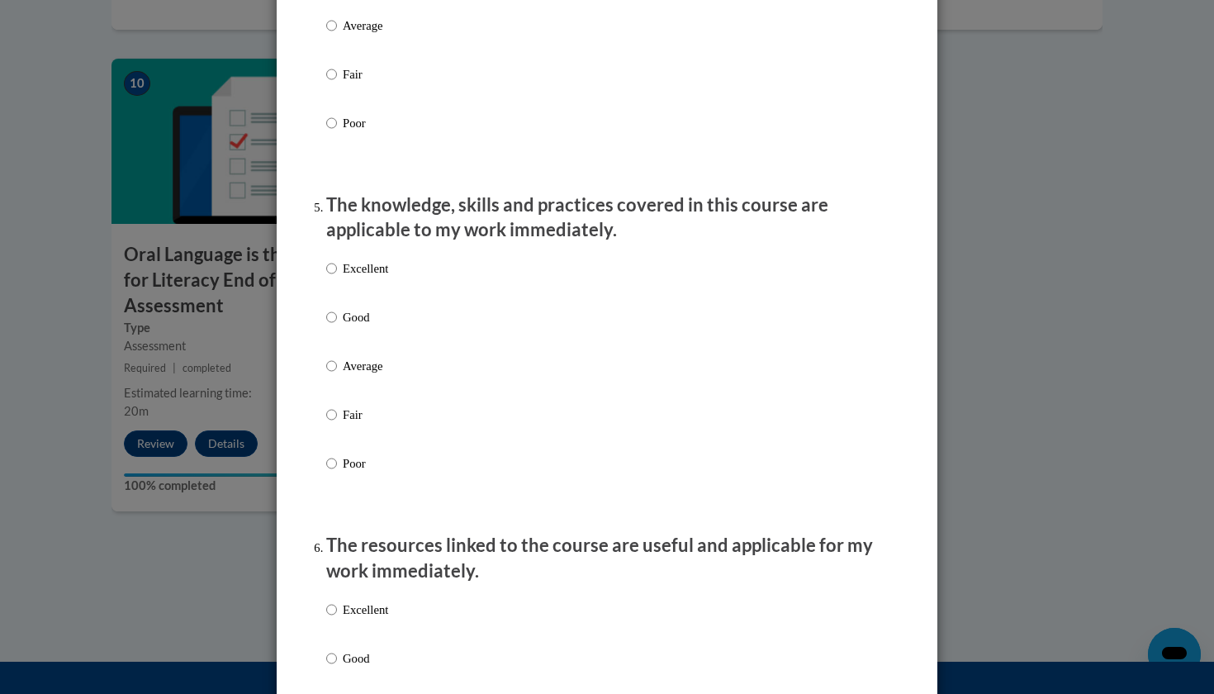
scroll to position [1339, 0]
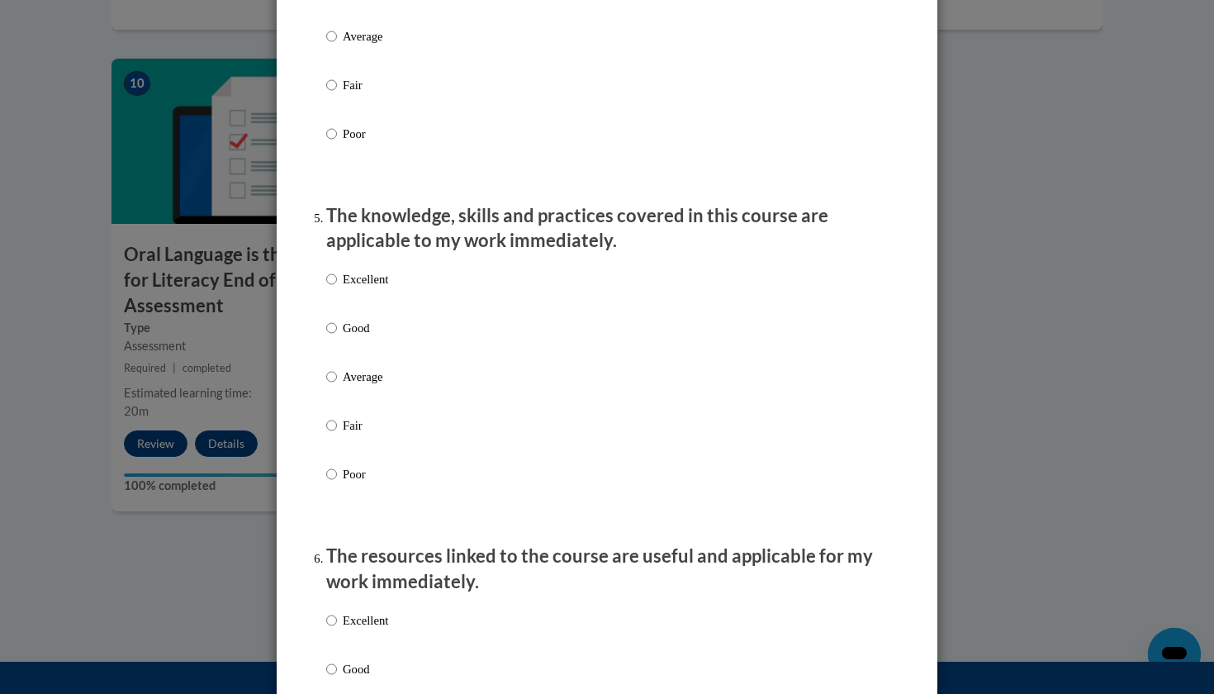
click at [331, 288] on input "Excellent" at bounding box center [331, 279] width 11 height 18
radio input "true"
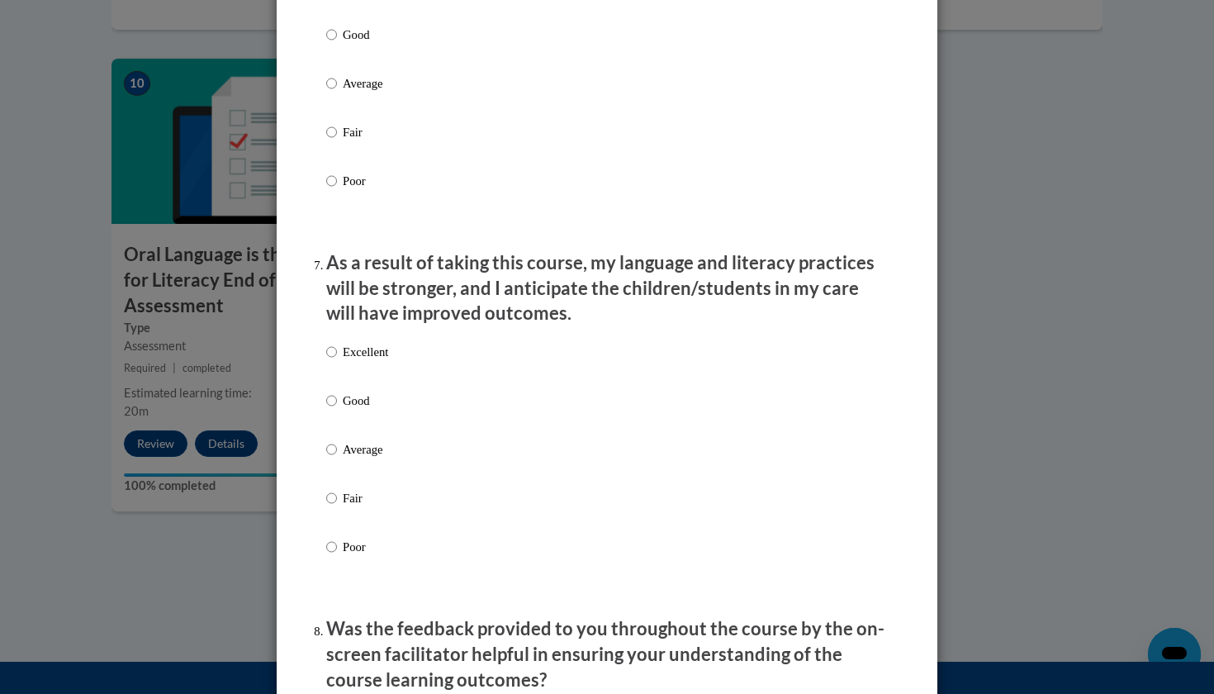
scroll to position [2034, 0]
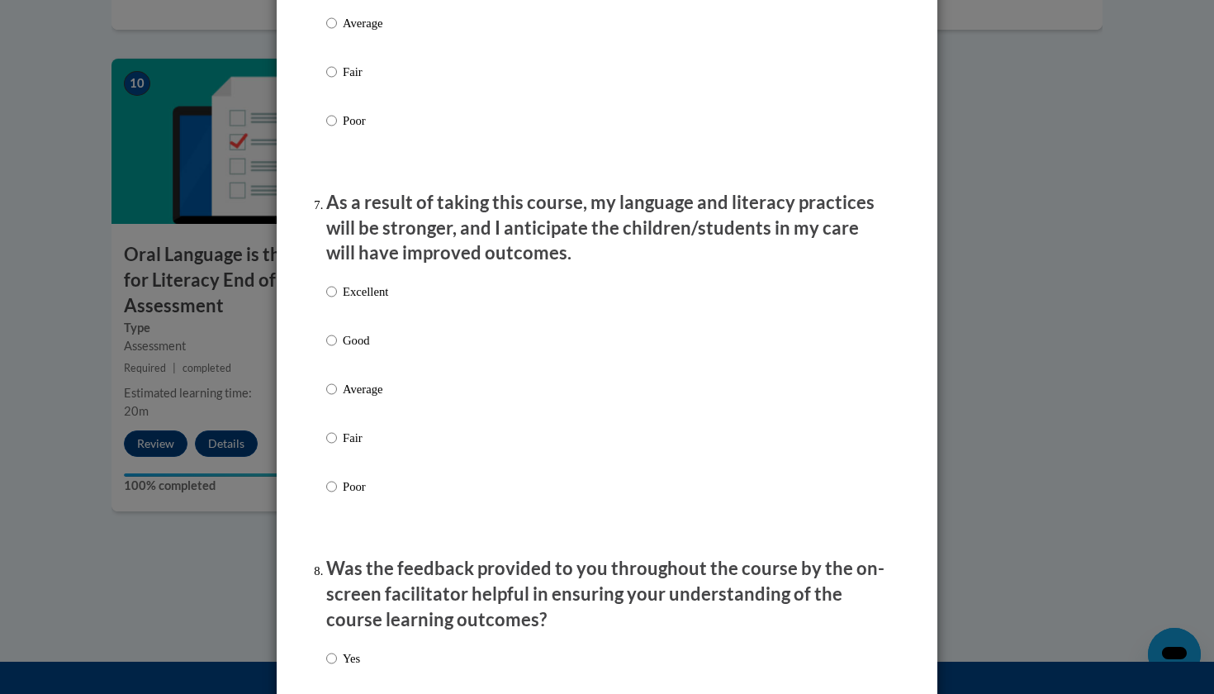
click at [332, 301] on input "Excellent" at bounding box center [331, 291] width 11 height 18
radio input "true"
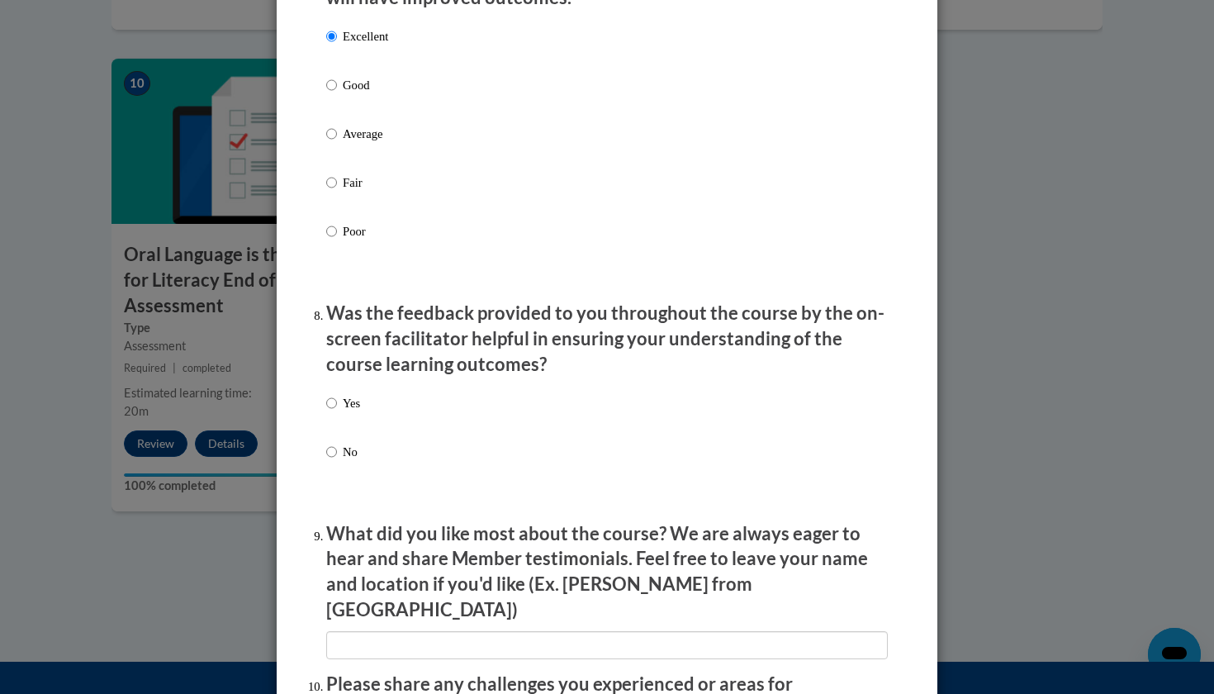
scroll to position [2308, 0]
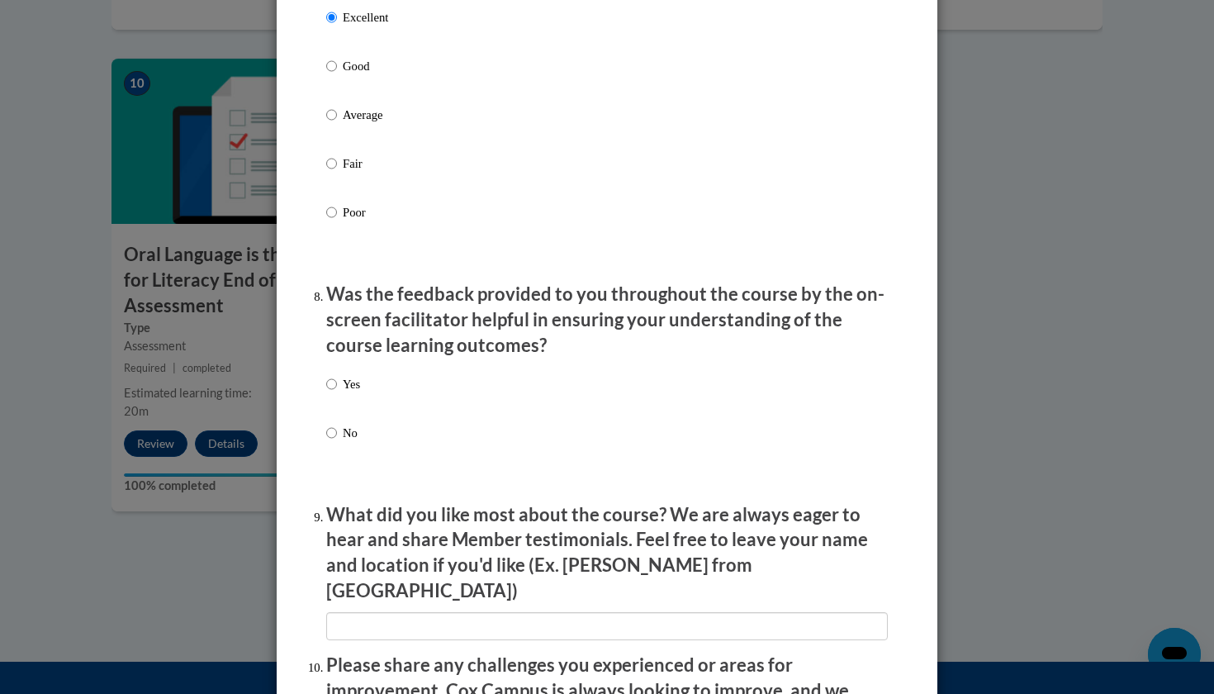
click at [337, 387] on label "Yes" at bounding box center [343, 397] width 34 height 45
click at [337, 387] on input "Yes" at bounding box center [331, 384] width 11 height 18
radio input "true"
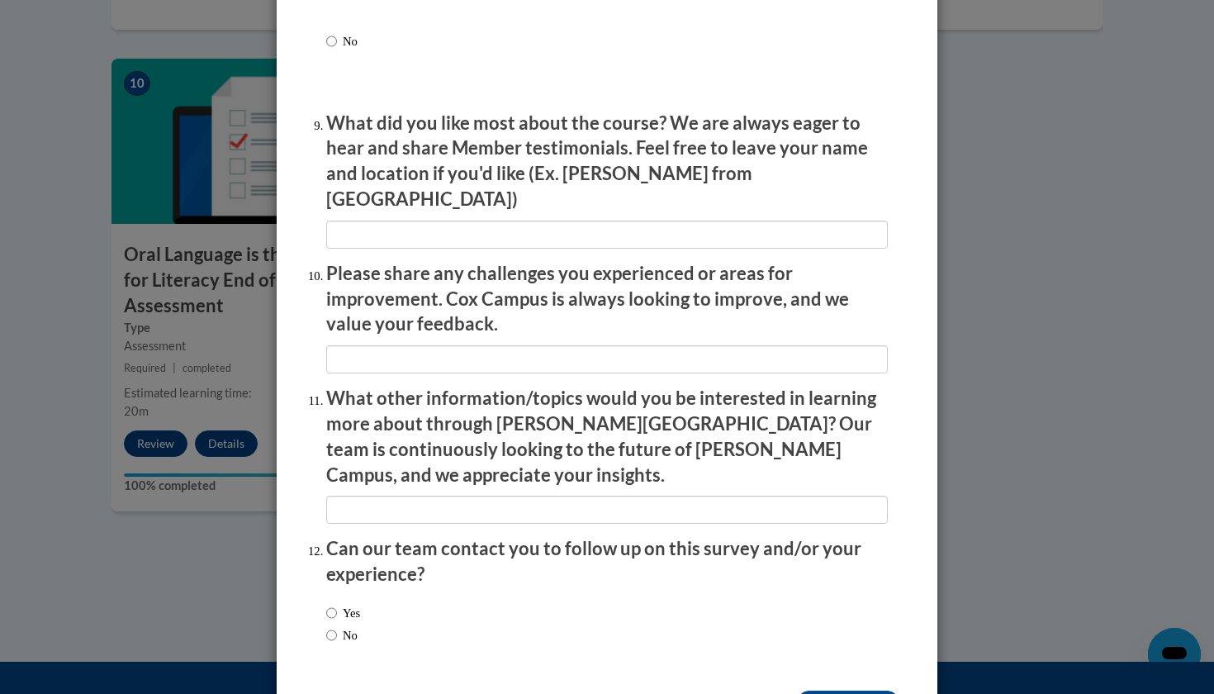
scroll to position [2700, 0]
click at [343, 625] on label "No" at bounding box center [341, 634] width 31 height 18
click at [337, 625] on input "No" at bounding box center [331, 634] width 11 height 18
radio input "true"
click at [838, 689] on input "Submit feedback" at bounding box center [848, 702] width 104 height 26
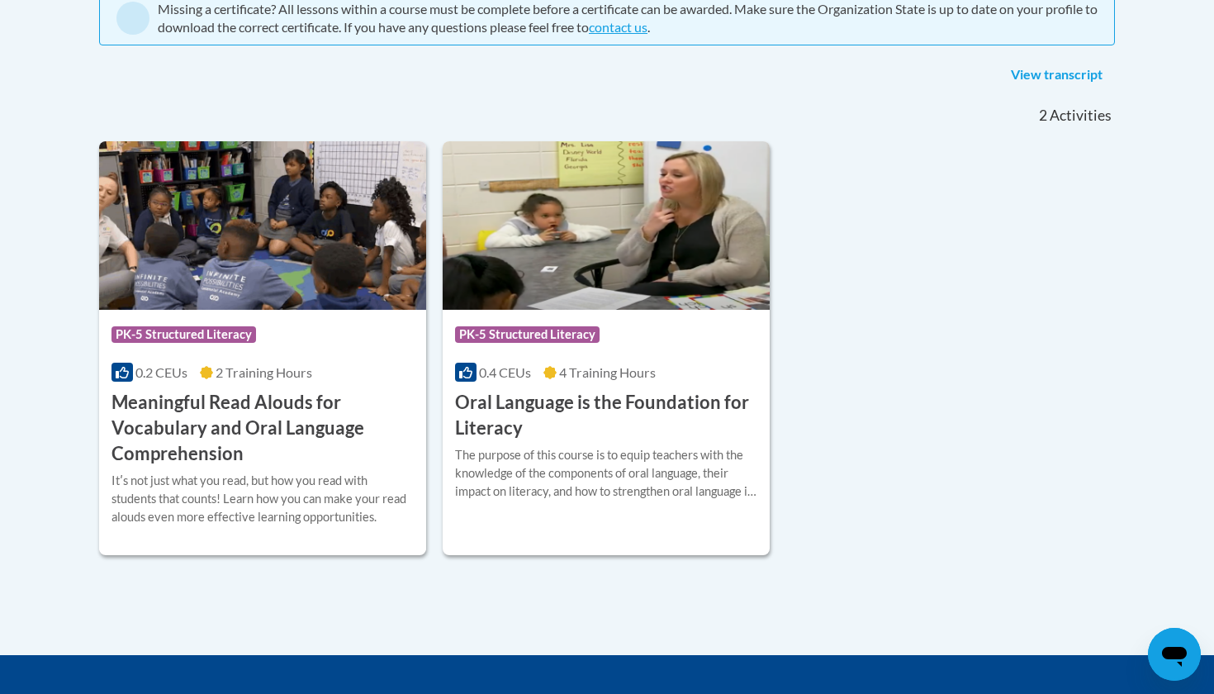
scroll to position [381, 0]
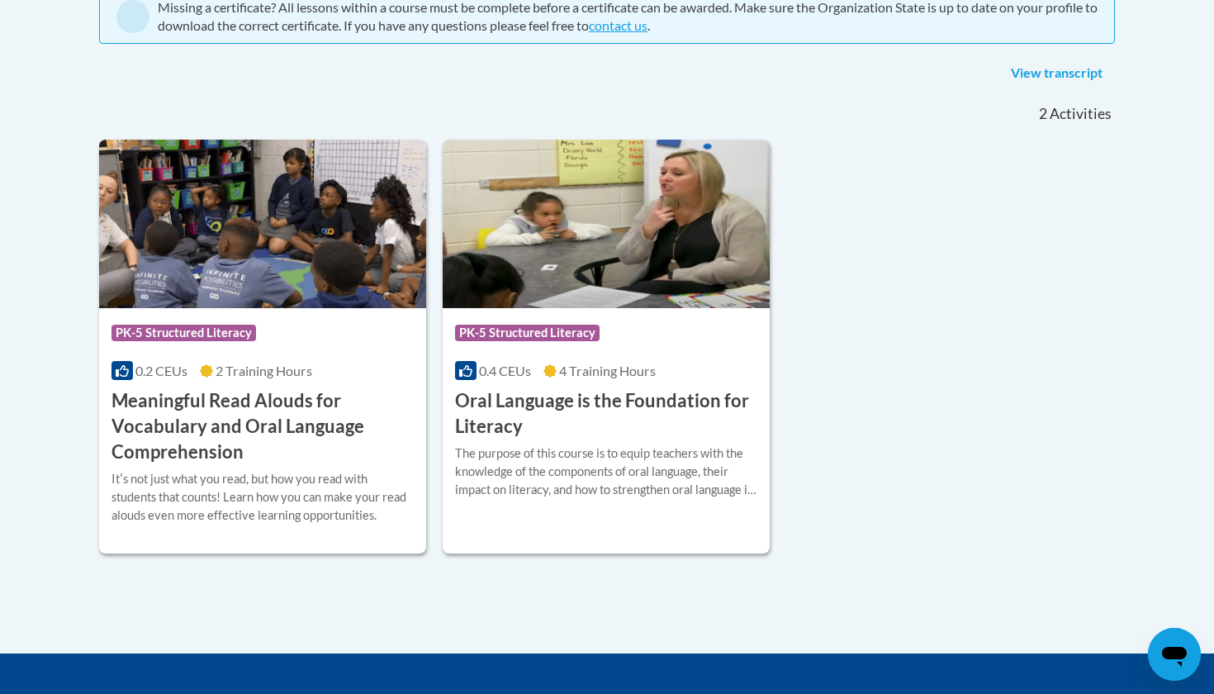
click at [601, 394] on h3 "Oral Language is the Foundation for Literacy" at bounding box center [606, 413] width 302 height 51
